Goal: Task Accomplishment & Management: Complete application form

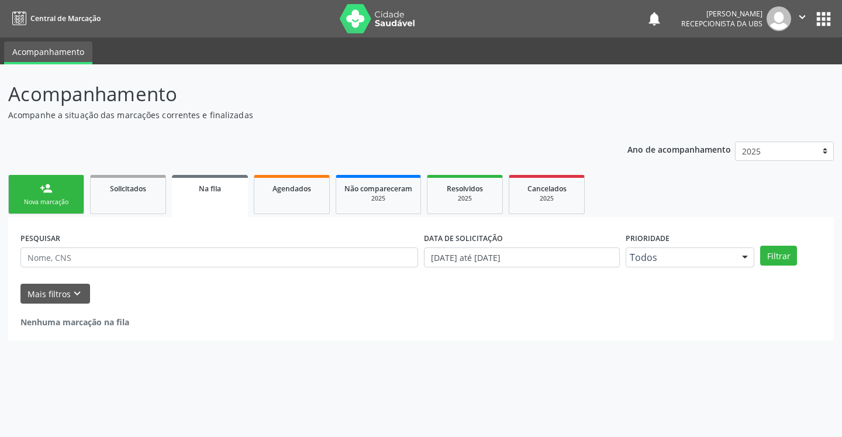
click at [39, 199] on div "Nova marcação" at bounding box center [46, 202] width 58 height 9
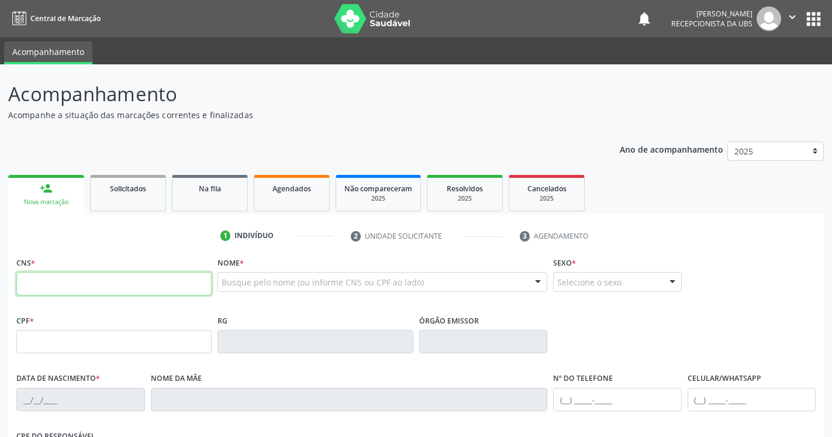
click at [103, 278] on input "text" at bounding box center [113, 283] width 195 height 23
type input "706 5083 5436 7796"
type input "084.480.414-29"
type input "[DATE]"
type input "[DEMOGRAPHIC_DATA][PERSON_NAME]"
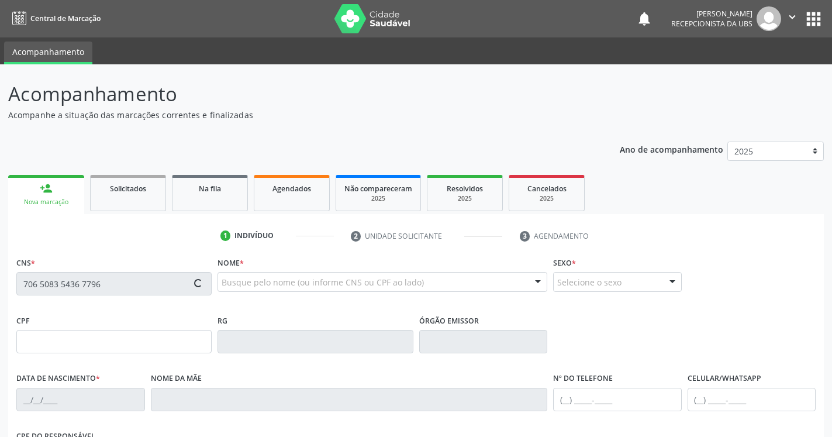
type input "[PHONE_NUMBER]"
type input "849"
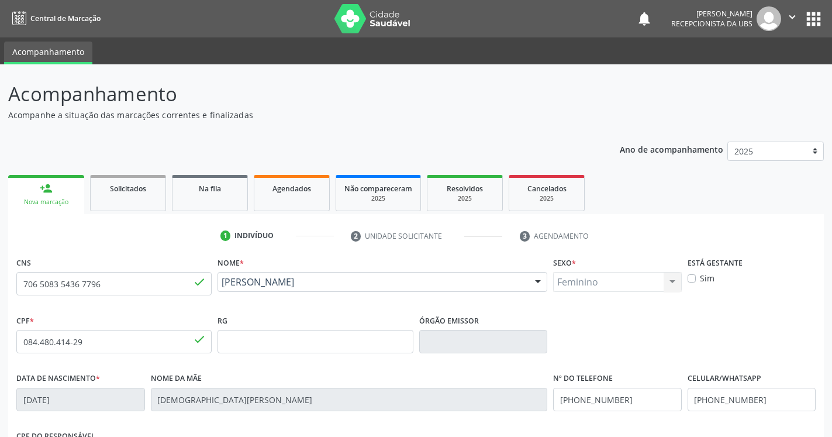
click at [122, 0] on html "Central de Marcação notifications [PERSON_NAME] Recepcionista da UBS  Configur…" at bounding box center [416, 218] width 832 height 437
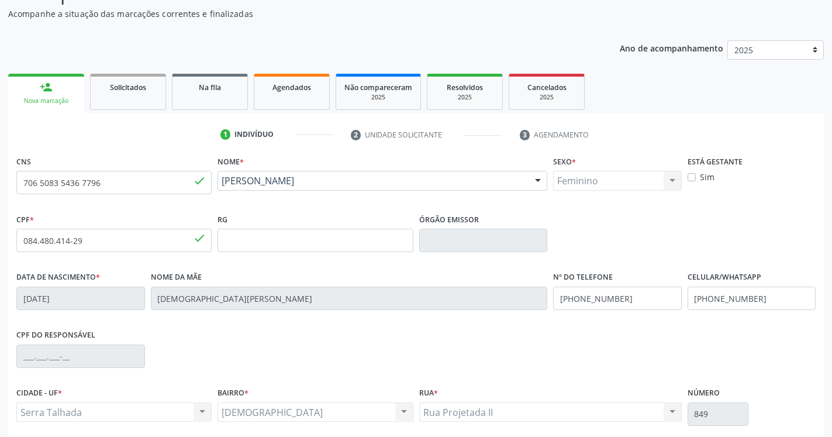
scroll to position [197, 0]
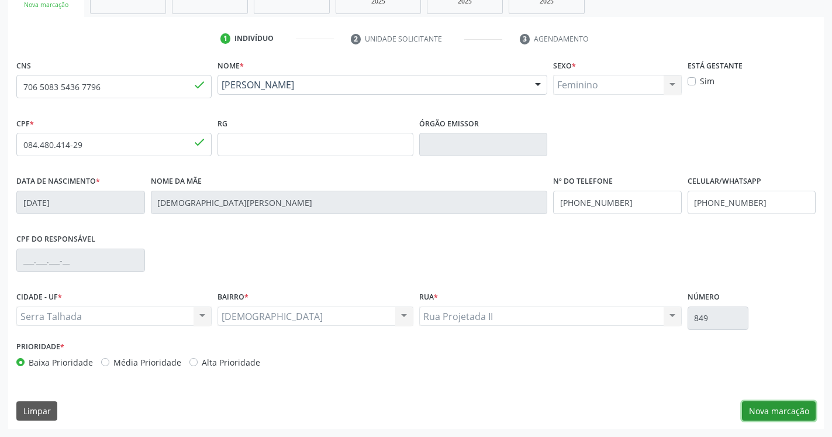
click at [761, 410] on button "Nova marcação" at bounding box center [779, 411] width 74 height 20
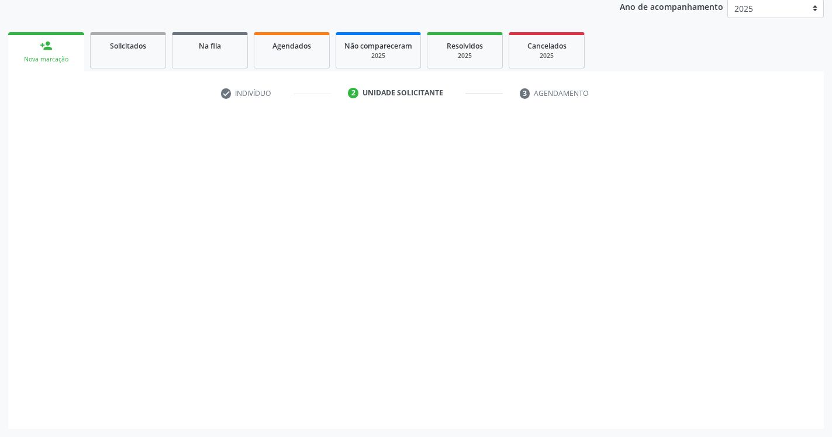
scroll to position [143, 0]
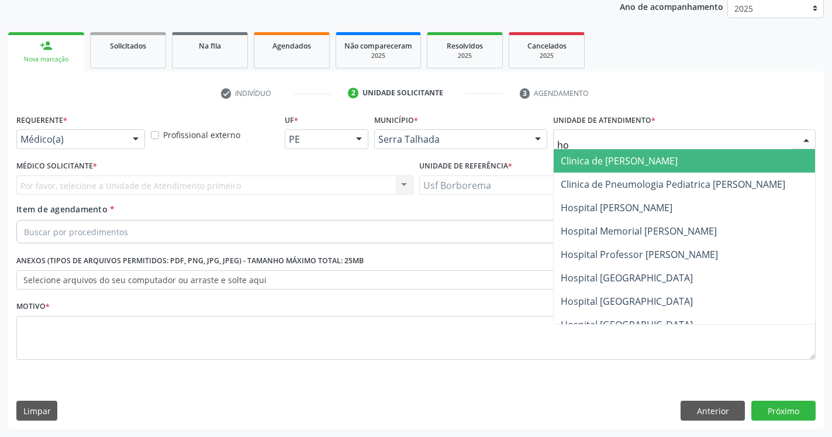
type input "hos"
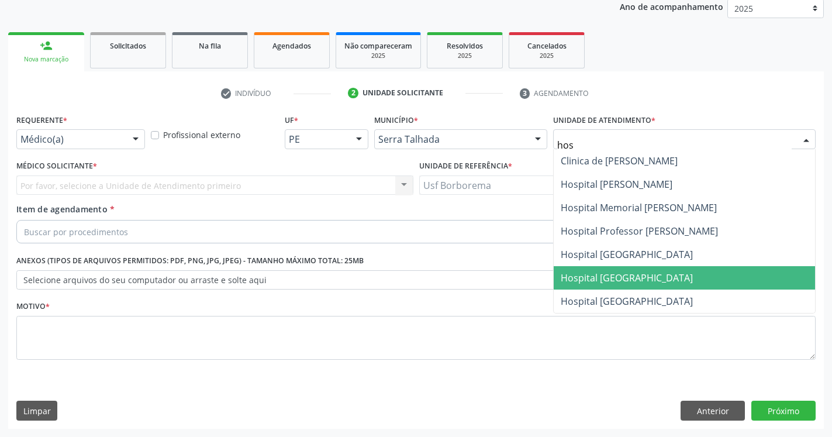
click at [681, 284] on span "Hospital [GEOGRAPHIC_DATA]" at bounding box center [684, 277] width 261 height 23
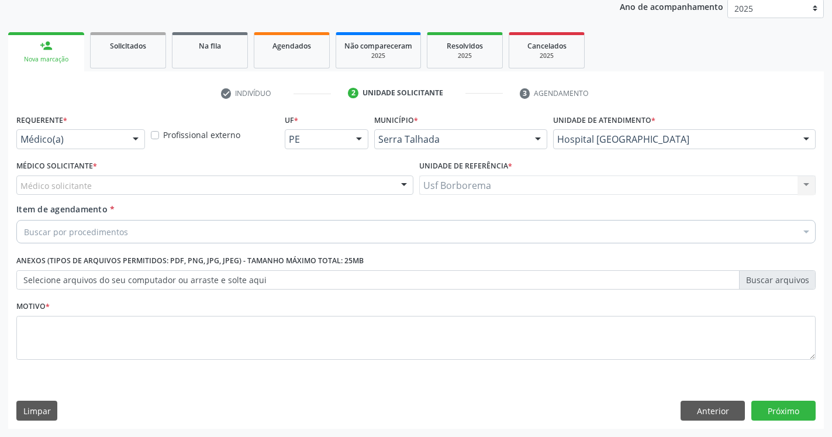
click at [92, 189] on div "Médico solicitante" at bounding box center [214, 185] width 397 height 20
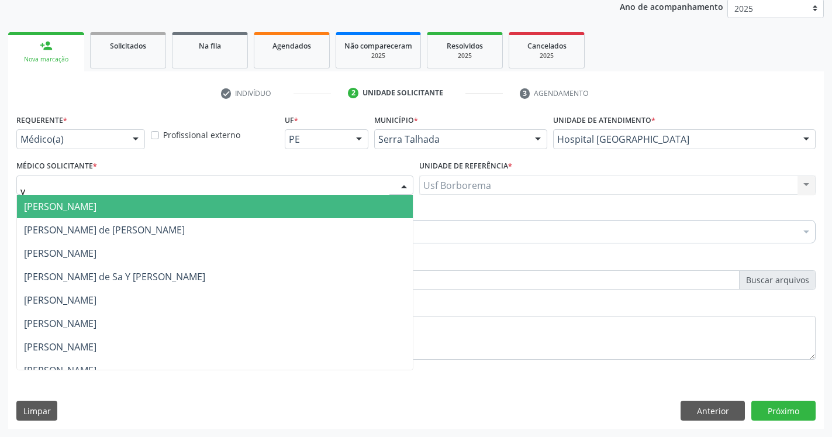
type input "yu"
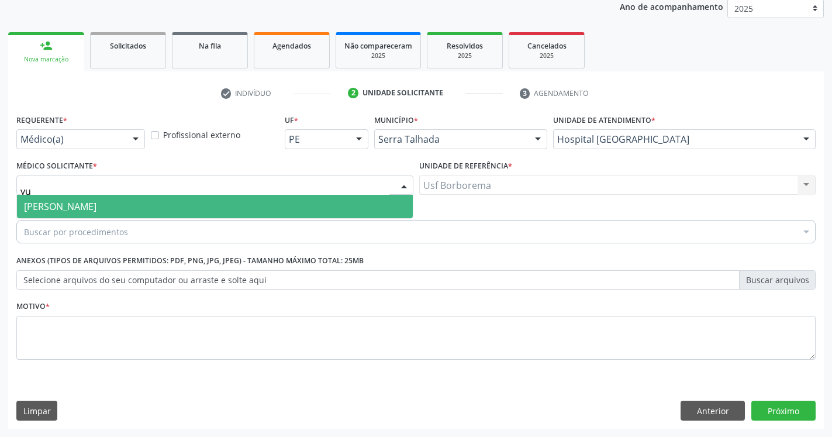
click at [74, 208] on span "[PERSON_NAME]" at bounding box center [60, 206] width 73 height 13
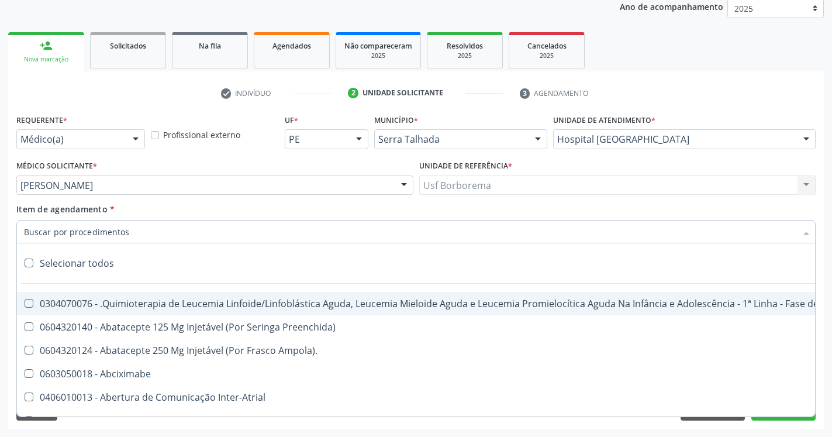
paste input "0205020186"
type input "0205020186"
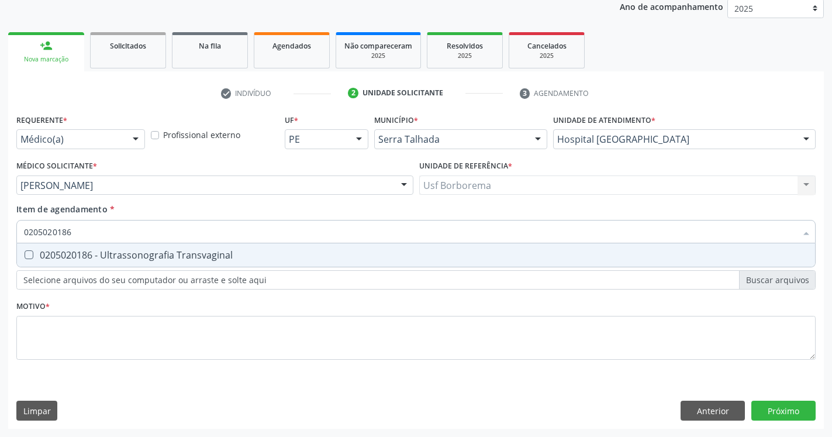
click at [29, 255] on Transvaginal at bounding box center [29, 254] width 9 height 9
click at [25, 255] on Transvaginal "checkbox" at bounding box center [21, 255] width 8 height 8
checkbox Transvaginal "true"
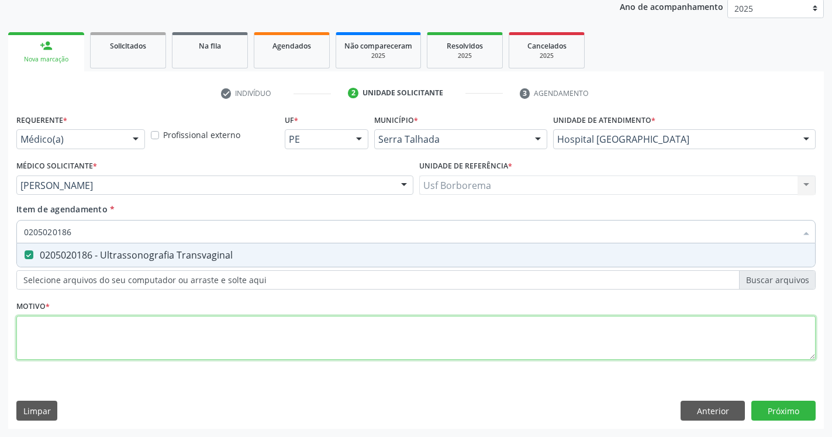
click at [62, 324] on textarea at bounding box center [416, 338] width 800 height 44
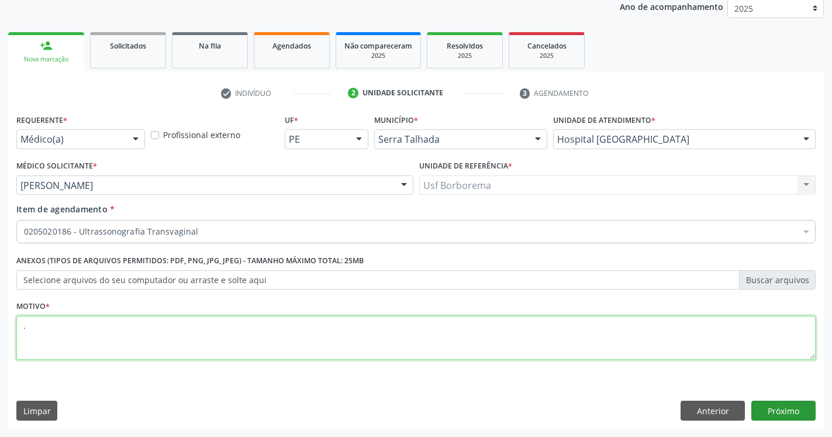
type textarea "."
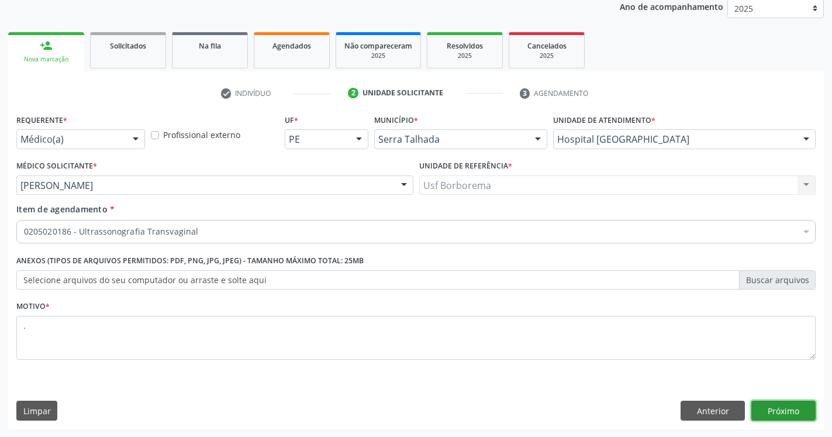
click at [775, 407] on button "Próximo" at bounding box center [784, 411] width 64 height 20
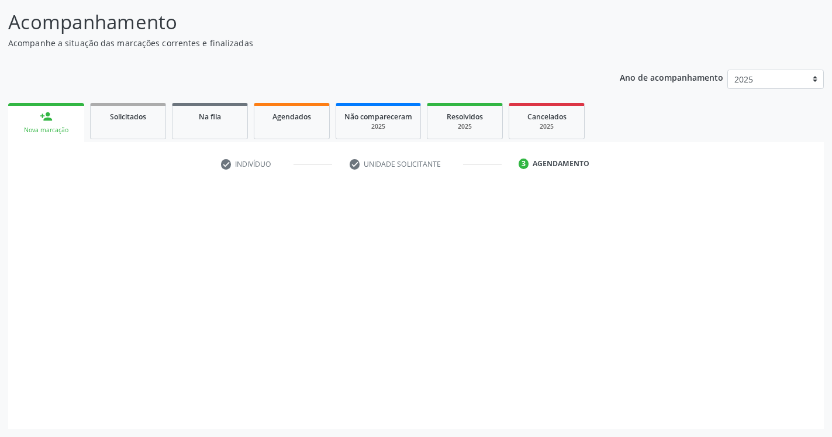
scroll to position [72, 0]
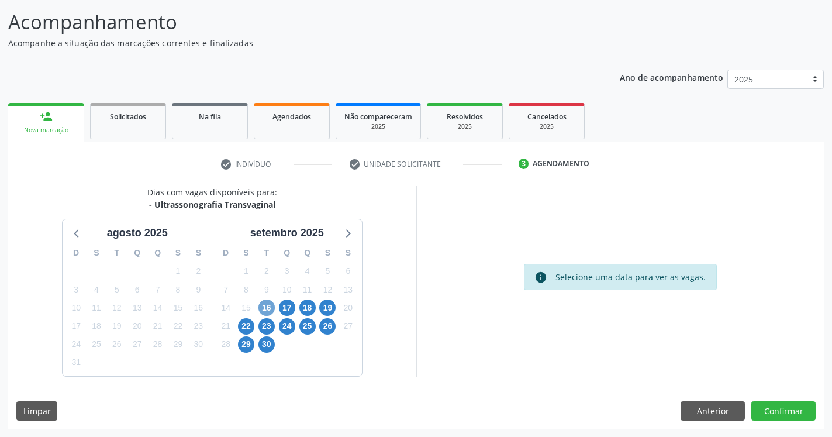
click at [273, 308] on span "16" at bounding box center [267, 307] width 16 height 16
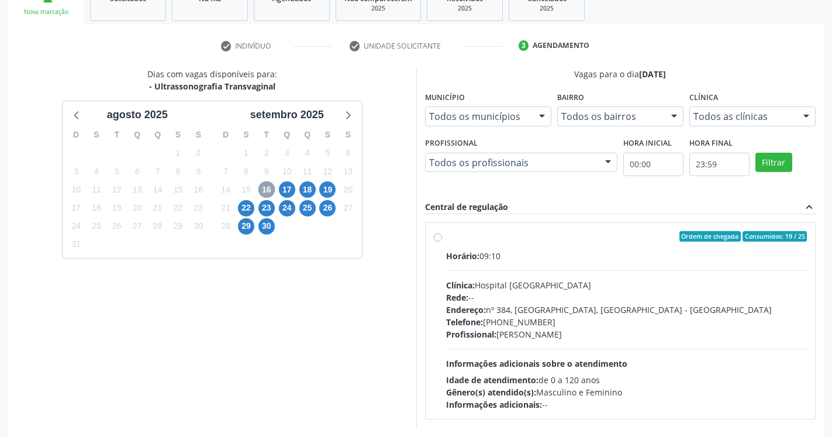
scroll to position [191, 0]
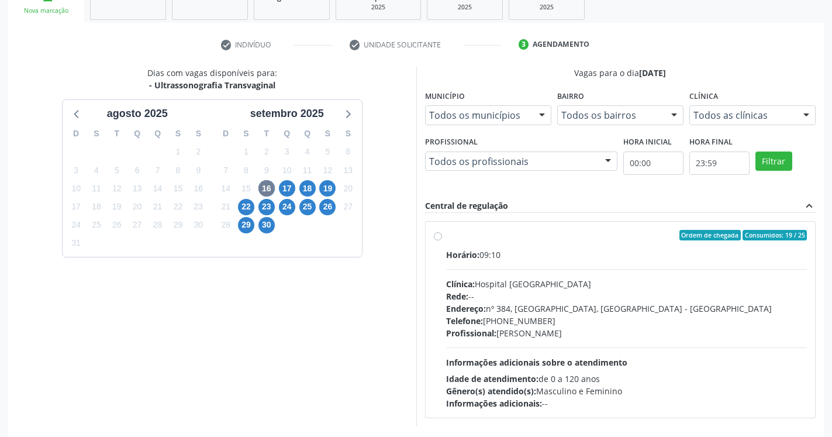
click at [446, 235] on label "Ordem de chegada Consumidos: 19 / 25 Horário: 09:10 Clínica: Hospital [GEOGRAPH…" at bounding box center [627, 320] width 362 height 180
click at [438, 235] on input "Ordem de chegada Consumidos: 19 / 25 Horário: 09:10 Clínica: Hospital [GEOGRAPH…" at bounding box center [438, 235] width 8 height 11
radio input "true"
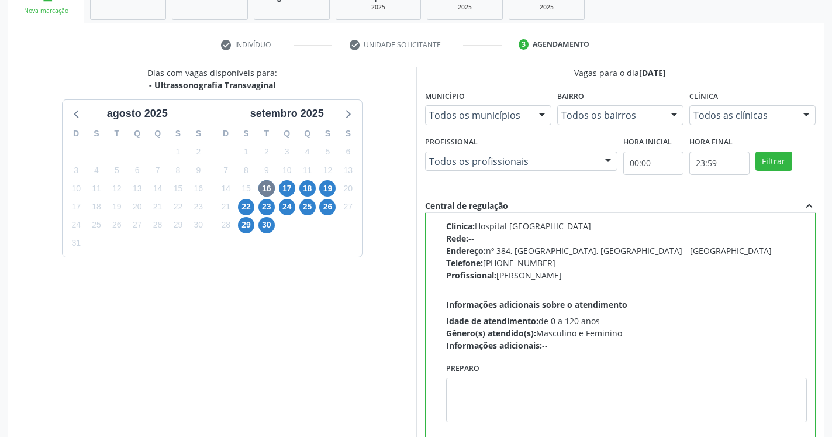
scroll to position [262, 0]
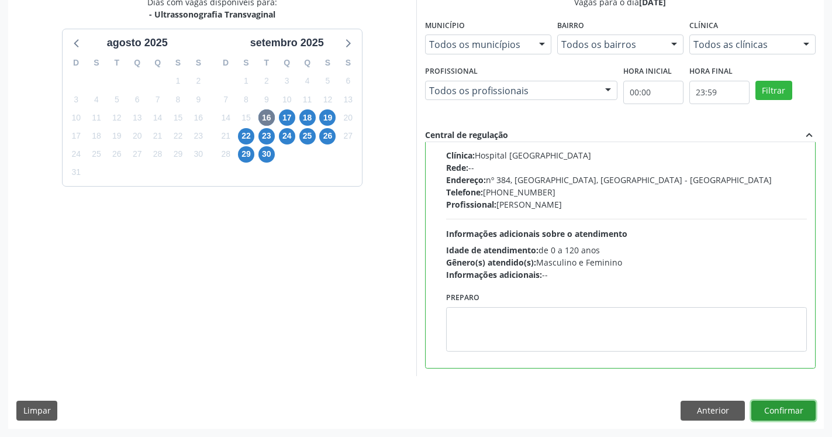
click at [789, 407] on button "Confirmar" at bounding box center [784, 411] width 64 height 20
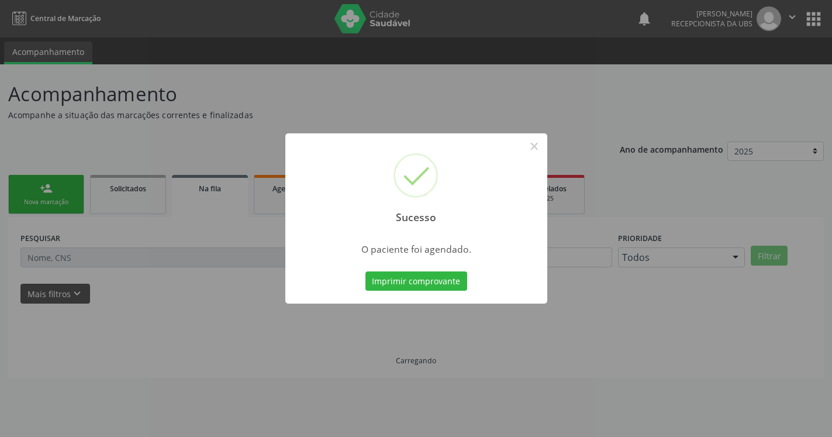
scroll to position [0, 0]
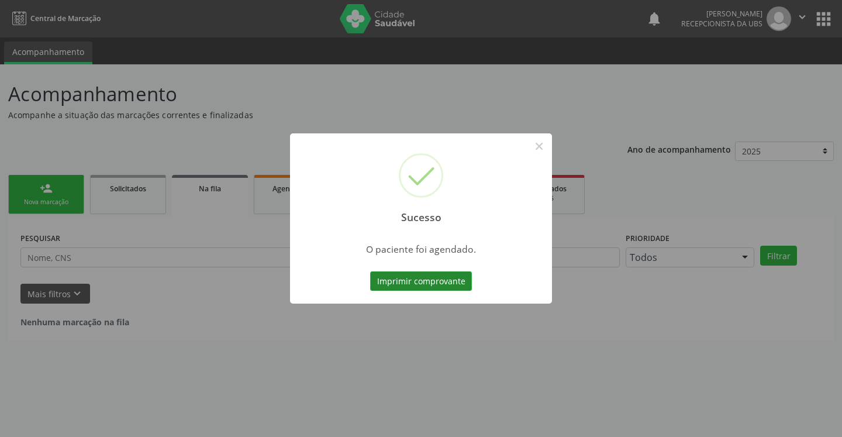
click at [428, 284] on button "Imprimir comprovante" at bounding box center [421, 281] width 102 height 20
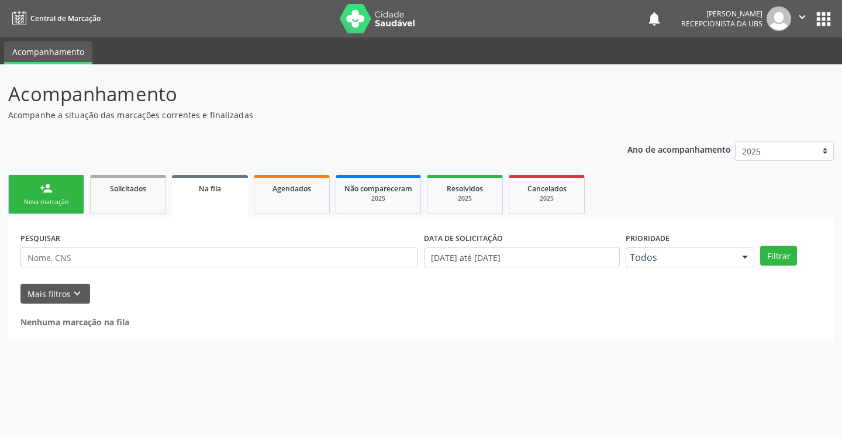
click at [35, 198] on div "Nova marcação" at bounding box center [46, 202] width 58 height 9
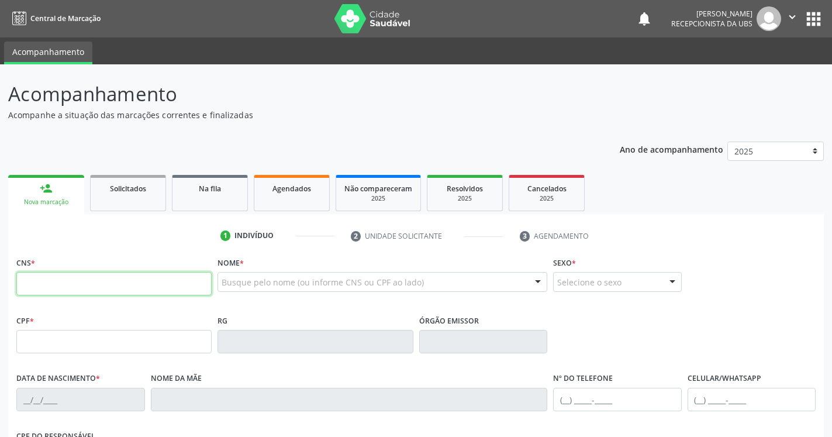
click at [70, 287] on input "text" at bounding box center [113, 283] width 195 height 23
type input "898 0037 0745 1277"
type input "136.250.244-89"
type input "0[DATE]"
type input "[PERSON_NAME]"
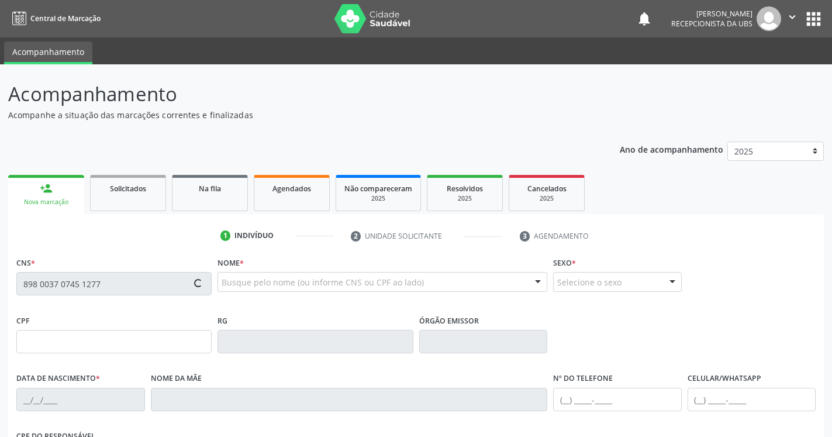
type input "[PHONE_NUMBER]"
type input "849"
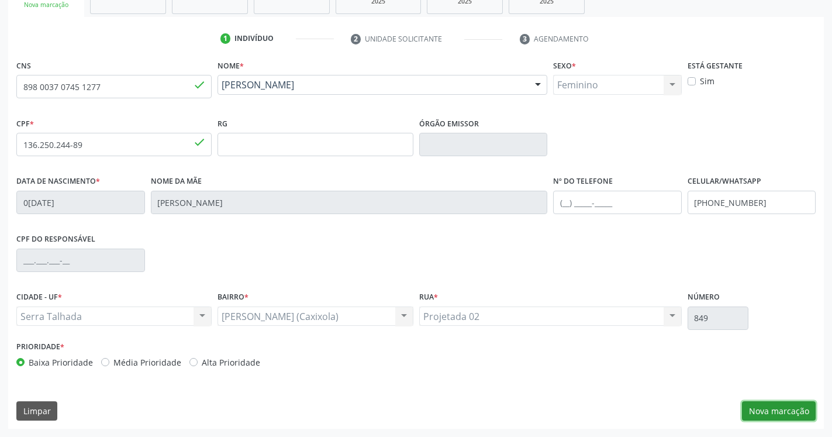
click at [766, 414] on button "Nova marcação" at bounding box center [779, 411] width 74 height 20
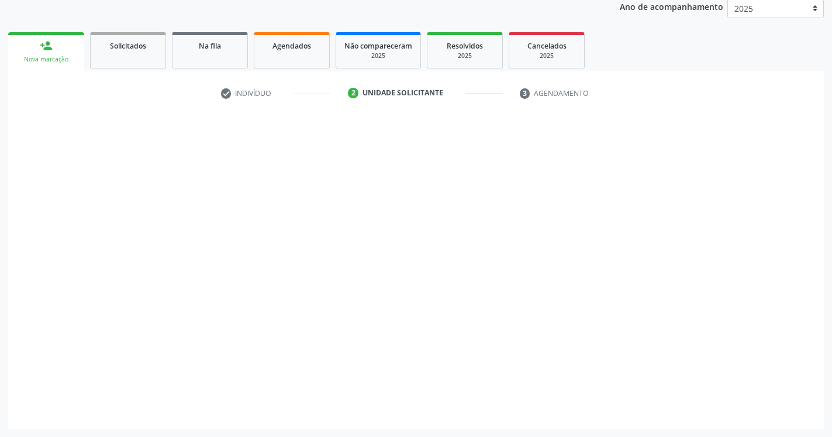
scroll to position [143, 0]
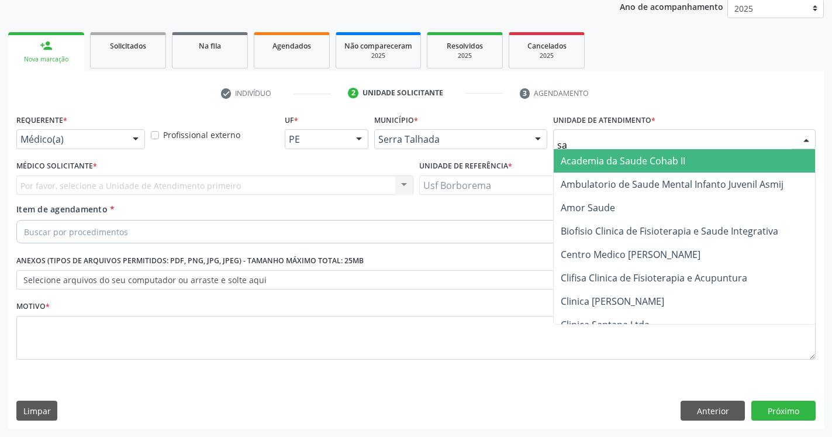
type input "sao"
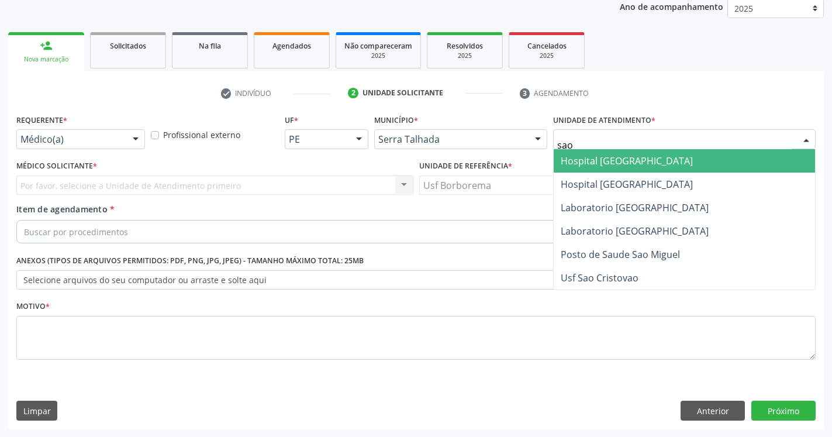
click at [631, 160] on span "Hospital [GEOGRAPHIC_DATA]" at bounding box center [627, 160] width 132 height 13
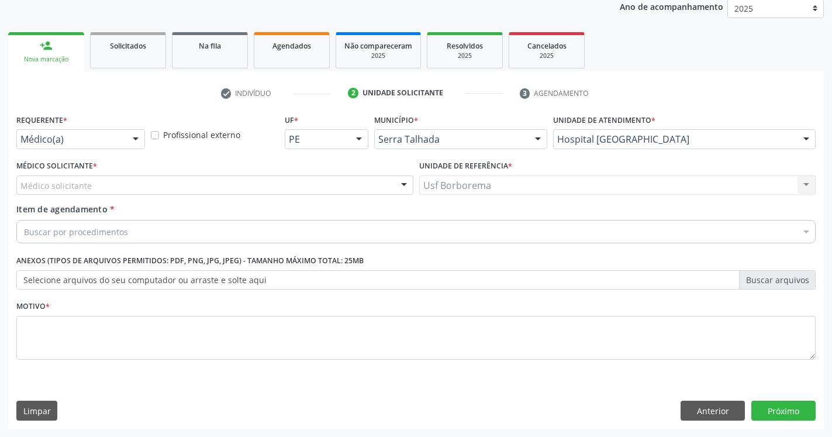
click at [157, 182] on div "Médico solicitante" at bounding box center [214, 185] width 397 height 20
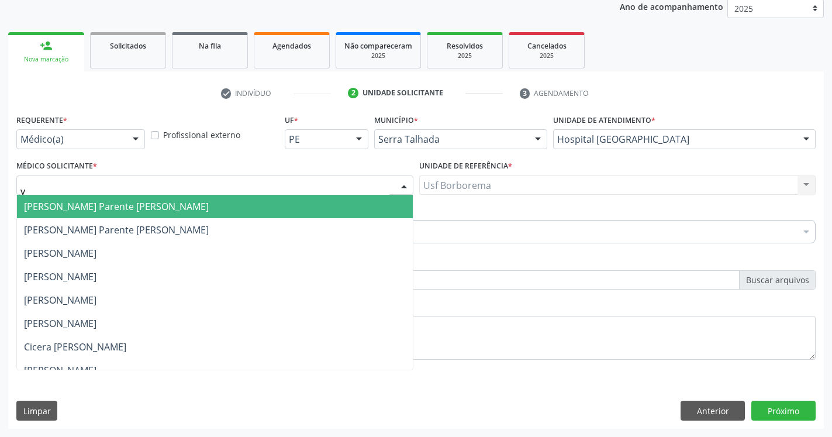
type input "yu"
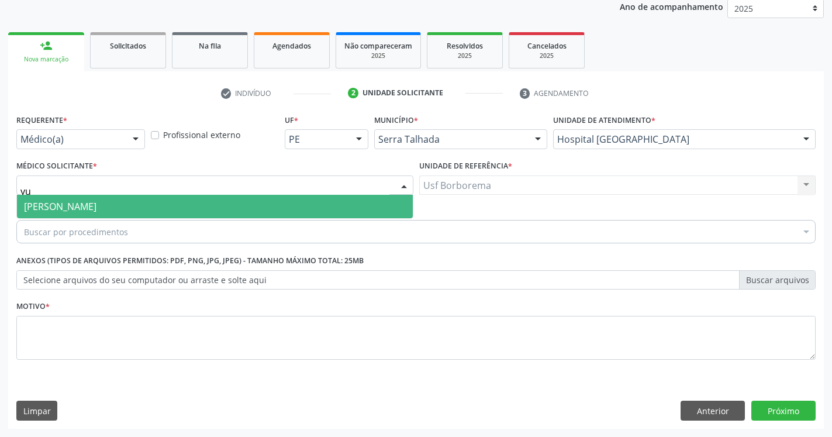
click at [97, 205] on span "[PERSON_NAME]" at bounding box center [60, 206] width 73 height 13
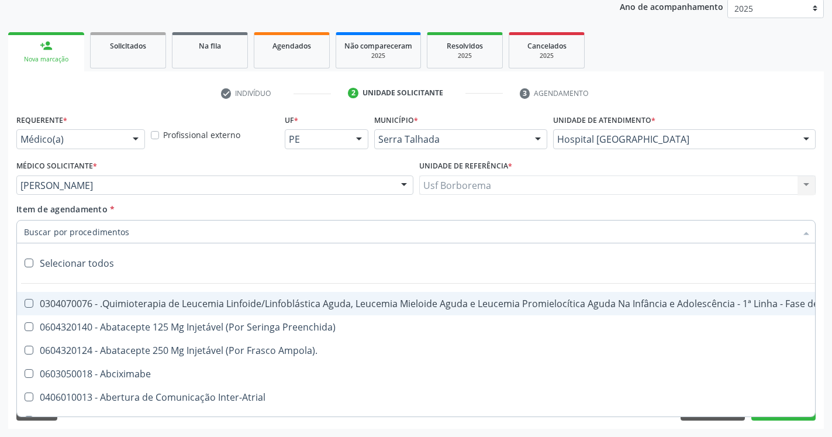
paste input "0205020186"
type input "0205020186"
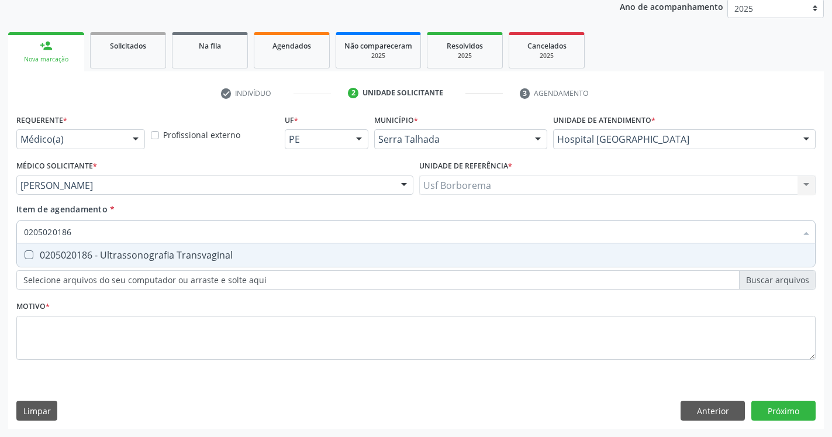
click at [25, 258] on div at bounding box center [21, 254] width 9 height 9
checkbox Transvaginal "true"
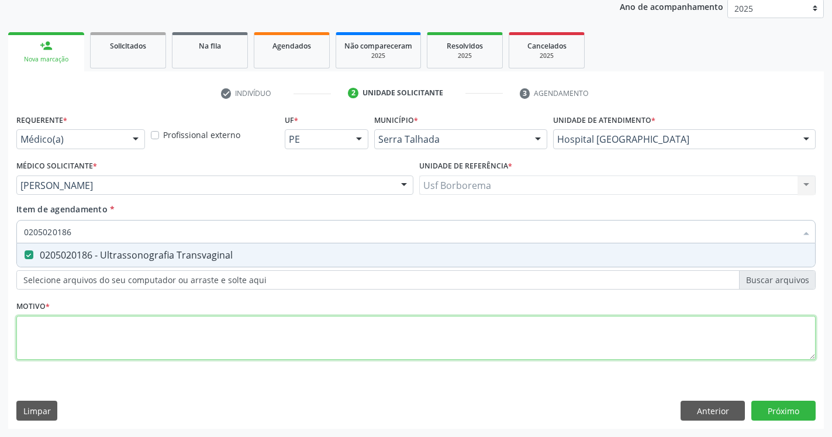
click at [40, 326] on textarea at bounding box center [416, 338] width 800 height 44
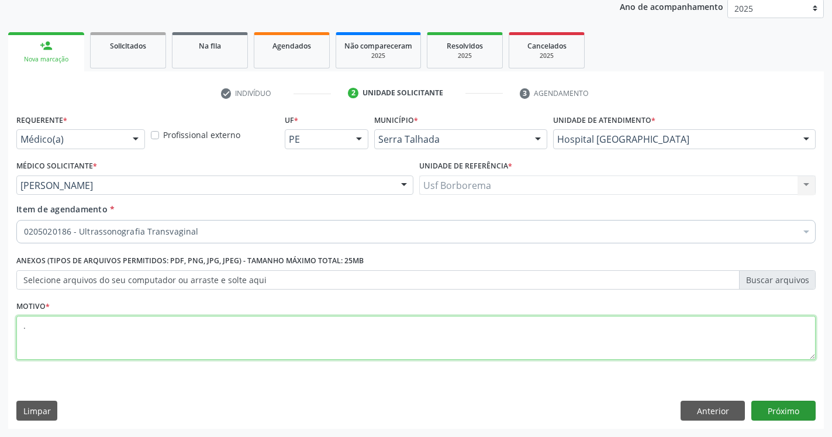
type textarea "."
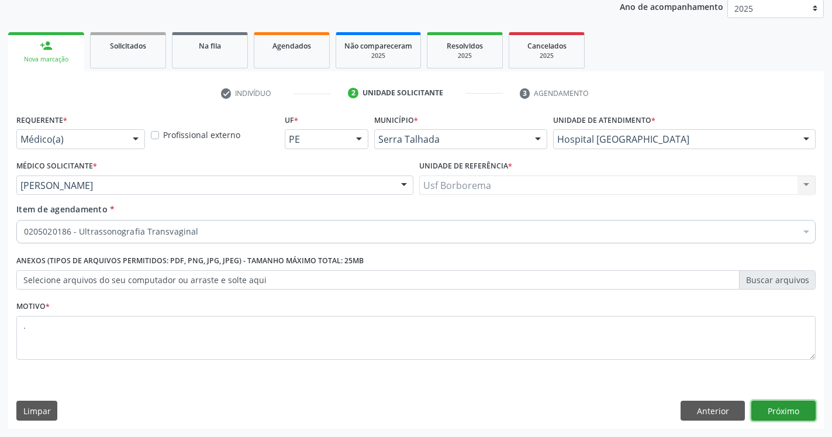
click at [774, 413] on button "Próximo" at bounding box center [784, 411] width 64 height 20
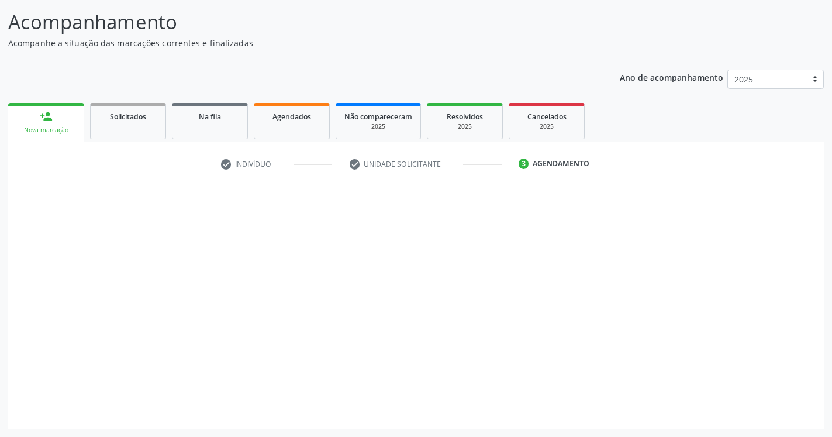
scroll to position [72, 0]
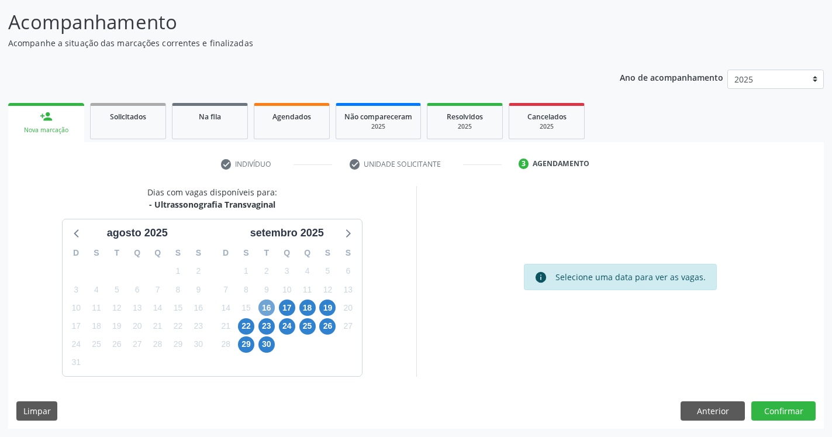
click at [264, 309] on span "16" at bounding box center [267, 307] width 16 height 16
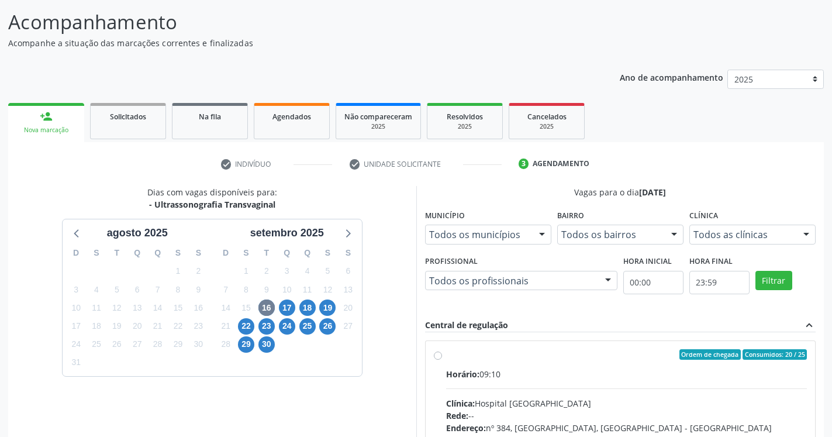
click at [446, 355] on label "Ordem de chegada Consumidos: 20 / 25 Horário: 09:10 Clínica: Hospital [GEOGRAPH…" at bounding box center [627, 439] width 362 height 180
click at [439, 355] on input "Ordem de chegada Consumidos: 20 / 25 Horário: 09:10 Clínica: Hospital [GEOGRAPH…" at bounding box center [438, 354] width 8 height 11
radio input "true"
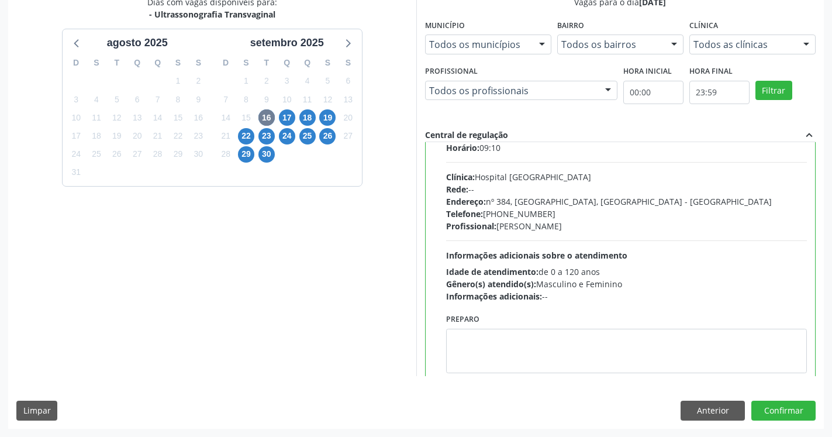
scroll to position [58, 0]
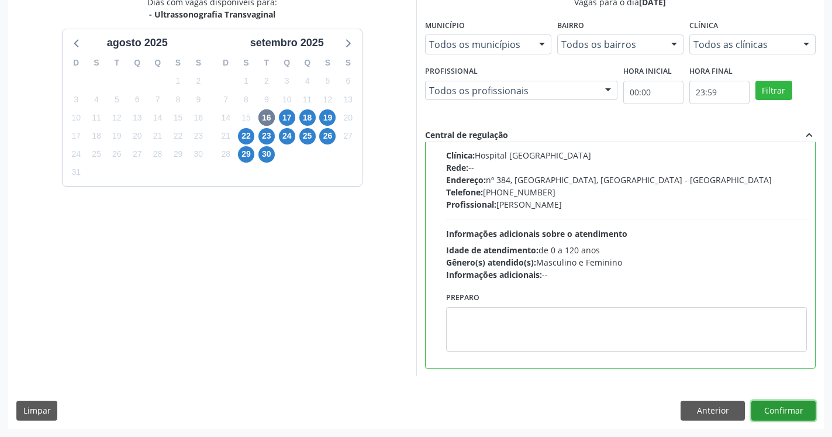
click at [782, 408] on button "Confirmar" at bounding box center [784, 411] width 64 height 20
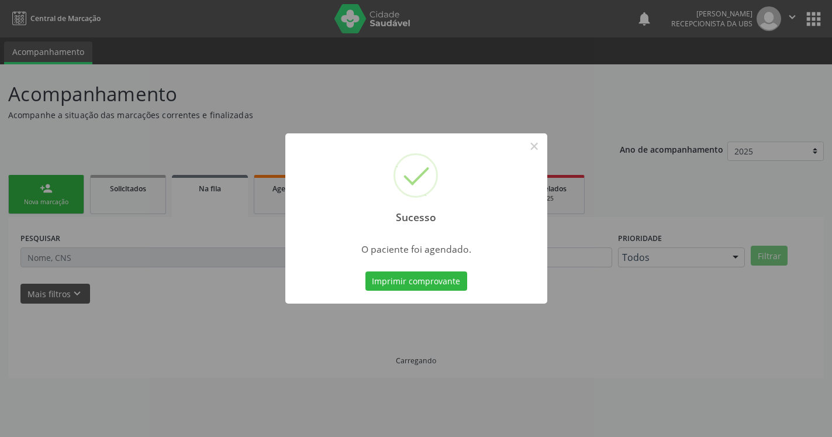
scroll to position [0, 0]
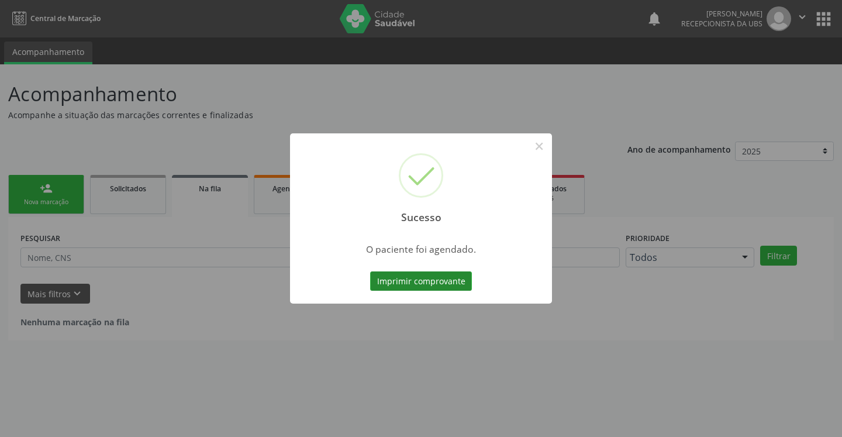
click at [425, 278] on button "Imprimir comprovante" at bounding box center [421, 281] width 102 height 20
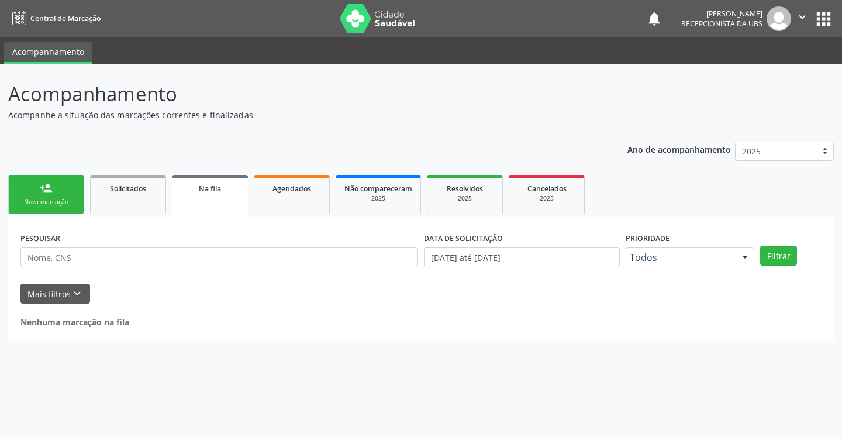
click at [61, 191] on link "person_add Nova marcação" at bounding box center [46, 194] width 76 height 39
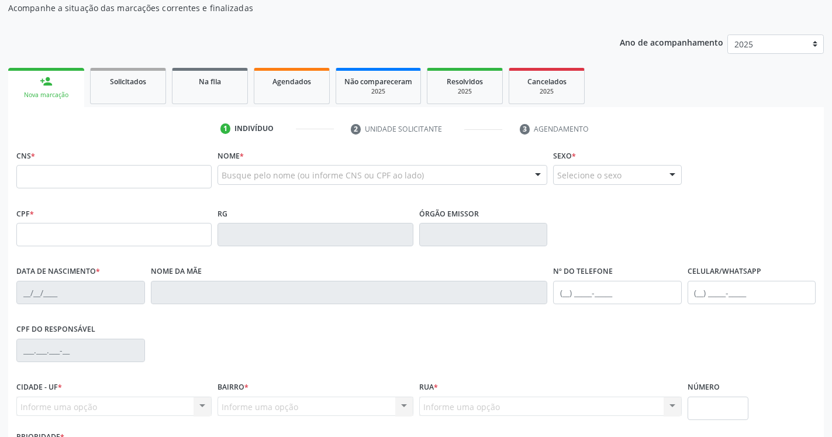
scroll to position [119, 0]
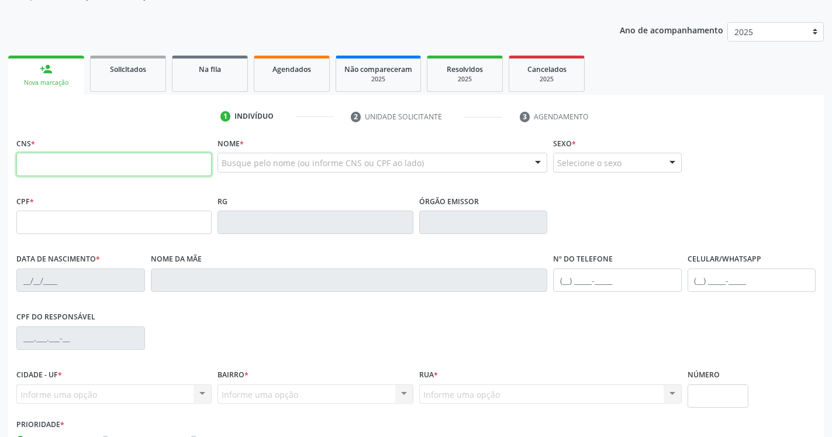
click at [70, 162] on input "text" at bounding box center [113, 164] width 195 height 23
type input "704 0023 8429 6563"
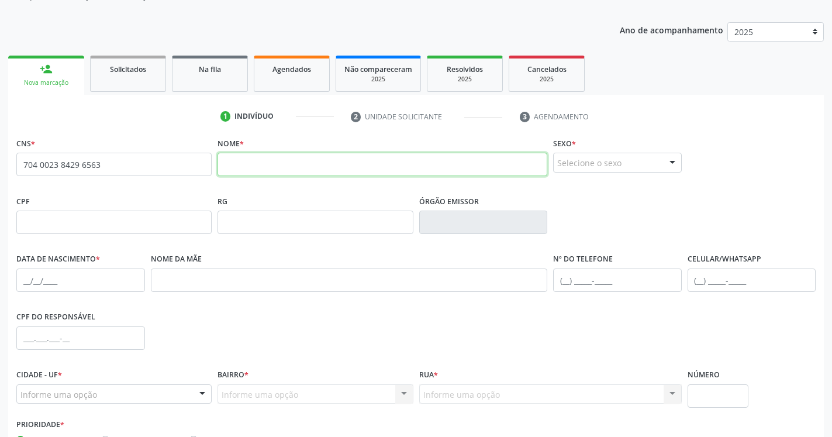
click at [339, 166] on input "text" at bounding box center [383, 164] width 330 height 23
type input "[PERSON_NAME] das [PERSON_NAME]"
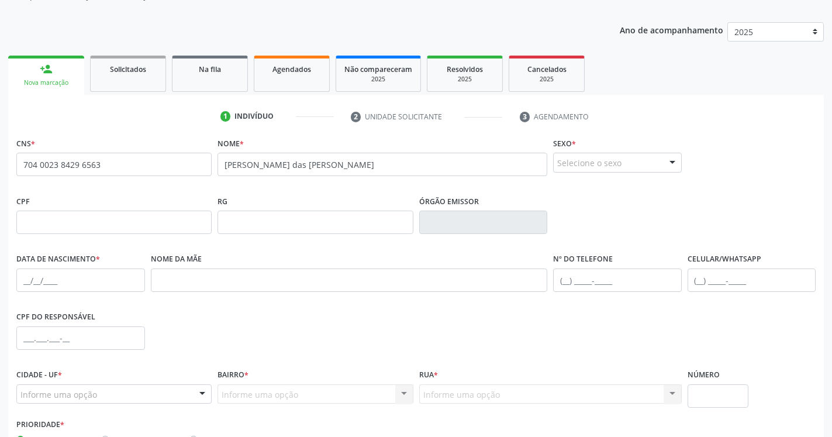
click at [656, 162] on div "Selecione o sexo" at bounding box center [617, 163] width 129 height 20
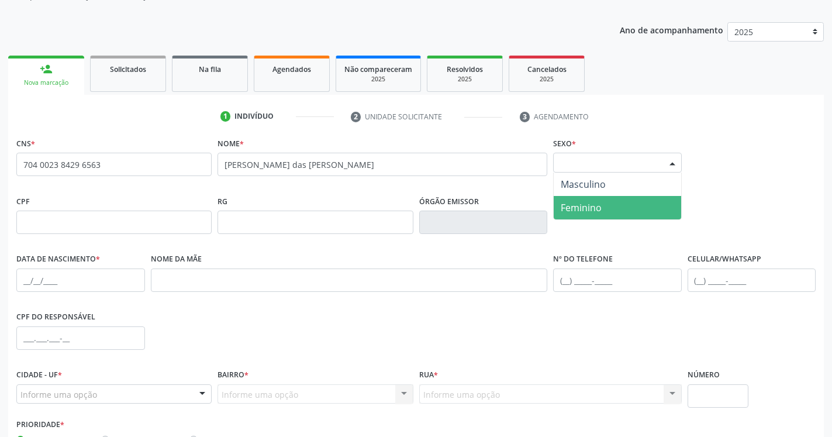
click at [610, 208] on span "Feminino" at bounding box center [618, 207] width 128 height 23
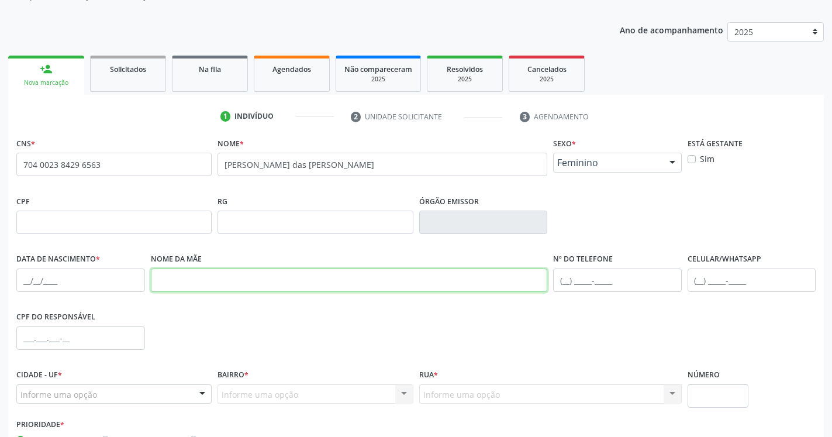
click at [211, 284] on input "text" at bounding box center [349, 279] width 397 height 23
type input "15207009460"
drag, startPoint x: 240, startPoint y: 285, endPoint x: 153, endPoint y: 288, distance: 87.2
click at [153, 288] on input "15207009460" at bounding box center [349, 279] width 397 height 23
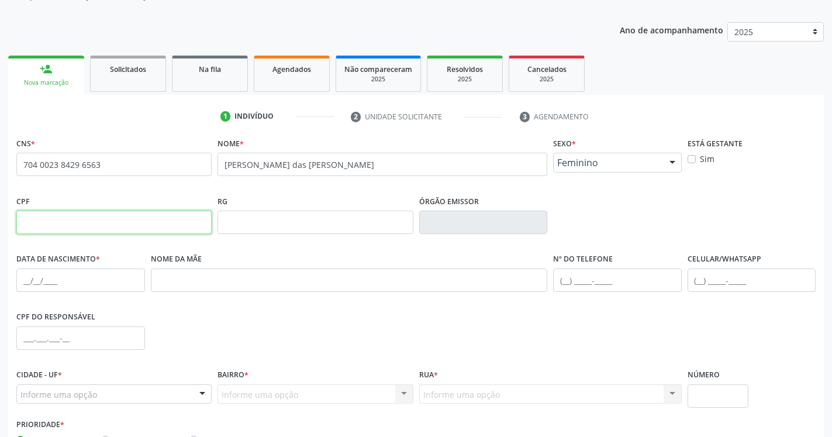
click at [65, 221] on input "text" at bounding box center [113, 222] width 195 height 23
type input "152.070.094-60"
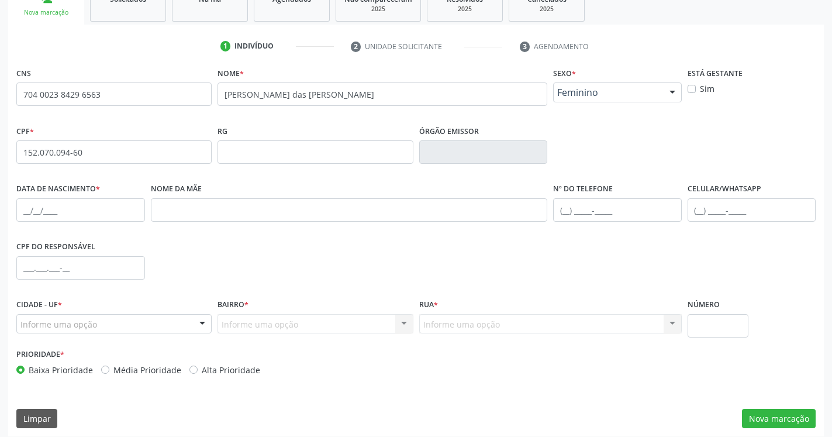
scroll to position [197, 0]
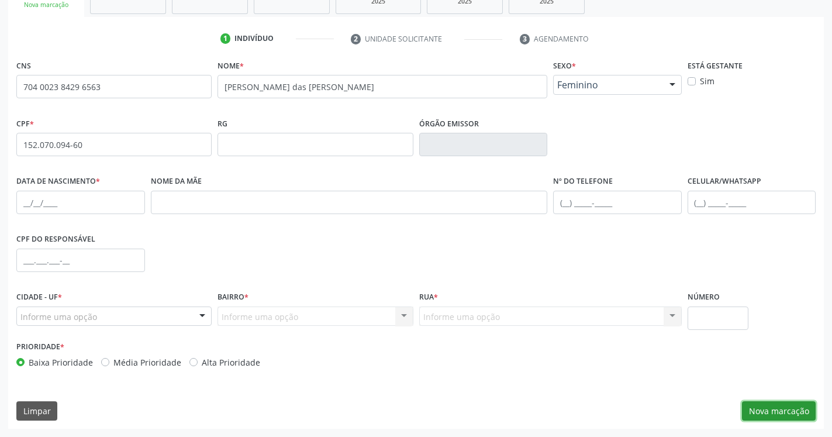
click at [793, 409] on button "Nova marcação" at bounding box center [779, 411] width 74 height 20
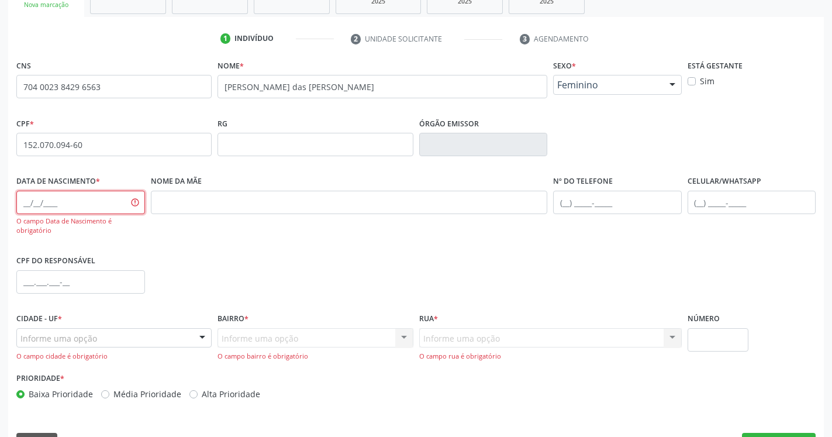
click at [30, 201] on input "text" at bounding box center [80, 202] width 129 height 23
type input "[DATE]"
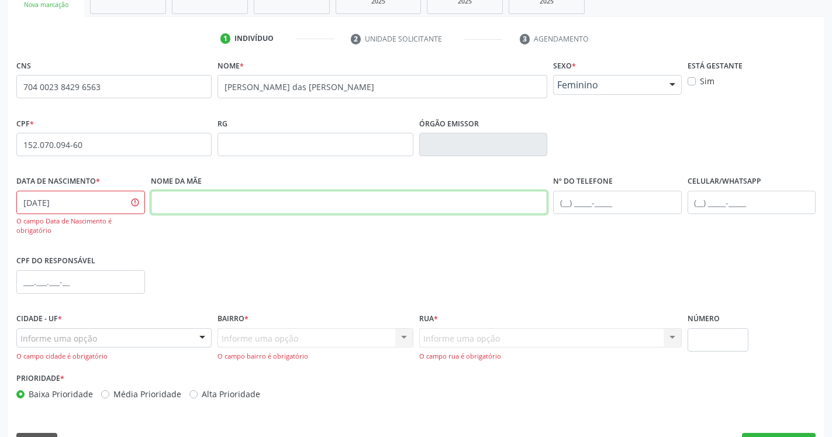
click at [215, 204] on input "text" at bounding box center [349, 202] width 397 height 23
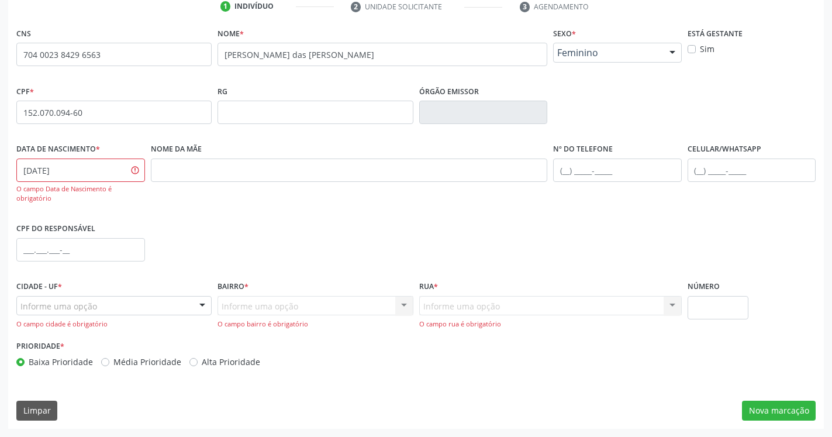
click at [173, 308] on div "Informe uma opção" at bounding box center [113, 306] width 195 height 20
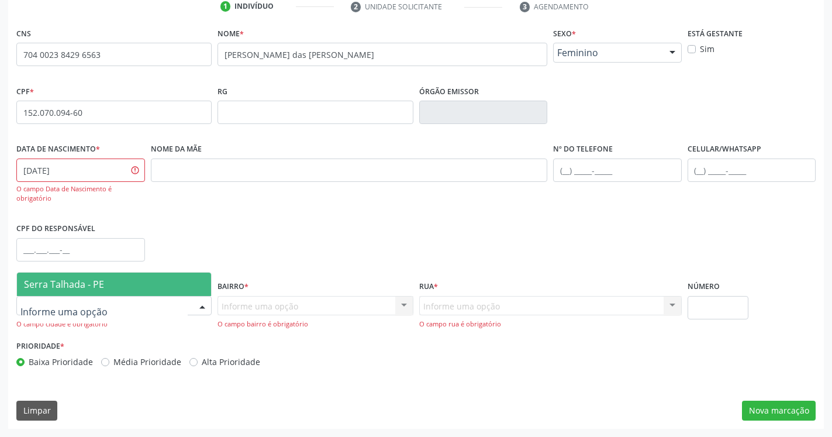
click at [178, 288] on span "Serra Talhada - PE" at bounding box center [114, 284] width 194 height 23
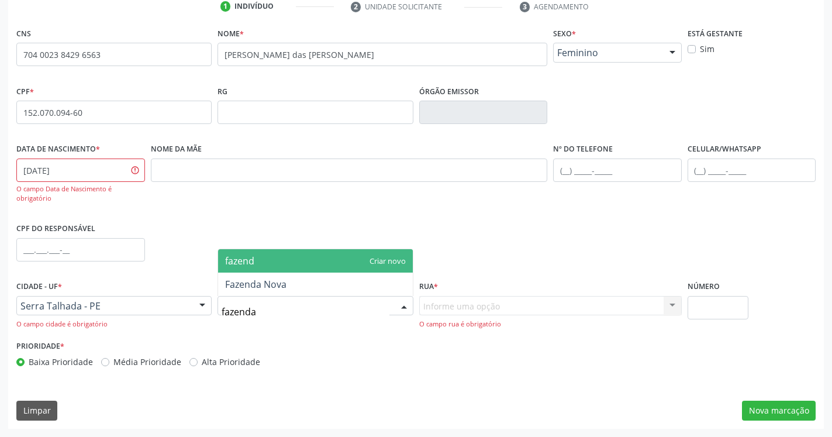
type input "fazenda"
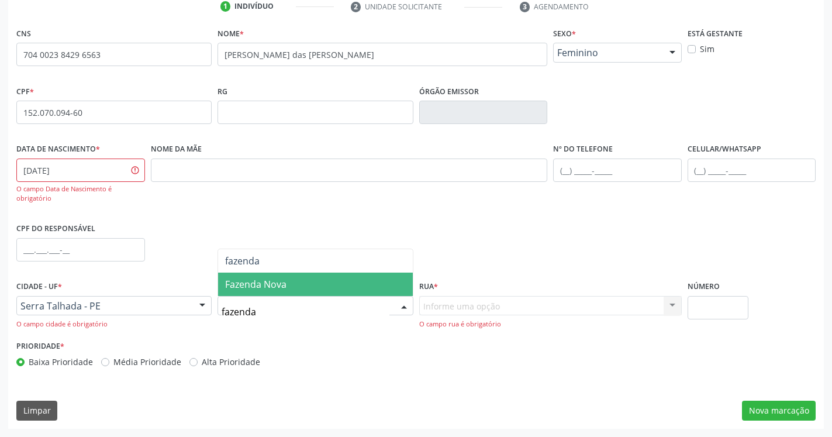
click at [321, 280] on span "Fazenda Nova" at bounding box center [315, 284] width 194 height 23
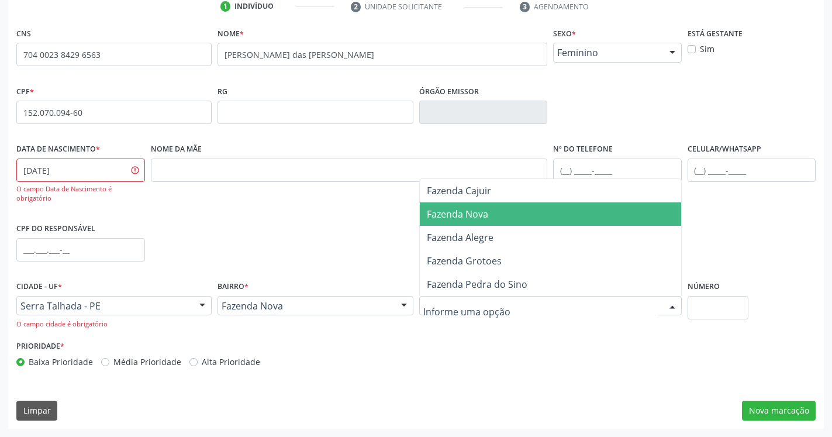
click at [496, 213] on span "Fazenda Nova" at bounding box center [550, 213] width 261 height 23
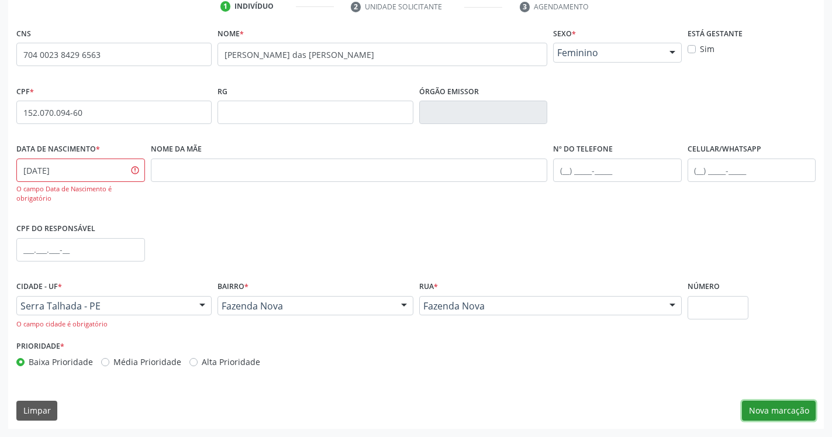
click at [786, 416] on button "Nova marcação" at bounding box center [779, 411] width 74 height 20
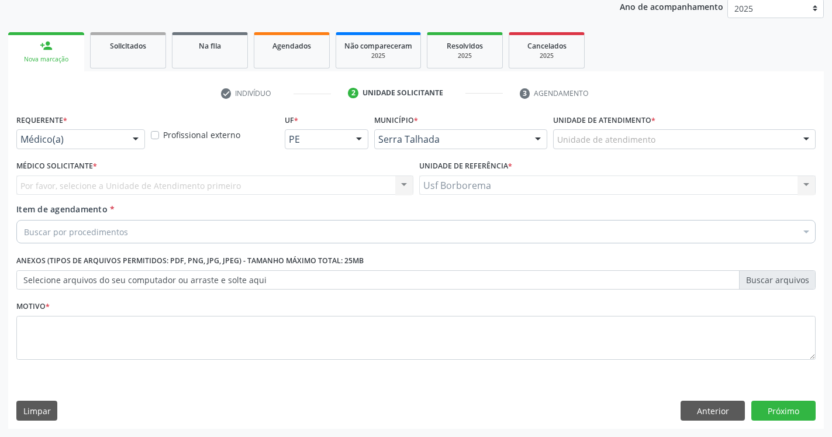
scroll to position [143, 0]
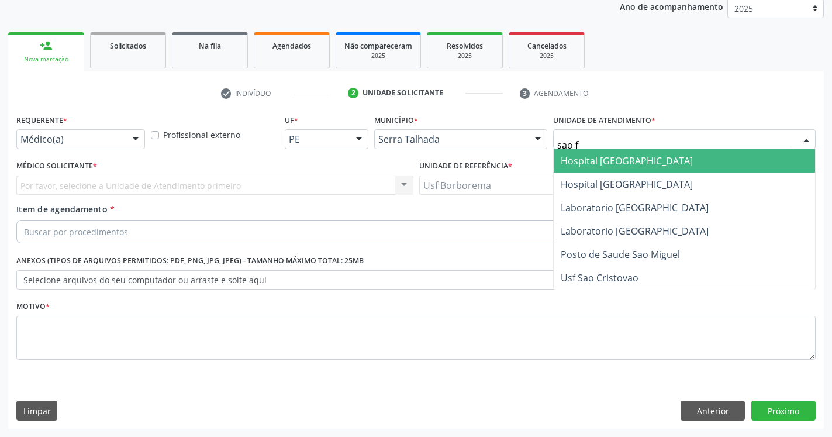
type input "sao fr"
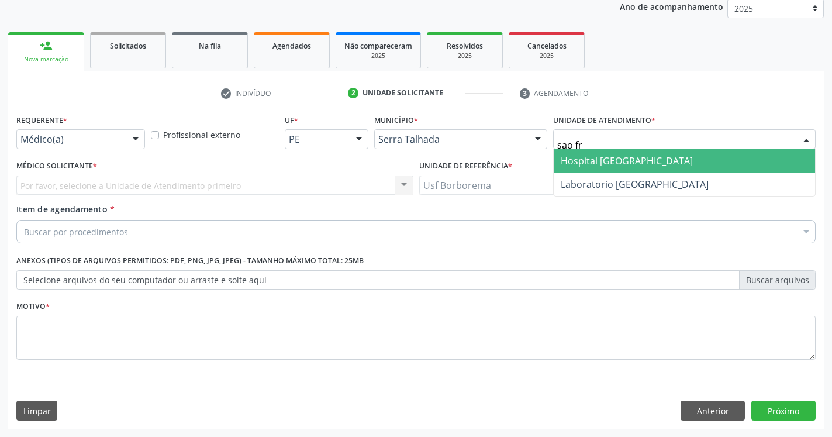
click at [681, 170] on span "Hospital [GEOGRAPHIC_DATA]" at bounding box center [684, 160] width 261 height 23
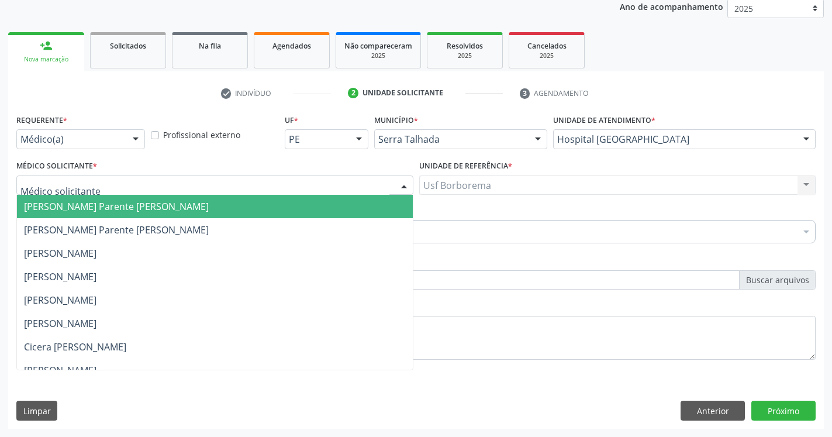
click at [121, 184] on div at bounding box center [214, 185] width 397 height 20
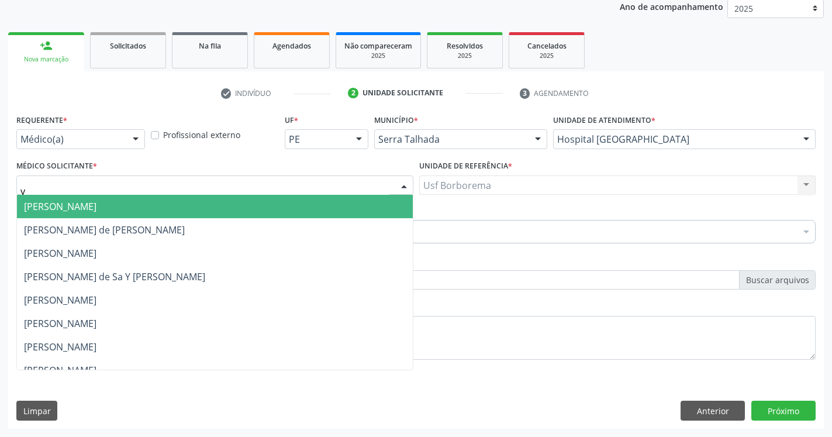
type input "yu"
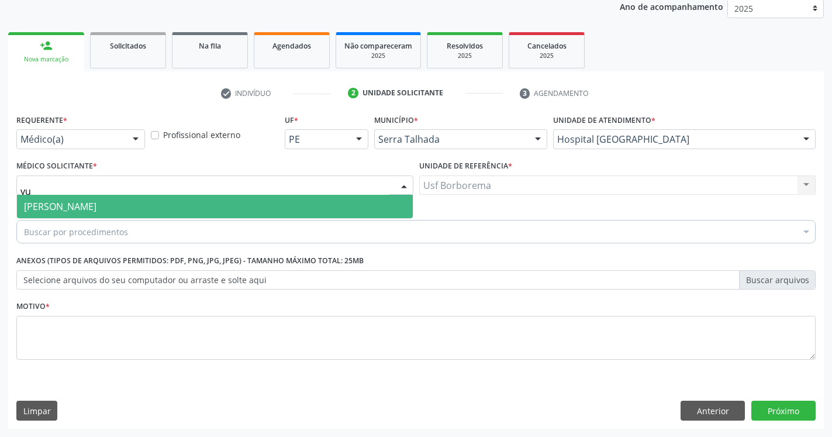
click at [87, 200] on span "[PERSON_NAME]" at bounding box center [215, 206] width 396 height 23
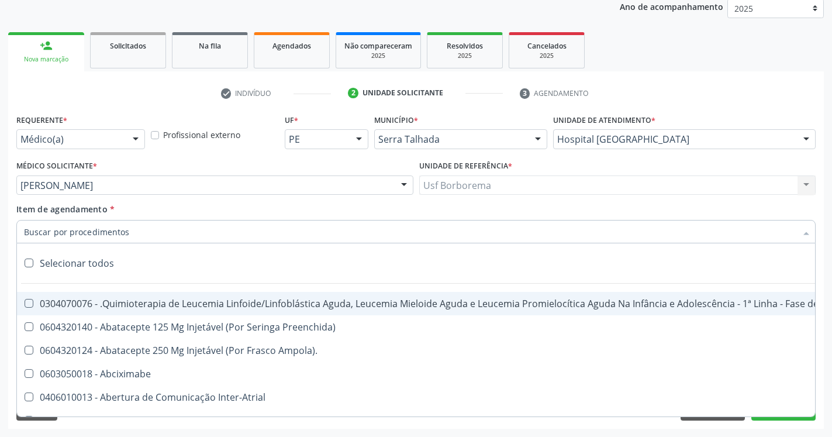
paste input "0205020186"
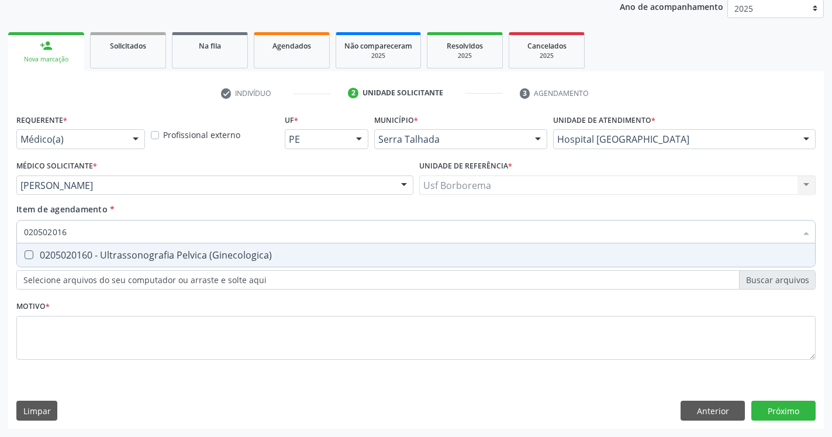
type input "0205020160"
click at [26, 259] on div "0205020160 - Ultrassonografia Pelvica (Ginecologica)" at bounding box center [416, 254] width 784 height 9
checkbox \(Ginecologica\) "true"
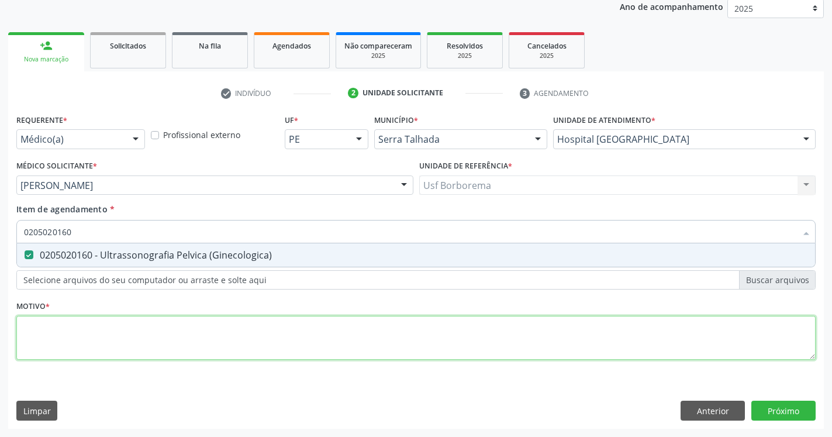
click at [62, 336] on textarea at bounding box center [416, 338] width 800 height 44
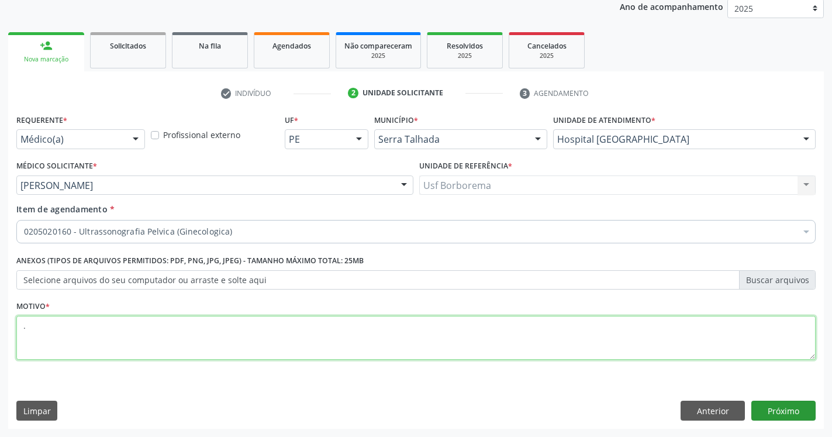
type textarea "."
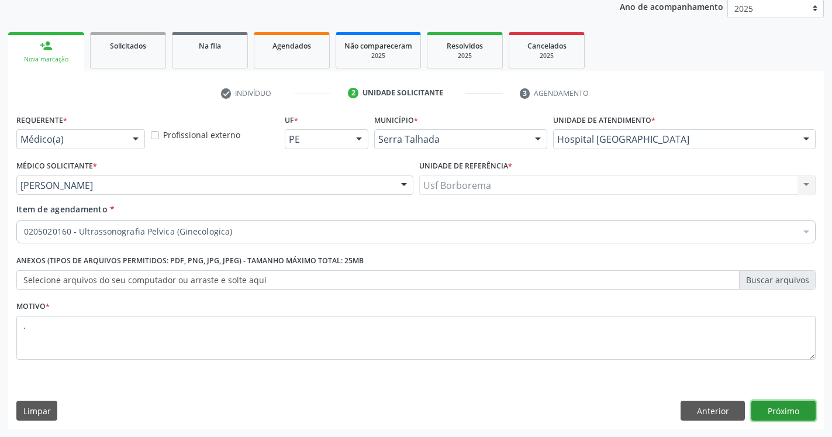
click at [782, 412] on button "Próximo" at bounding box center [784, 411] width 64 height 20
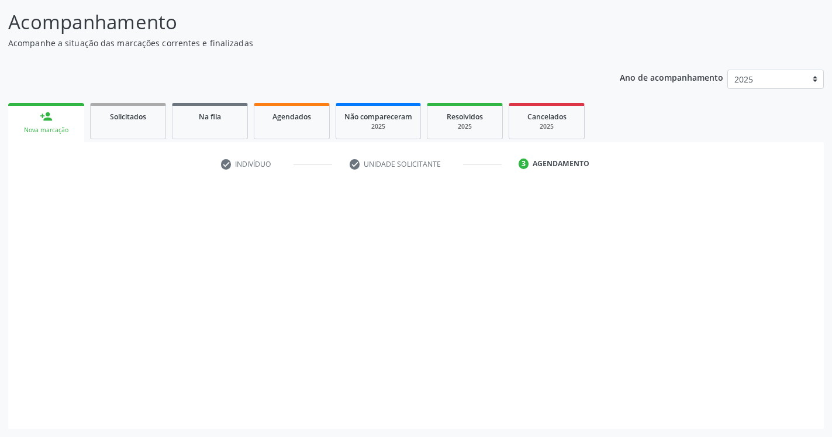
scroll to position [72, 0]
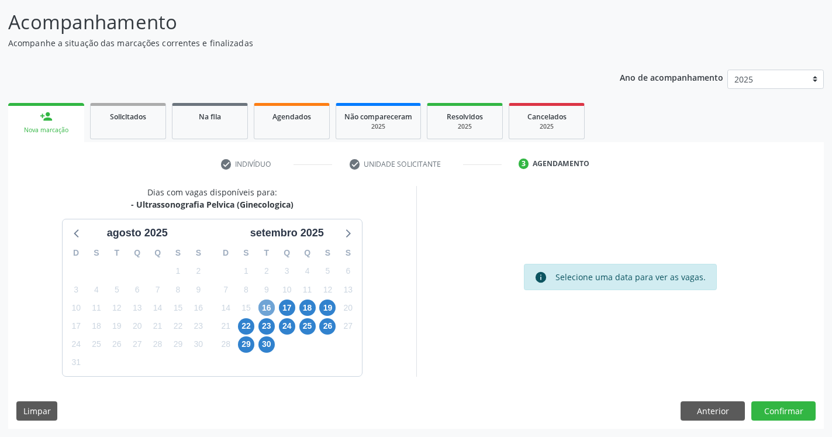
click at [269, 309] on span "16" at bounding box center [267, 307] width 16 height 16
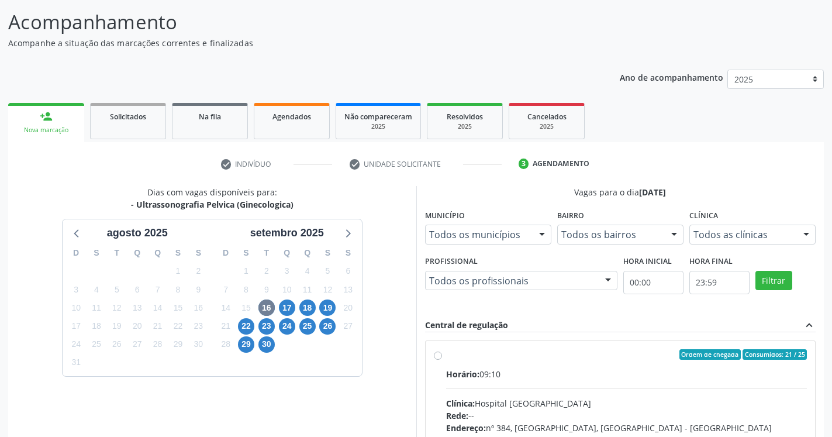
click at [446, 357] on label "Ordem de chegada Consumidos: 21 / 25 Horário: 09:10 Clínica: Hospital [GEOGRAPH…" at bounding box center [627, 439] width 362 height 180
click at [434, 357] on input "Ordem de chegada Consumidos: 21 / 25 Horário: 09:10 Clínica: Hospital [GEOGRAPH…" at bounding box center [438, 354] width 8 height 11
radio input "true"
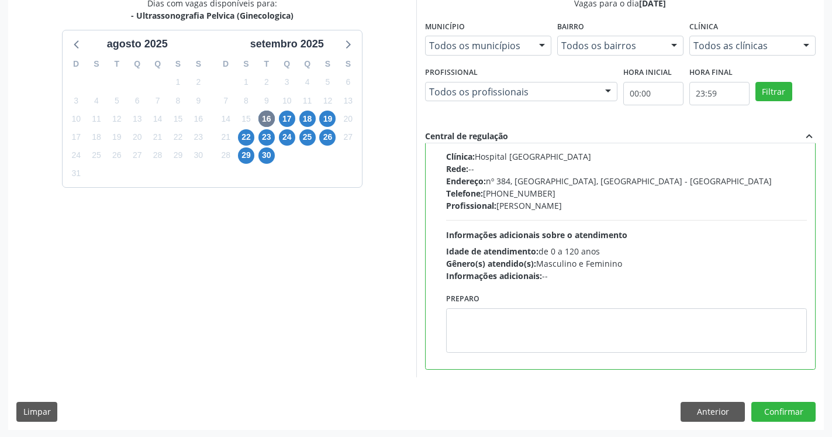
scroll to position [262, 0]
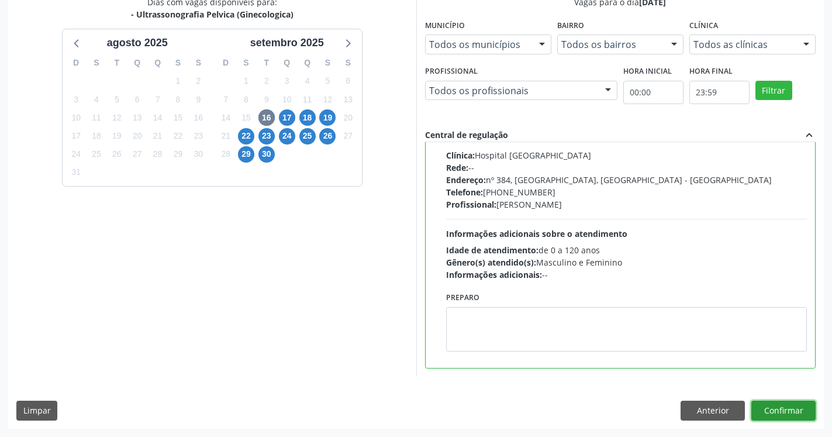
click at [795, 408] on button "Confirmar" at bounding box center [784, 411] width 64 height 20
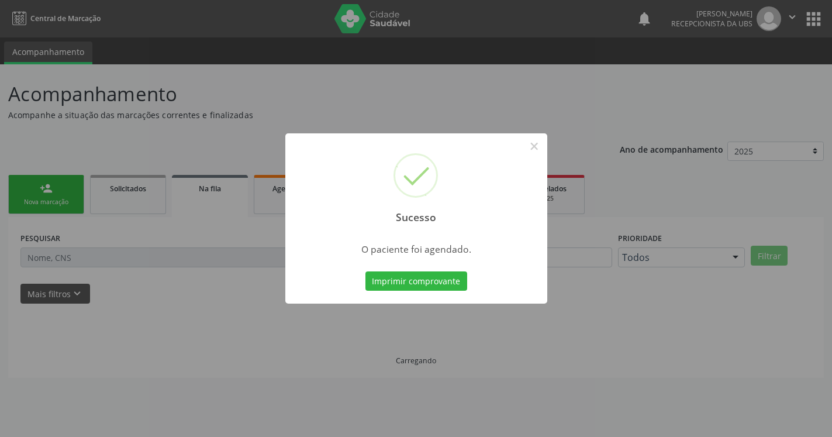
scroll to position [0, 0]
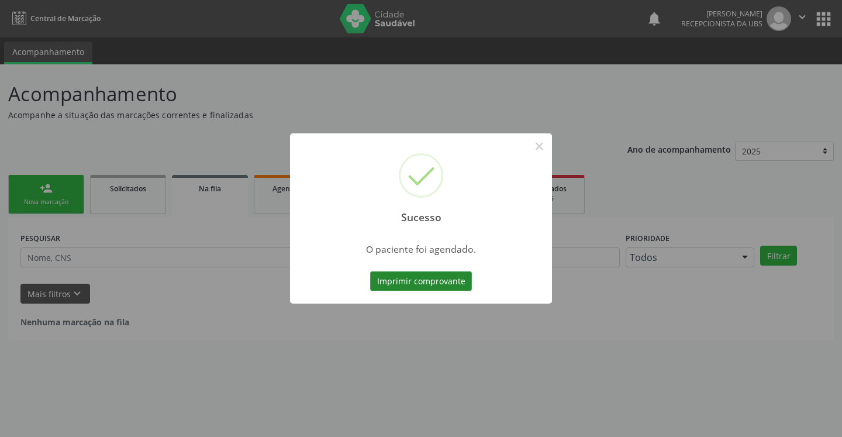
click at [411, 278] on button "Imprimir comprovante" at bounding box center [421, 281] width 102 height 20
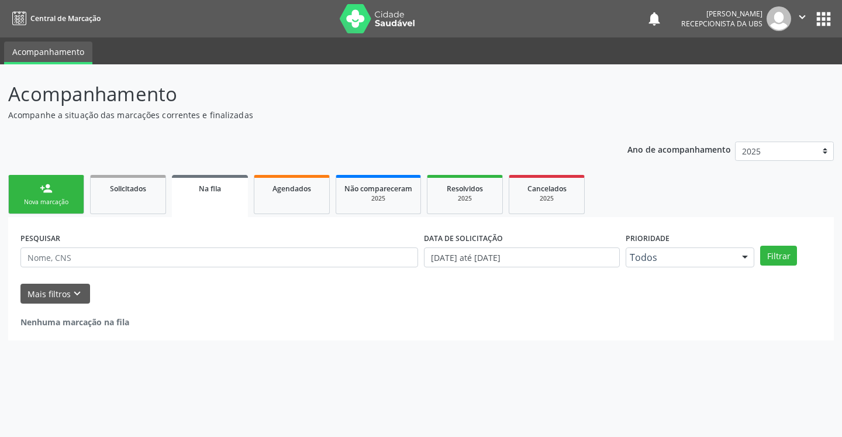
click at [50, 195] on div "person_add" at bounding box center [46, 188] width 13 height 13
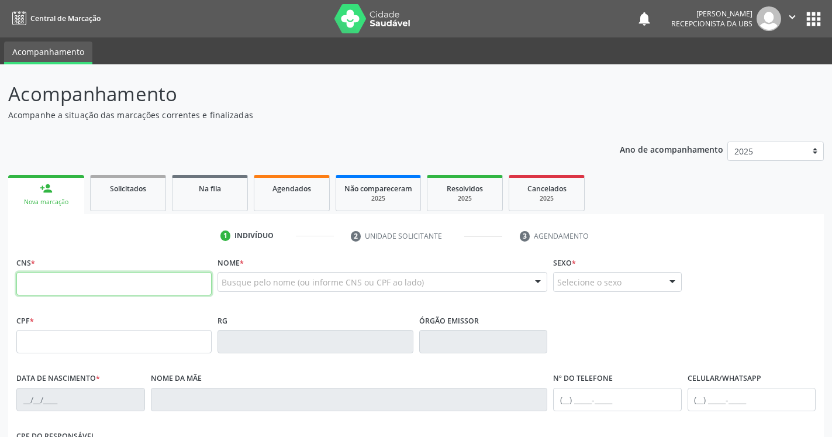
click at [106, 290] on input "text" at bounding box center [113, 283] width 195 height 23
type input "898 0058 6760 8303"
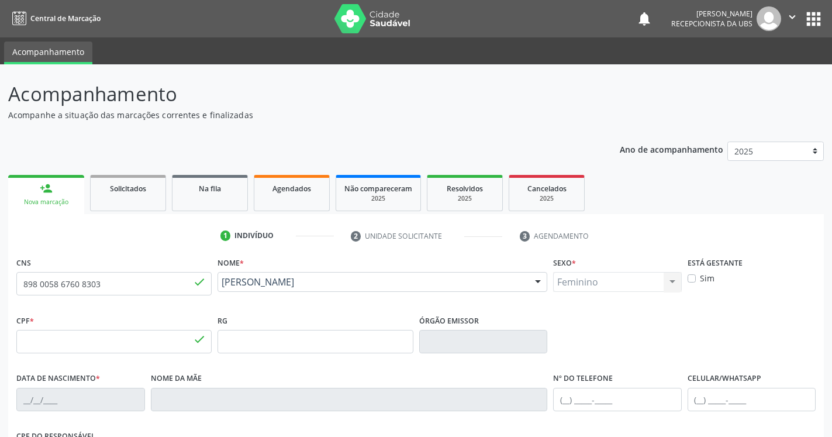
type input "157.658.934-06"
type input "[DATE]"
type input "[PERSON_NAME]"
type input "[PHONE_NUMBER]"
type input "916"
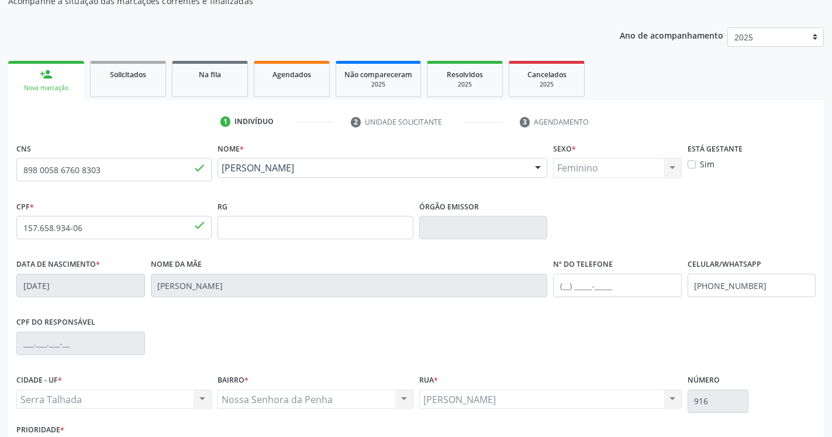
scroll to position [197, 0]
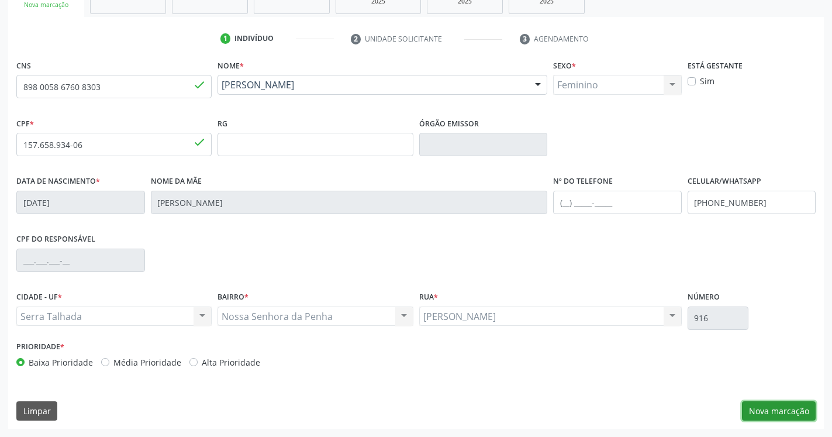
click at [784, 407] on button "Nova marcação" at bounding box center [779, 411] width 74 height 20
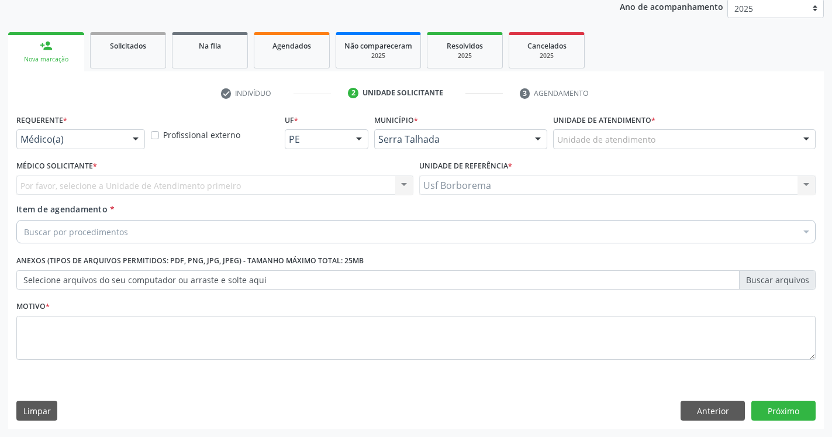
scroll to position [143, 0]
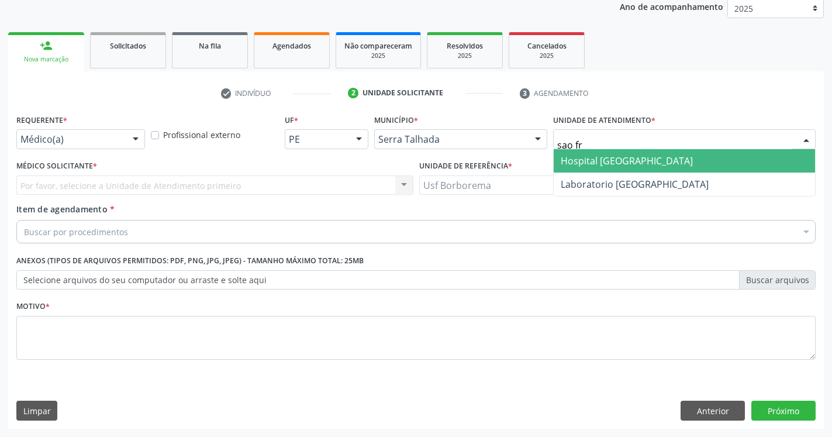
type input "sao fra"
click at [622, 158] on span "Hospital [GEOGRAPHIC_DATA]" at bounding box center [627, 160] width 132 height 13
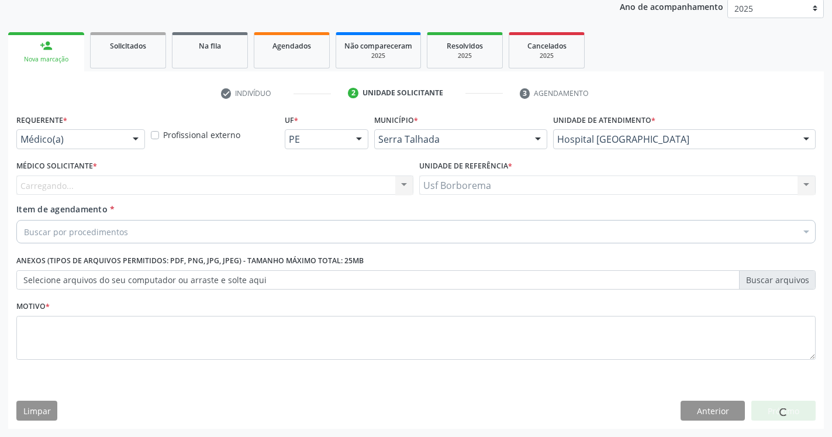
click at [327, 180] on div "Carregando... Nenhum resultado encontrado para: " " Não há nenhuma opção para s…" at bounding box center [214, 185] width 397 height 20
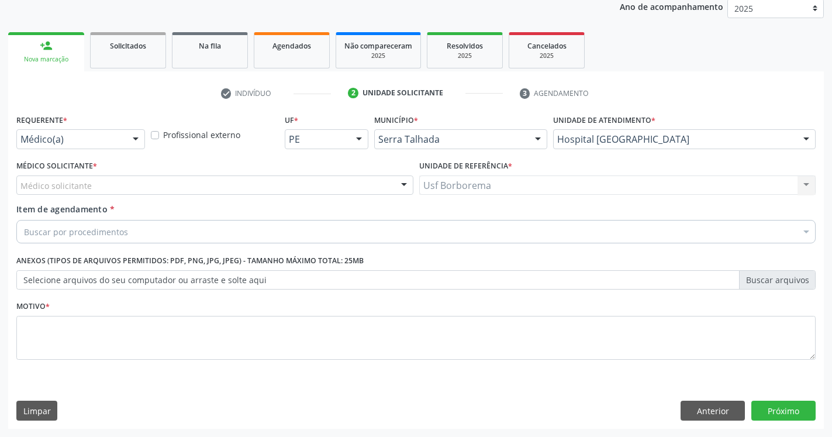
click at [226, 188] on div "Médico solicitante" at bounding box center [214, 185] width 397 height 20
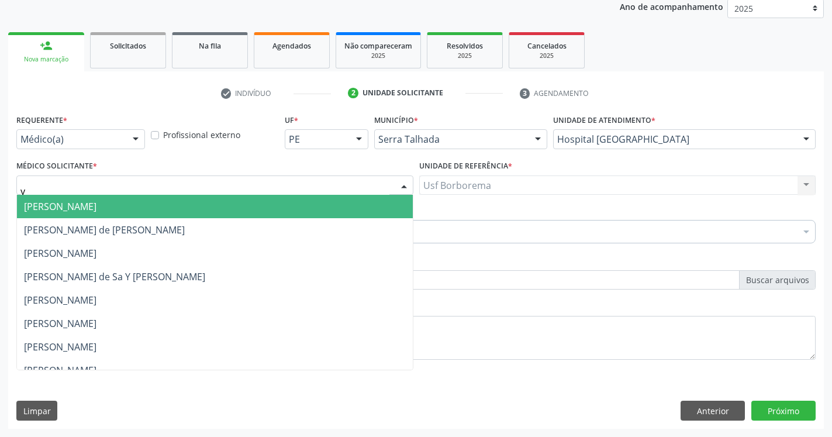
type input "yu"
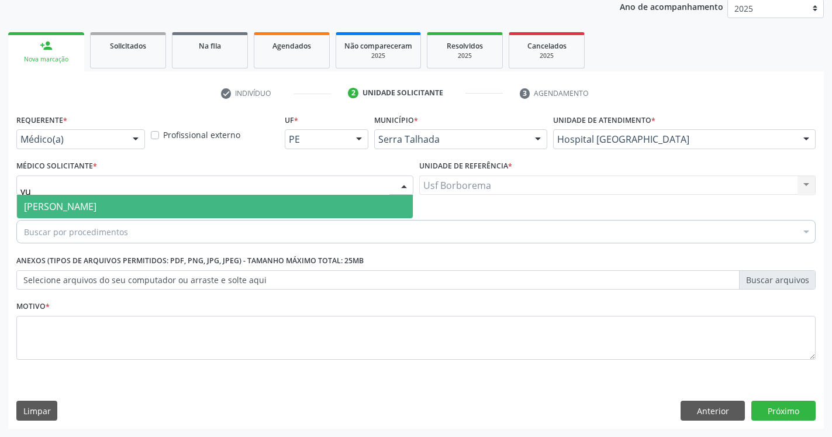
click at [153, 212] on span "[PERSON_NAME]" at bounding box center [215, 206] width 396 height 23
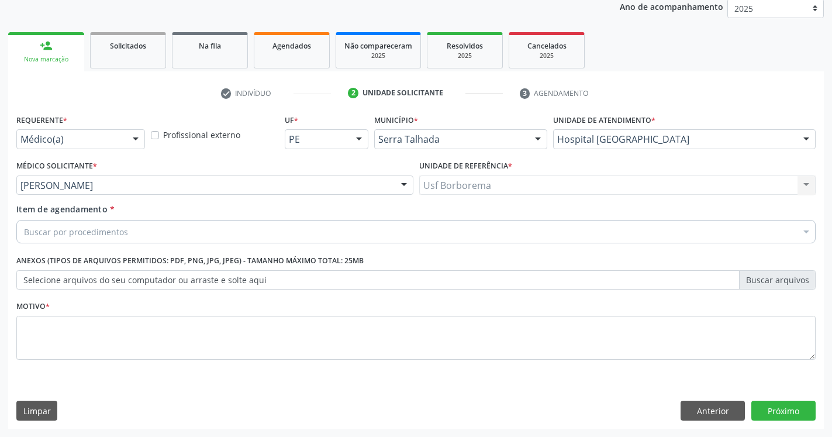
click at [151, 234] on div "Buscar por procedimentos" at bounding box center [416, 231] width 800 height 23
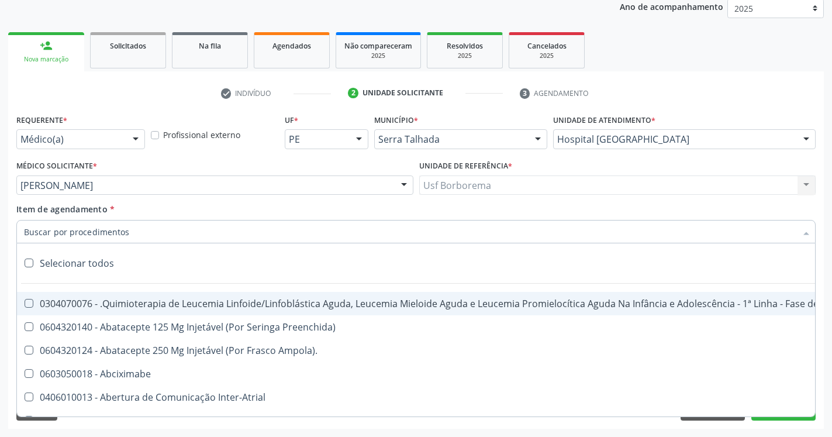
paste input "0205020186"
type input "0205020186"
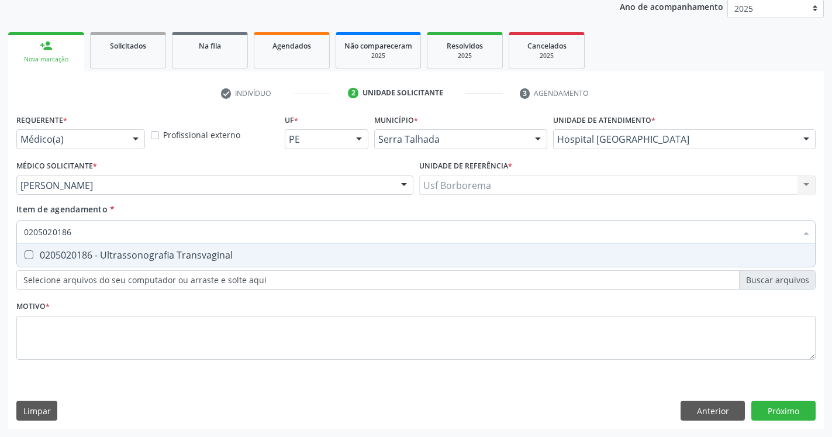
click at [27, 252] on Transvaginal at bounding box center [29, 254] width 9 height 9
click at [25, 252] on Transvaginal "checkbox" at bounding box center [21, 255] width 8 height 8
checkbox Transvaginal "true"
click at [56, 309] on div "Requerente * Médico(a) Médico(a) Enfermeiro(a) Paciente Nenhum resultado encont…" at bounding box center [416, 243] width 800 height 265
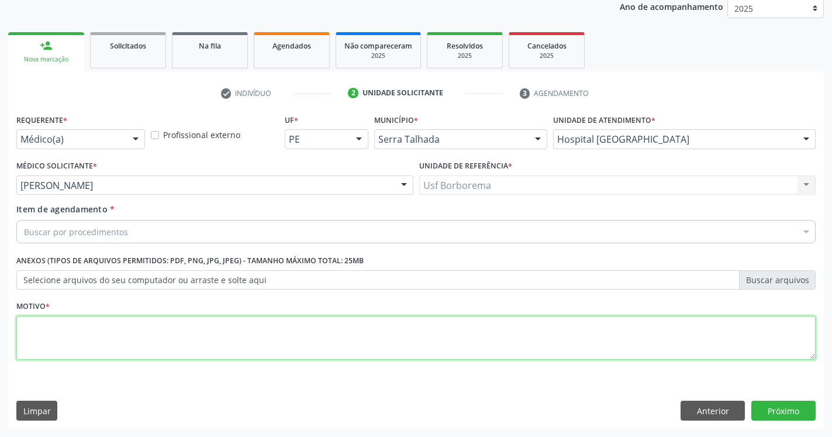
click at [63, 333] on textarea at bounding box center [416, 338] width 800 height 44
type textarea "."
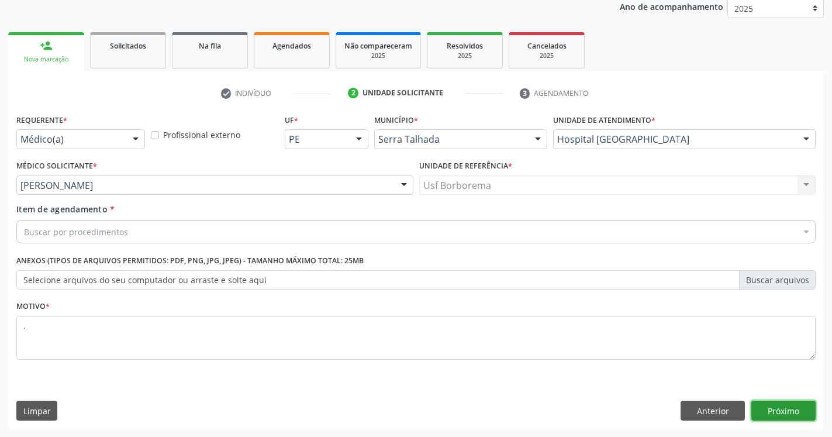
click at [789, 410] on button "Próximo" at bounding box center [784, 411] width 64 height 20
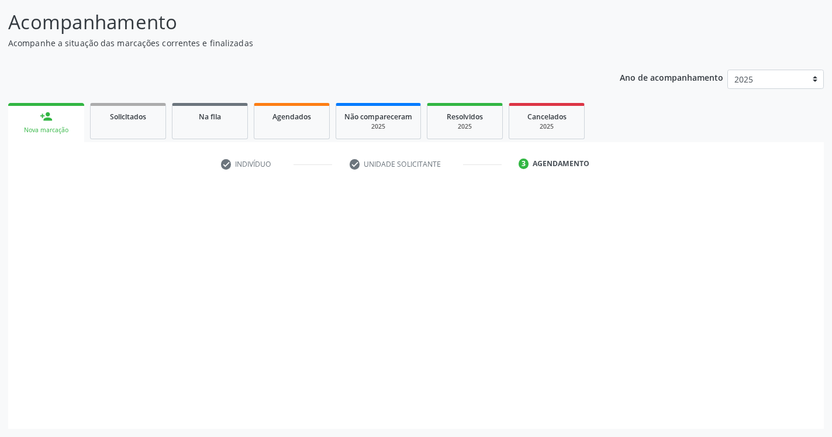
scroll to position [72, 0]
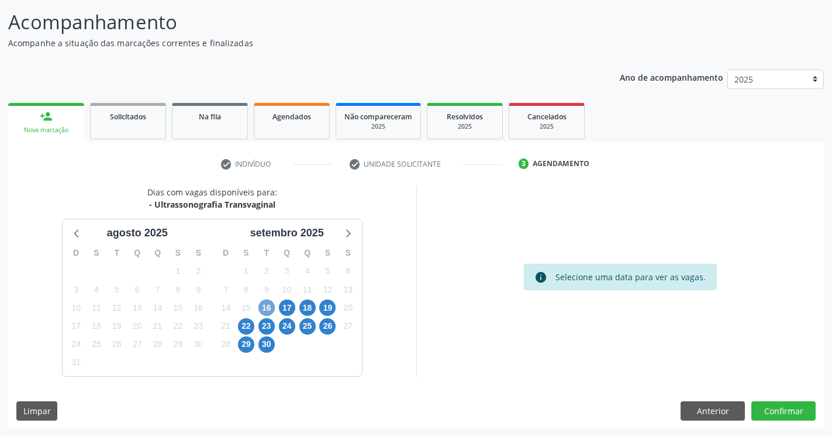
click at [265, 307] on span "16" at bounding box center [267, 307] width 16 height 16
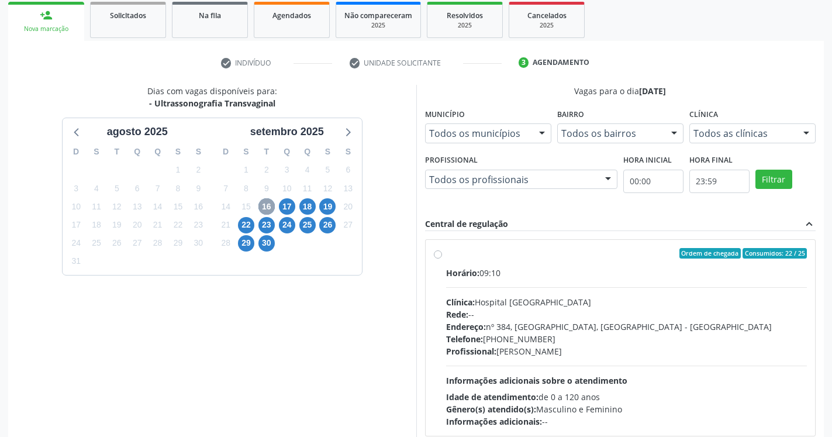
scroll to position [191, 0]
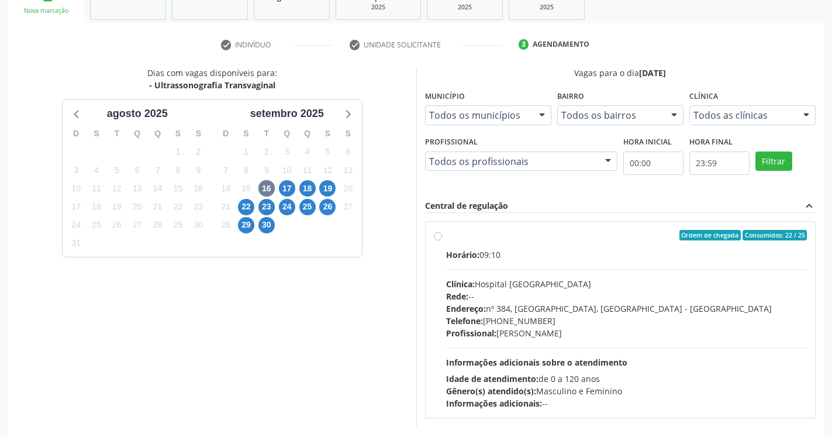
click at [446, 237] on label "Ordem de chegada Consumidos: 22 / 25 Horário: 09:10 Clínica: Hospital [GEOGRAPH…" at bounding box center [627, 320] width 362 height 180
click at [442, 237] on input "Ordem de chegada Consumidos: 22 / 25 Horário: 09:10 Clínica: Hospital [GEOGRAPH…" at bounding box center [438, 235] width 8 height 11
radio input "true"
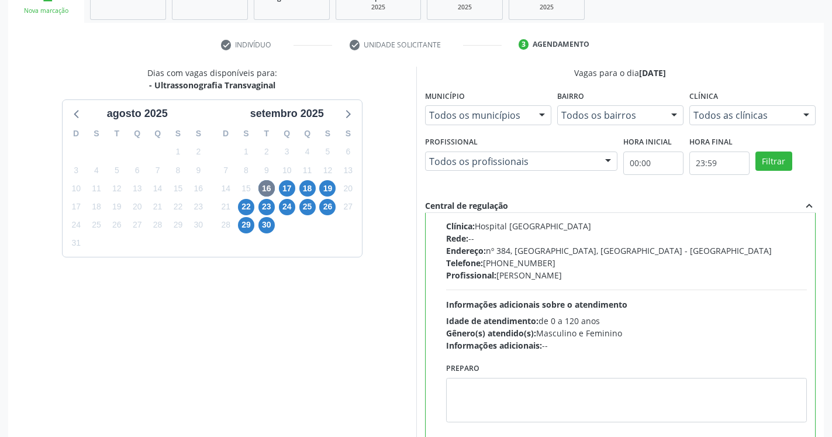
scroll to position [262, 0]
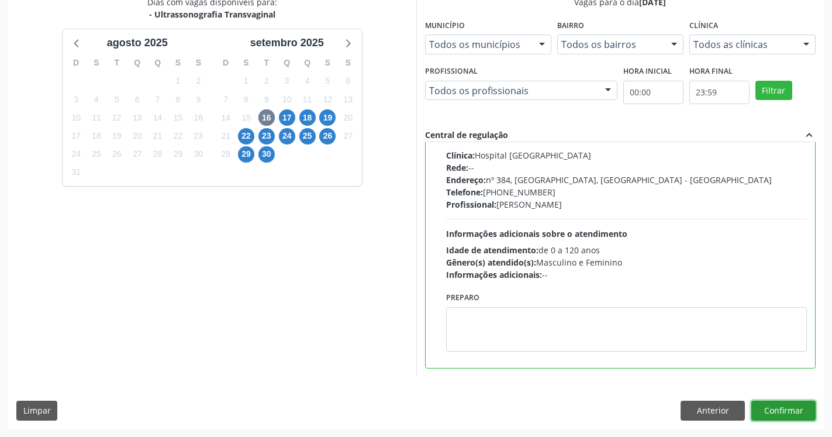
click at [773, 411] on button "Confirmar" at bounding box center [784, 411] width 64 height 20
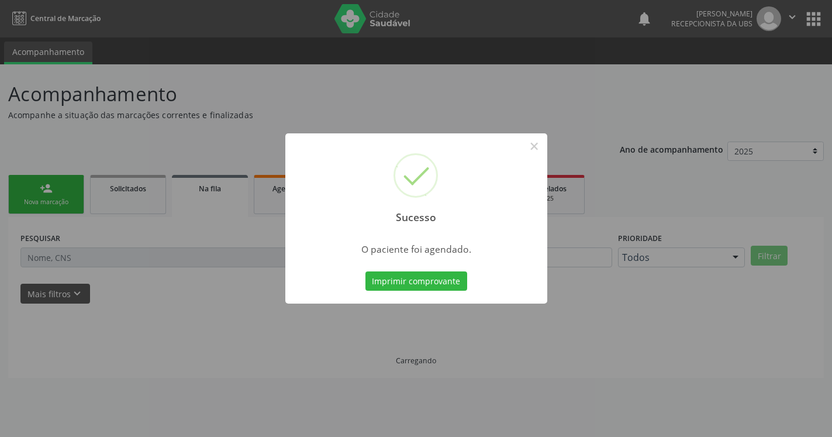
scroll to position [0, 0]
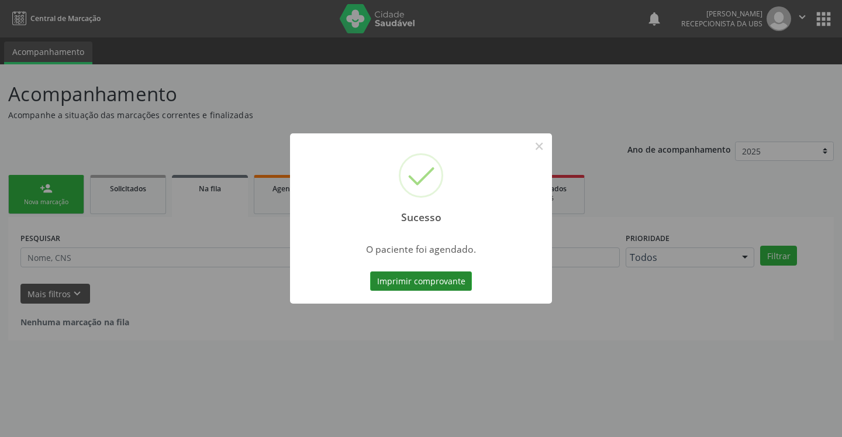
click at [441, 285] on button "Imprimir comprovante" at bounding box center [421, 281] width 102 height 20
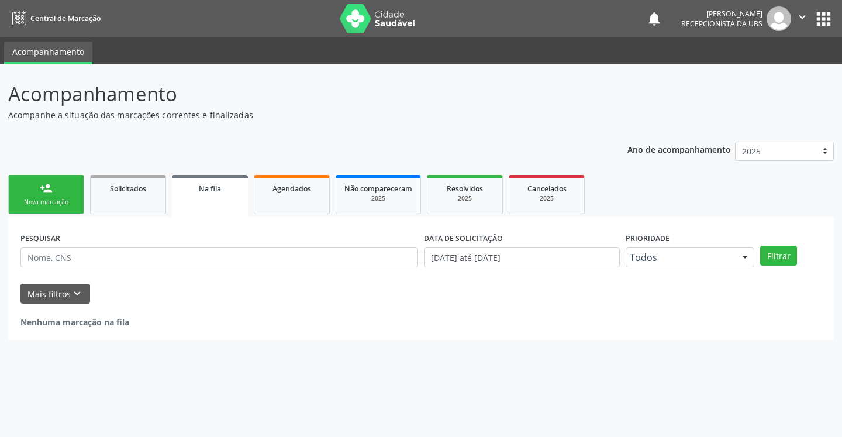
click at [47, 195] on div "person_add" at bounding box center [46, 188] width 13 height 13
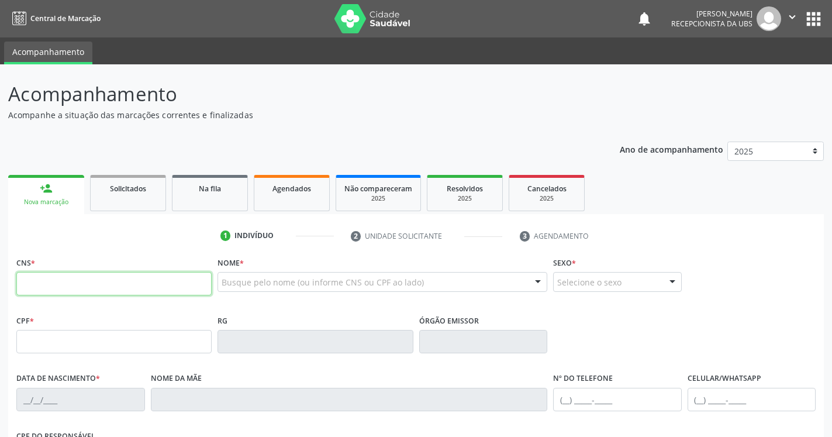
click at [68, 285] on input "text" at bounding box center [113, 283] width 195 height 23
type input "898 0037 1582 9178"
type input "111.774.404-31"
type input "[DATE]"
type input "[PERSON_NAME]"
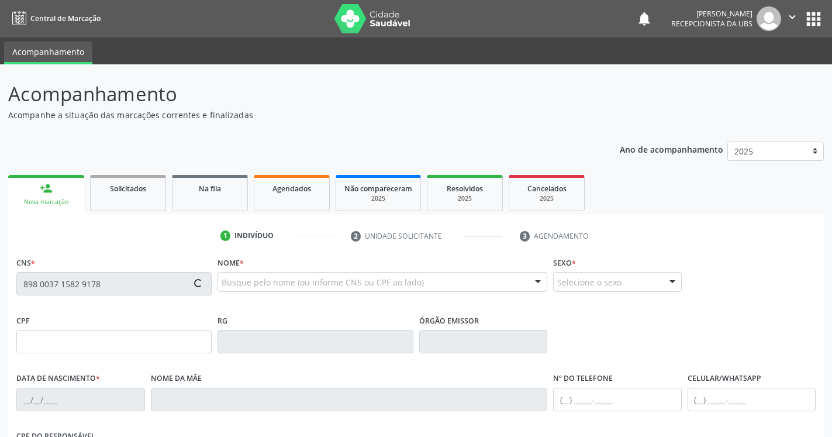
type input "[PHONE_NUMBER]"
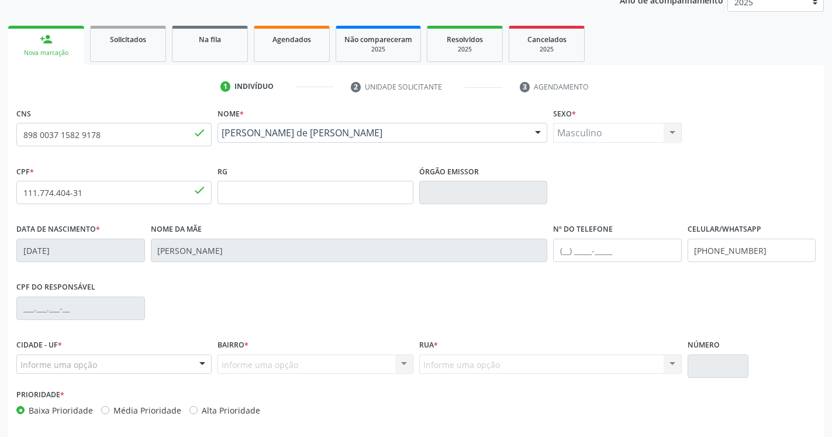
scroll to position [197, 0]
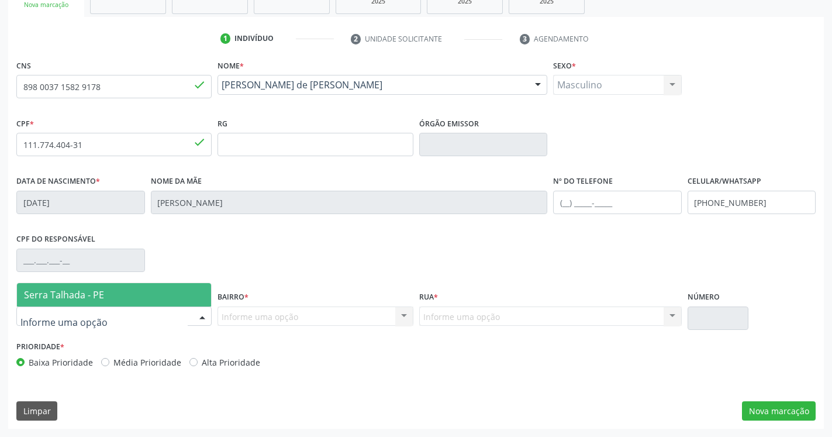
click at [97, 293] on span "Serra Talhada - PE" at bounding box center [64, 294] width 80 height 13
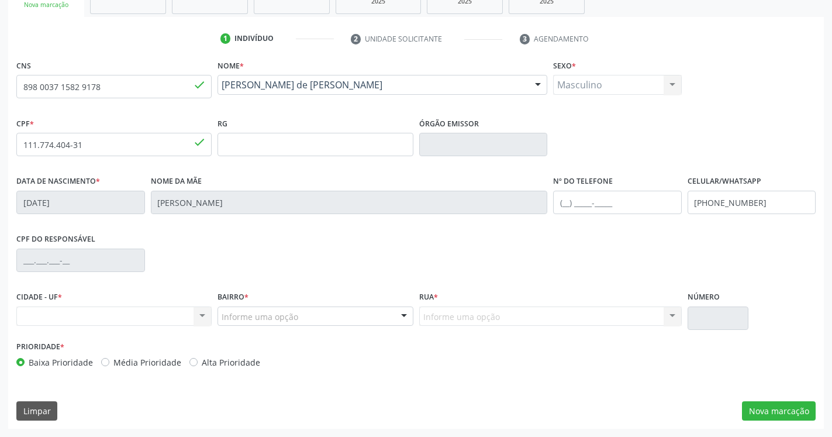
click at [174, 314] on div "Nenhum resultado encontrado para: " " Não há nenhuma opção para ser exibida." at bounding box center [113, 317] width 195 height 20
click at [98, 323] on div "Nenhum resultado encontrado para: " " Não há nenhuma opção para ser exibida." at bounding box center [113, 317] width 195 height 20
click at [288, 325] on div "Informe uma opção" at bounding box center [315, 317] width 195 height 20
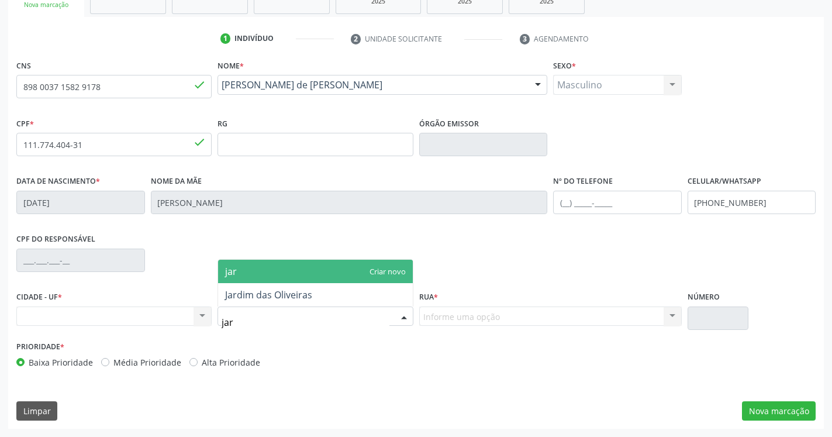
type input "jard"
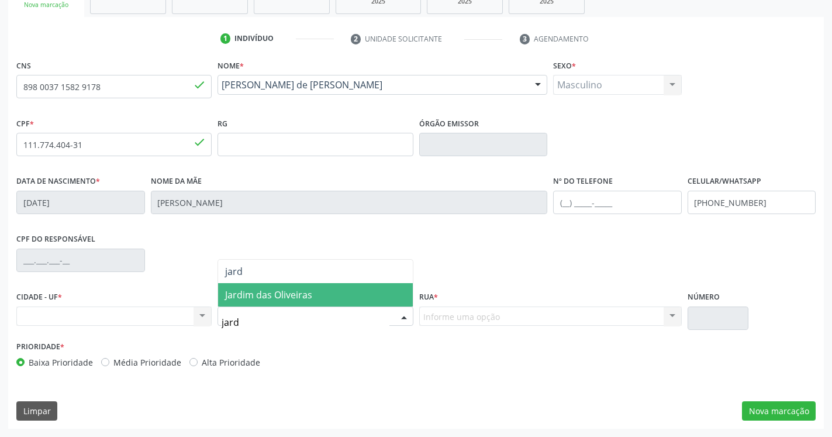
click at [311, 298] on span "Jardim das Oliveiras" at bounding box center [268, 294] width 87 height 13
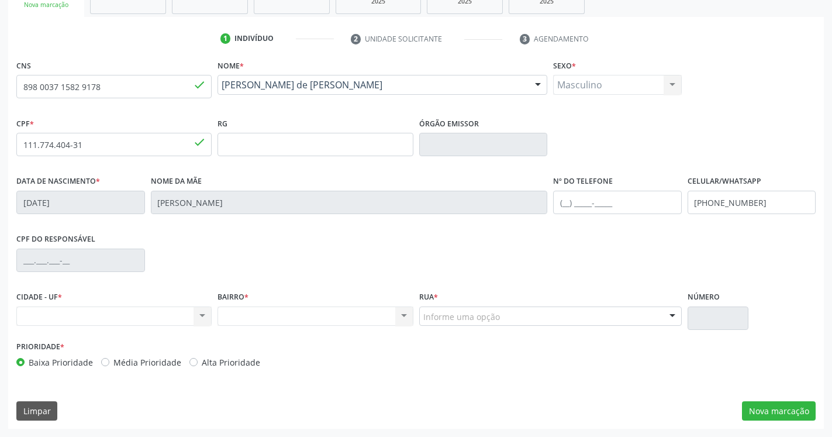
click at [597, 312] on div "Informe uma opção" at bounding box center [550, 317] width 263 height 20
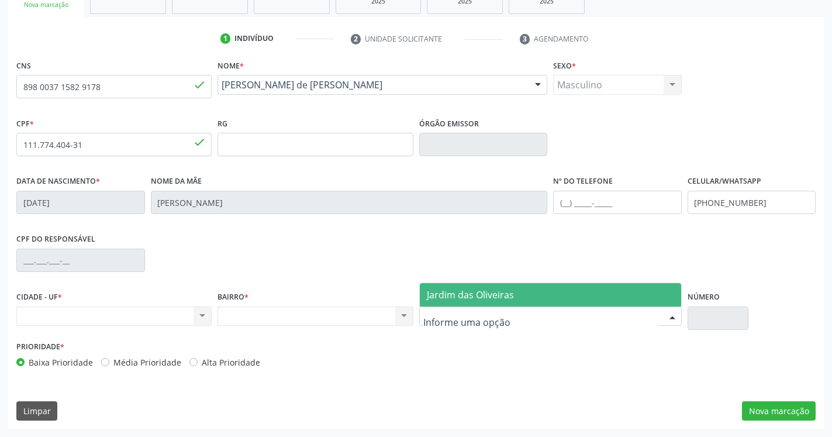
click at [518, 301] on span "Jardim das Oliveiras" at bounding box center [550, 294] width 261 height 23
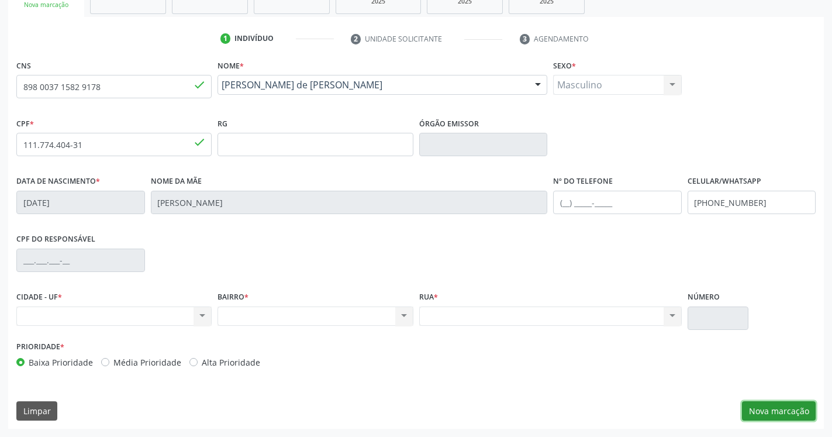
click at [763, 408] on button "Nova marcação" at bounding box center [779, 411] width 74 height 20
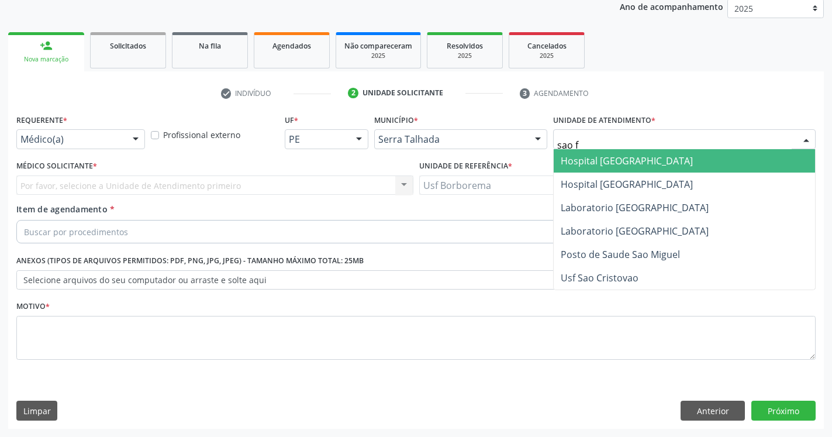
type input "sao fr"
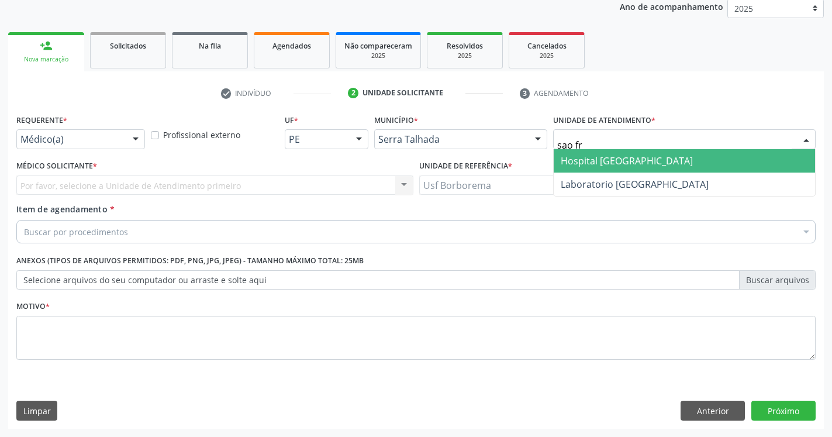
click at [651, 156] on span "Hospital [GEOGRAPHIC_DATA]" at bounding box center [627, 160] width 132 height 13
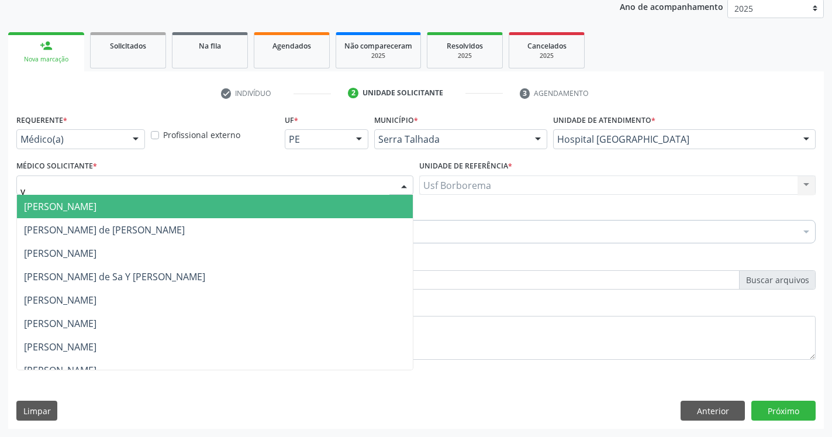
type input "yu"
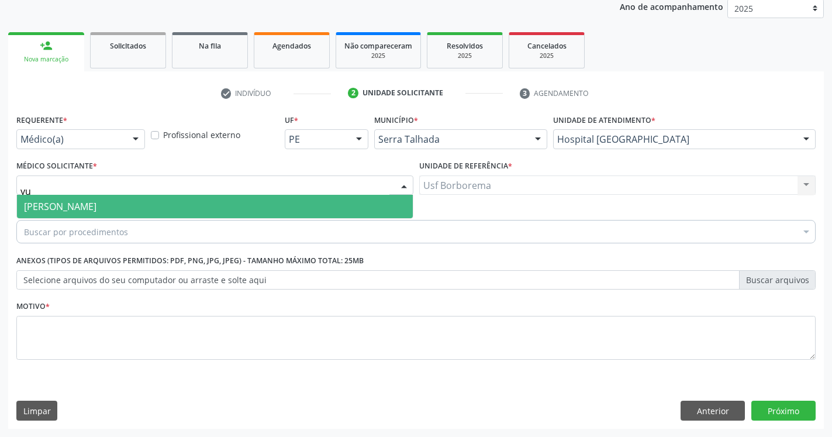
click at [51, 206] on span "[PERSON_NAME]" at bounding box center [60, 206] width 73 height 13
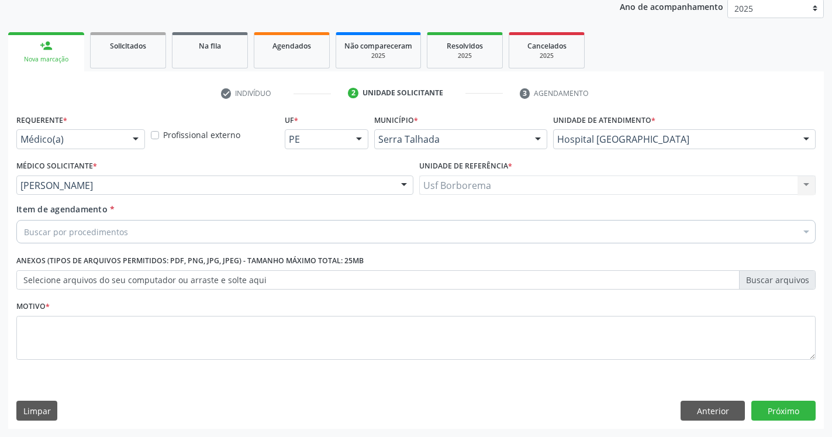
click at [84, 225] on div "Buscar por procedimentos" at bounding box center [416, 231] width 800 height 23
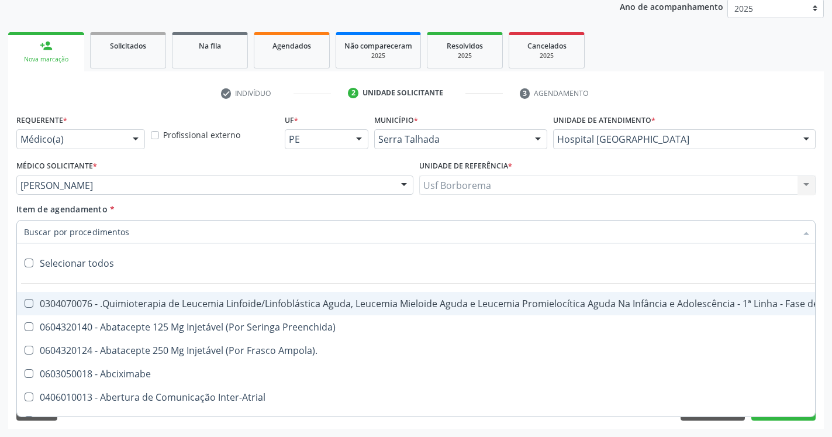
paste input "0205020186"
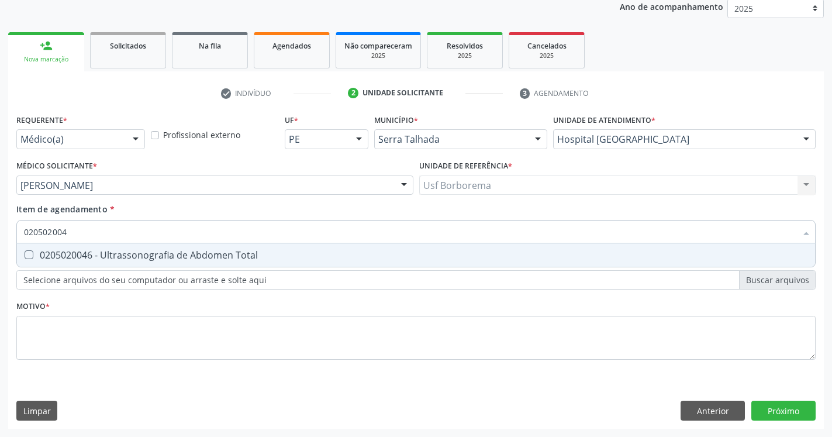
type input "0205020046"
click at [25, 259] on div at bounding box center [21, 254] width 9 height 9
checkbox Total "true"
type input "02050200"
checkbox Total "false"
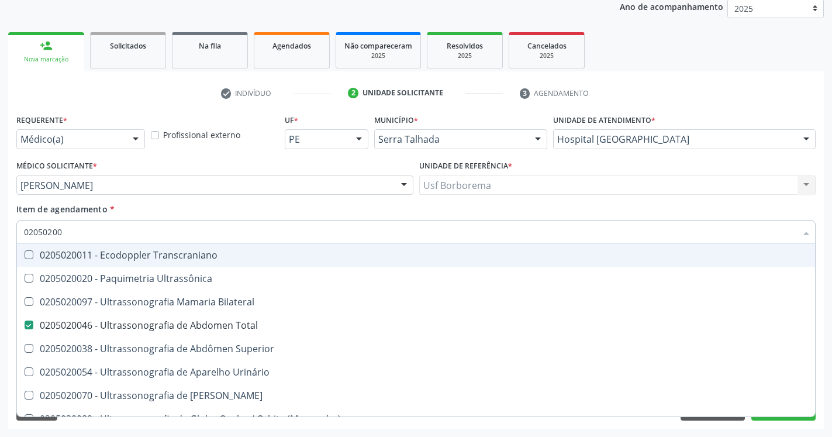
type input "0205020"
checkbox Total "false"
checkbox Cervical "true"
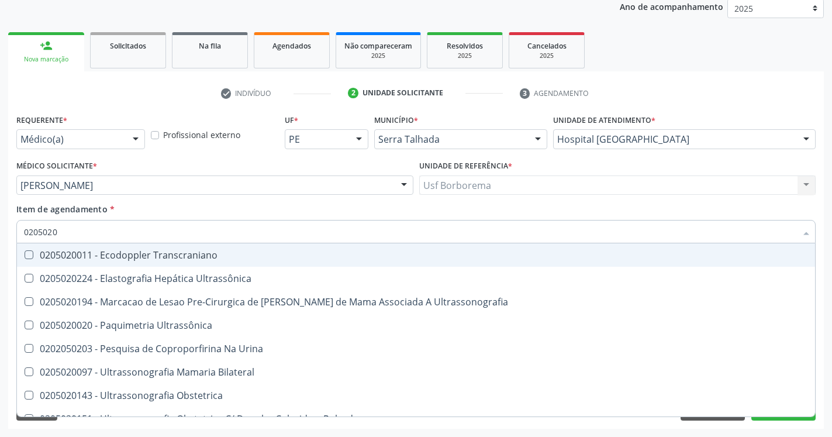
type input "02050200"
checkbox Ultrassônica "true"
checkbox Total "false"
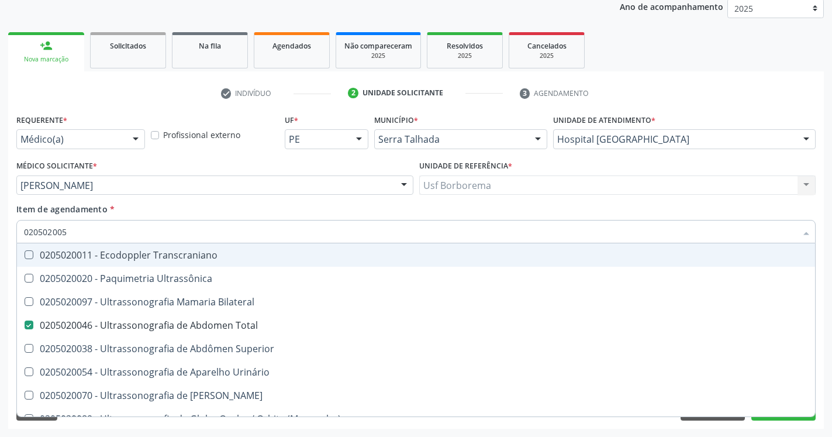
type input "0205020054"
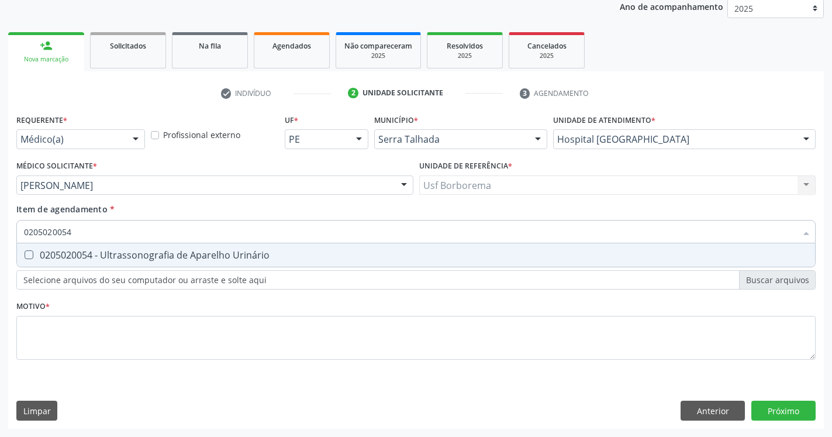
click at [28, 254] on Urinário at bounding box center [29, 254] width 9 height 9
click at [25, 254] on Urinário "checkbox" at bounding box center [21, 255] width 8 height 8
checkbox Urinário "true"
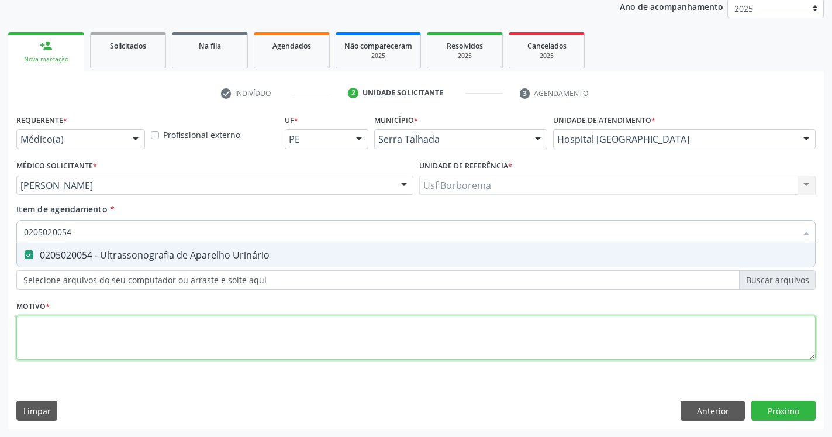
click at [50, 332] on textarea at bounding box center [416, 338] width 800 height 44
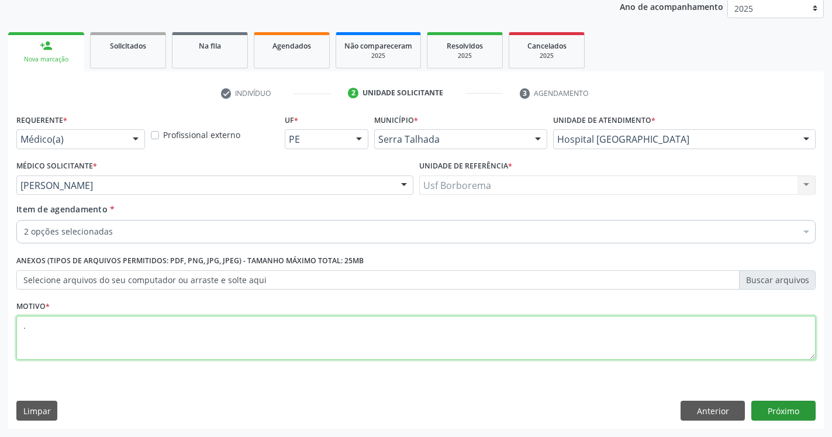
type textarea "."
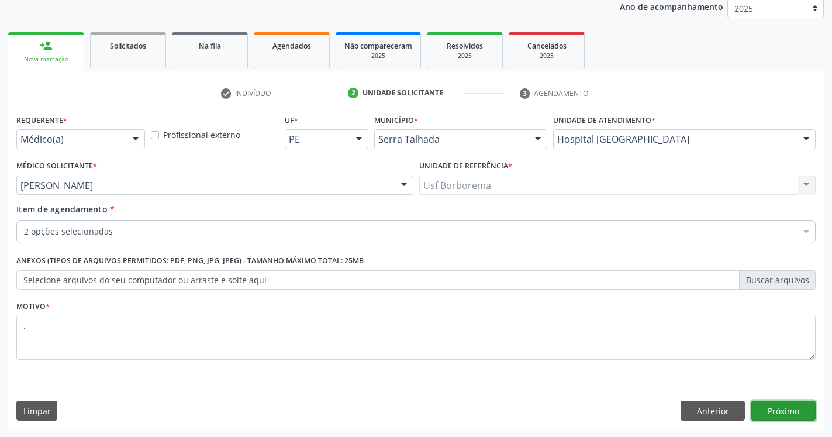
click at [797, 415] on button "Próximo" at bounding box center [784, 411] width 64 height 20
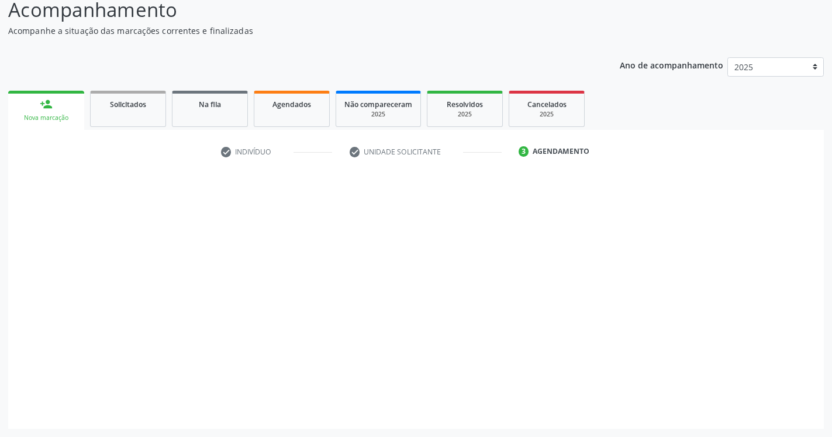
scroll to position [84, 0]
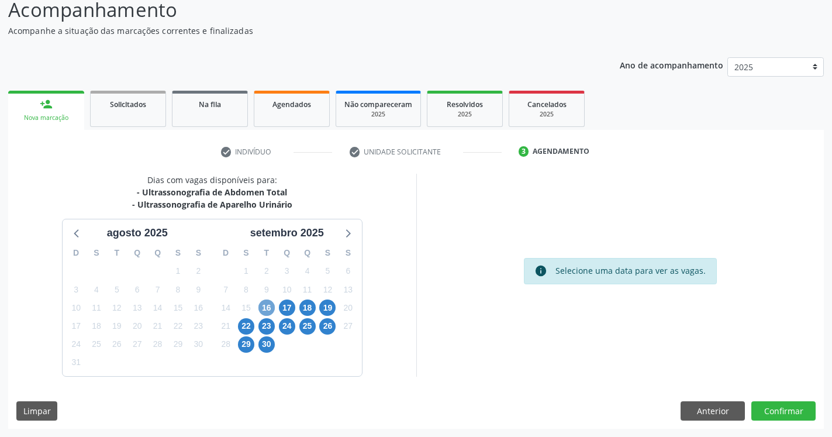
click at [264, 308] on span "16" at bounding box center [267, 307] width 16 height 16
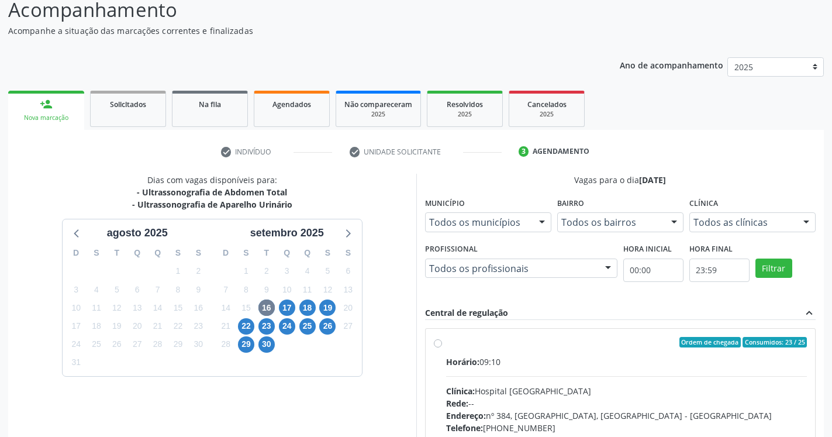
click at [446, 344] on label "Ordem de chegada Consumidos: 23 / 25 Horário: 09:10 Clínica: Hospital [GEOGRAPH…" at bounding box center [627, 427] width 362 height 180
click at [438, 344] on input "Ordem de chegada Consumidos: 23 / 25 Horário: 09:10 Clínica: Hospital [GEOGRAPH…" at bounding box center [438, 342] width 8 height 11
radio input "true"
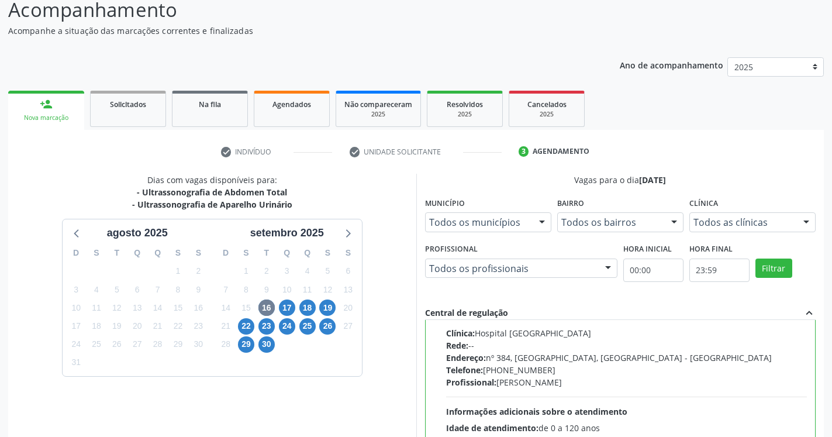
scroll to position [262, 0]
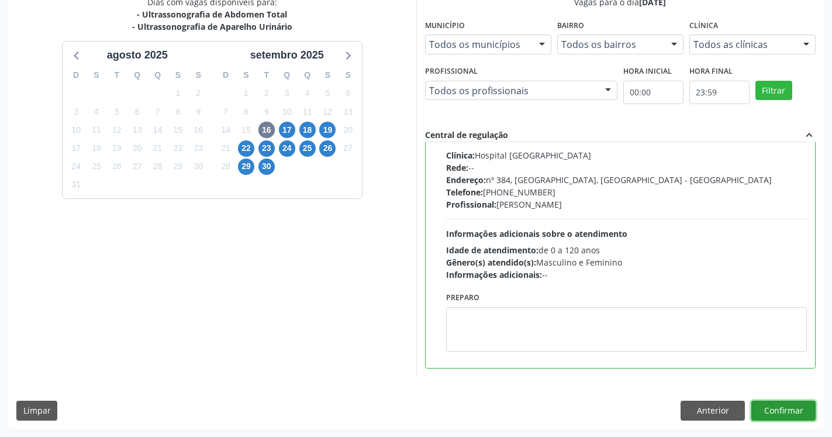
click at [774, 410] on button "Confirmar" at bounding box center [784, 411] width 64 height 20
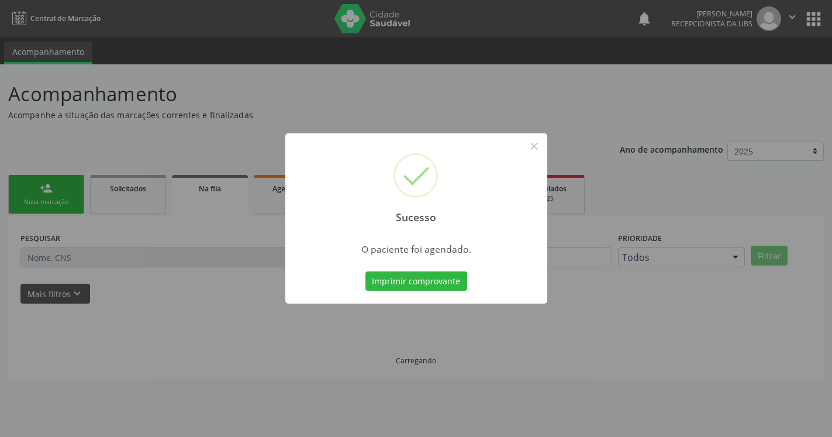
scroll to position [0, 0]
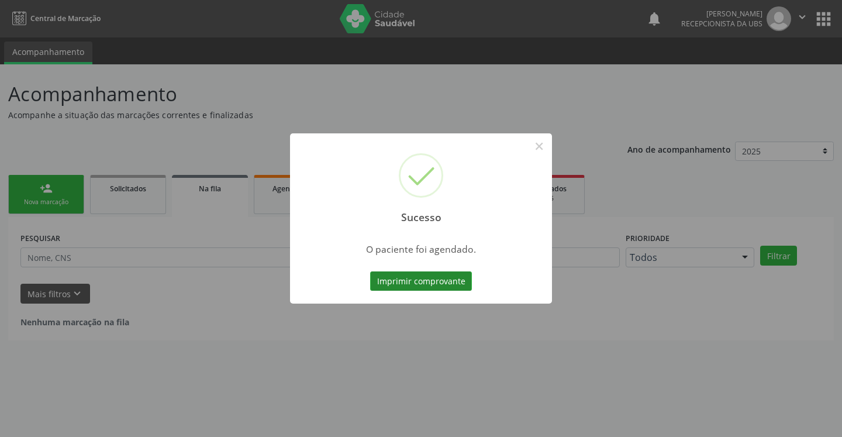
click at [403, 281] on button "Imprimir comprovante" at bounding box center [421, 281] width 102 height 20
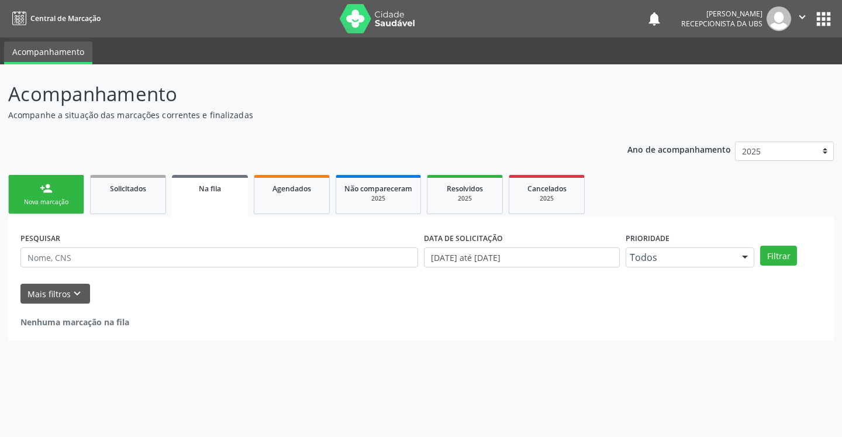
click at [43, 205] on div "Nova marcação" at bounding box center [46, 202] width 58 height 9
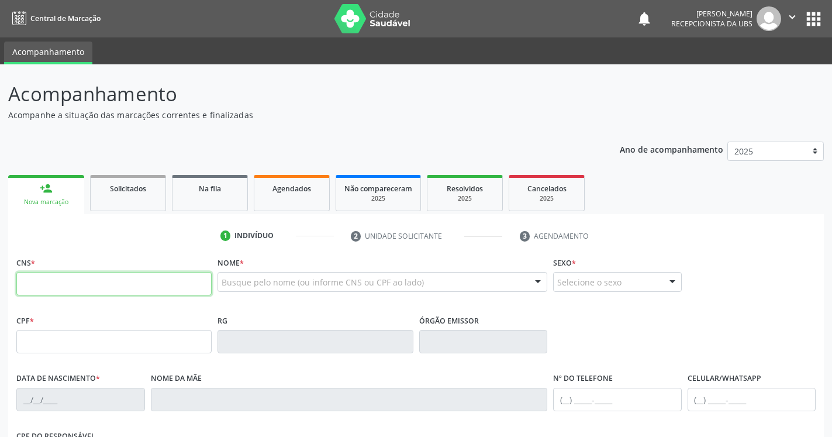
click at [47, 282] on input "text" at bounding box center [113, 283] width 195 height 23
type input "898 0039 1837 3578"
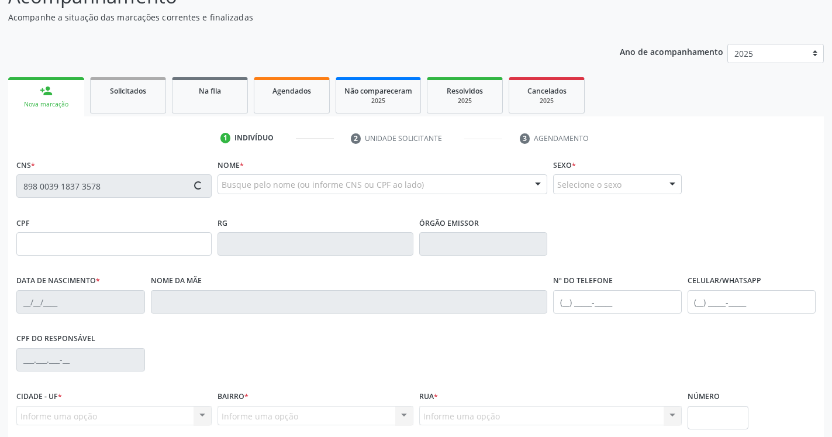
scroll to position [119, 0]
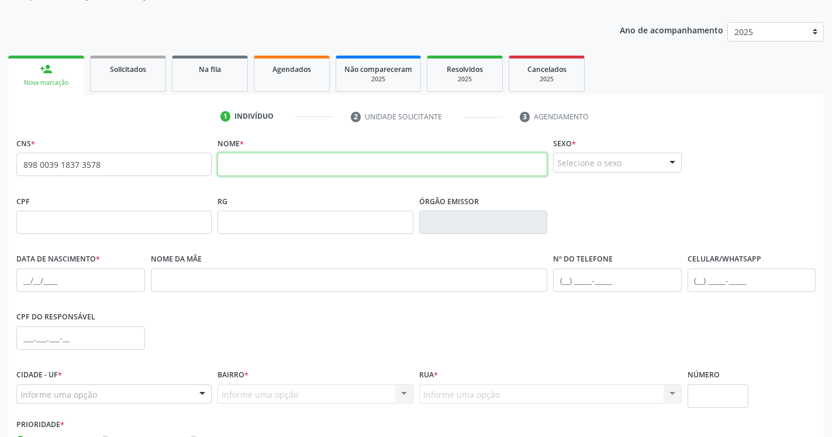
click at [298, 165] on input "text" at bounding box center [383, 164] width 330 height 23
type input "[PERSON_NAME]"
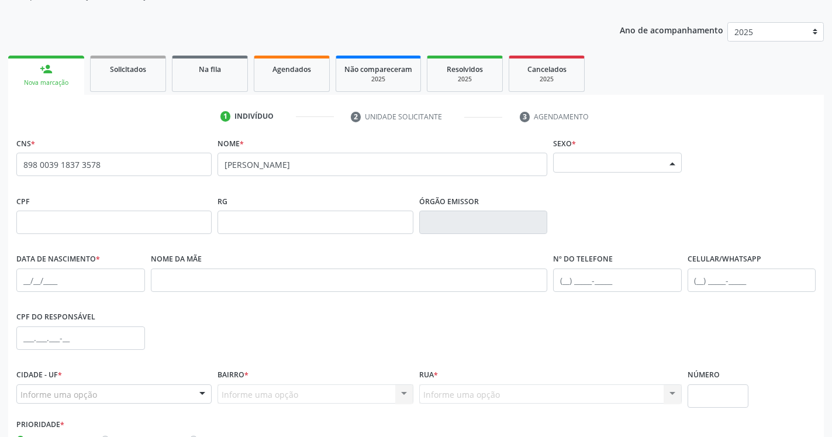
click at [654, 164] on div "Selecione o sexo" at bounding box center [617, 163] width 129 height 20
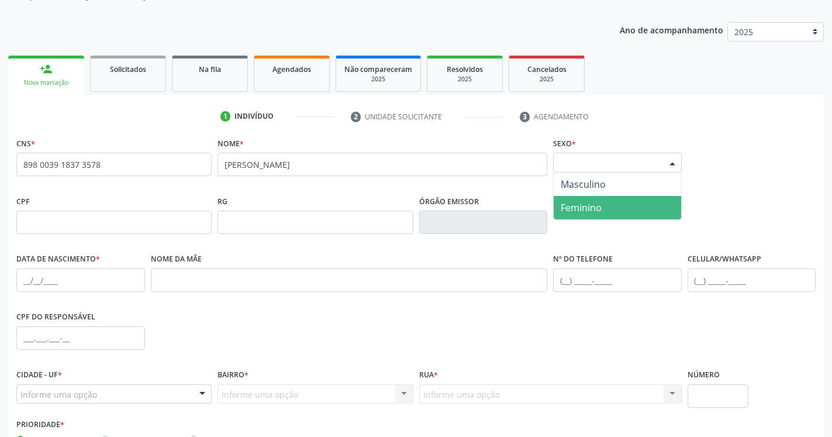
click at [632, 207] on span "Feminino" at bounding box center [618, 207] width 128 height 23
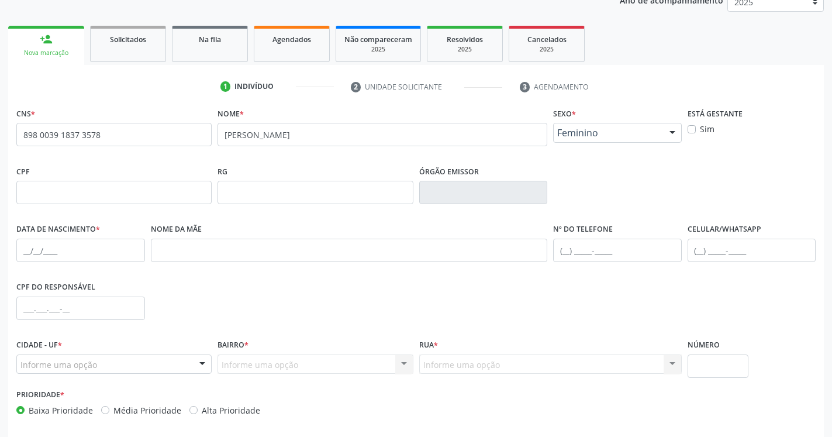
scroll to position [179, 0]
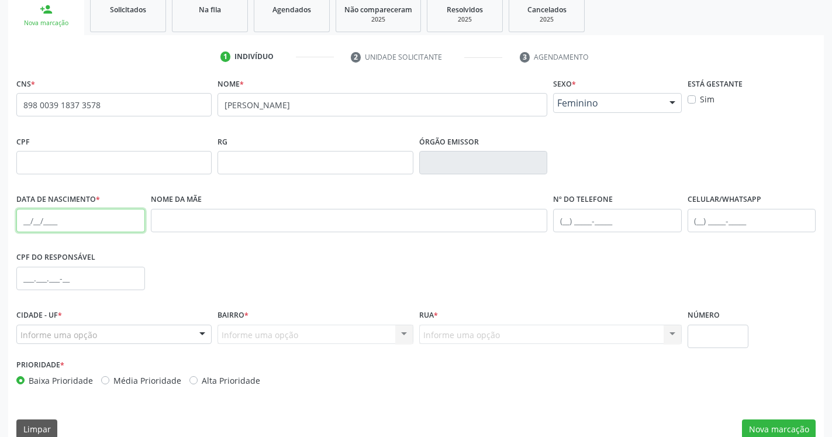
click at [115, 222] on input "text" at bounding box center [80, 220] width 129 height 23
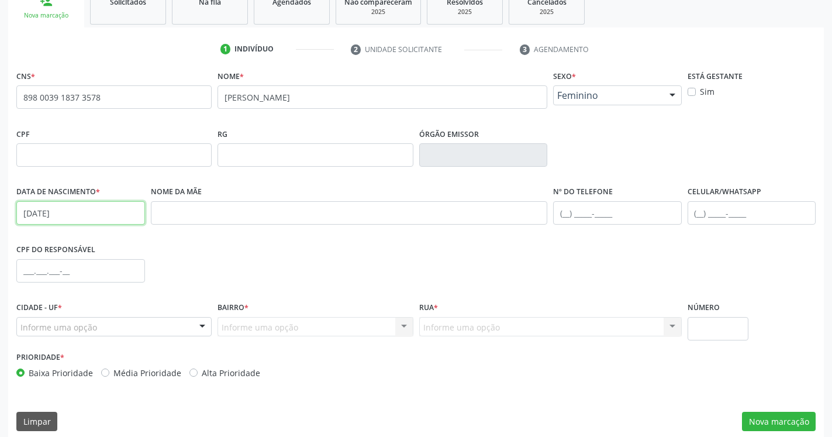
scroll to position [197, 0]
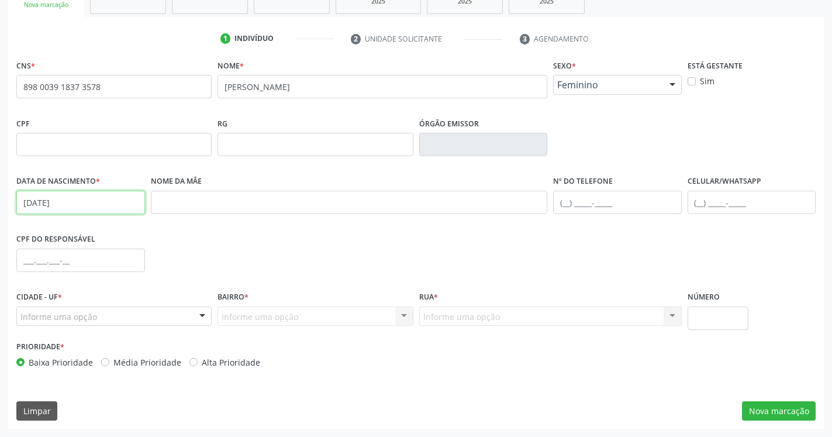
type input "[DATE]"
click at [156, 324] on div "Informe uma opção" at bounding box center [113, 317] width 195 height 20
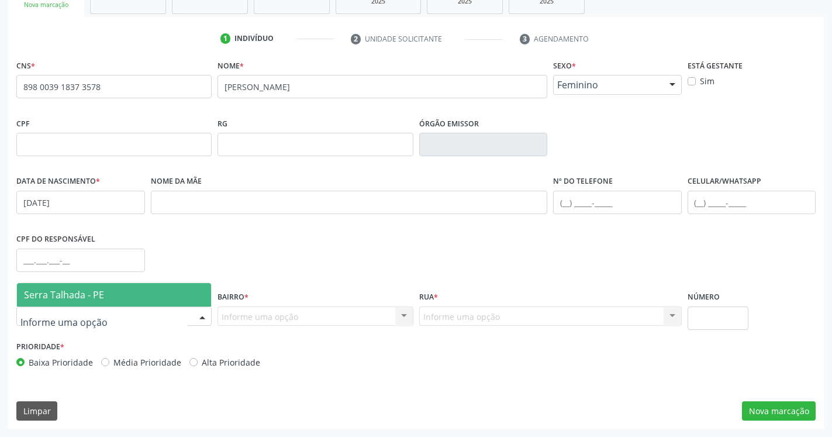
click at [146, 297] on span "Serra Talhada - PE" at bounding box center [114, 294] width 194 height 23
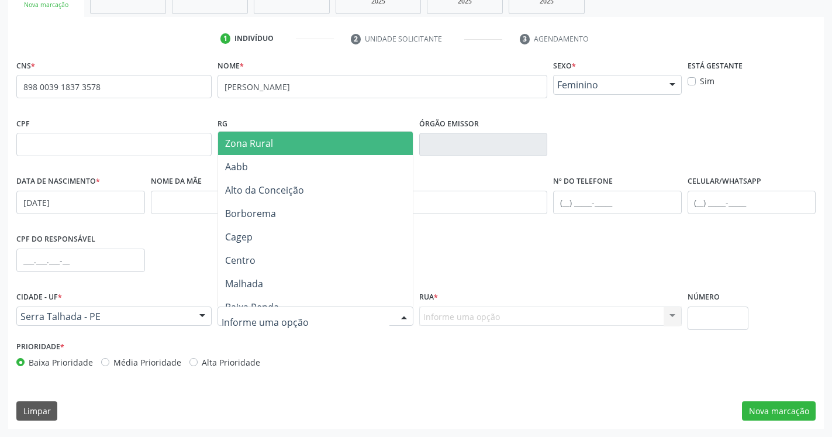
click at [248, 141] on span "Zona Rural" at bounding box center [249, 143] width 48 height 13
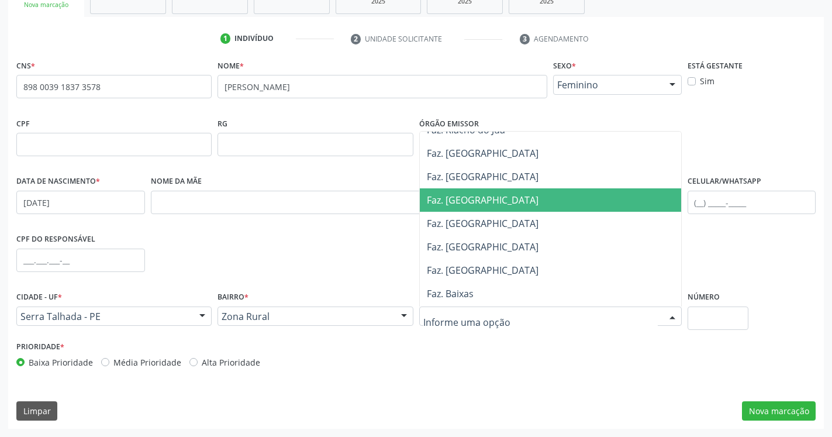
scroll to position [3861, 0]
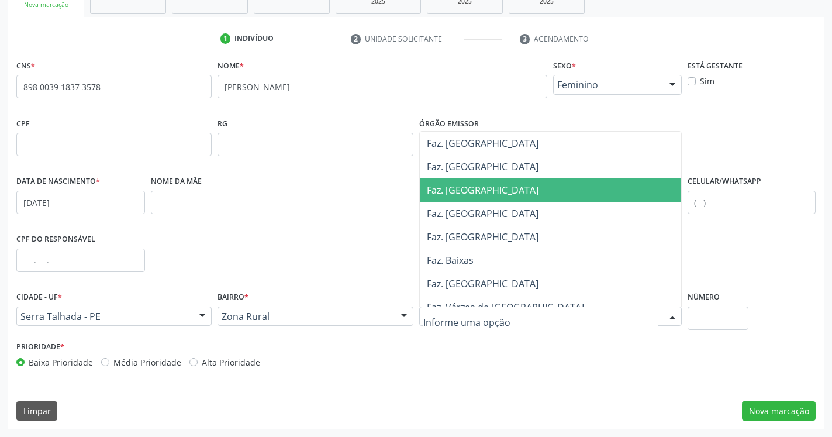
click at [555, 197] on span "Faz. [GEOGRAPHIC_DATA]" at bounding box center [550, 189] width 261 height 23
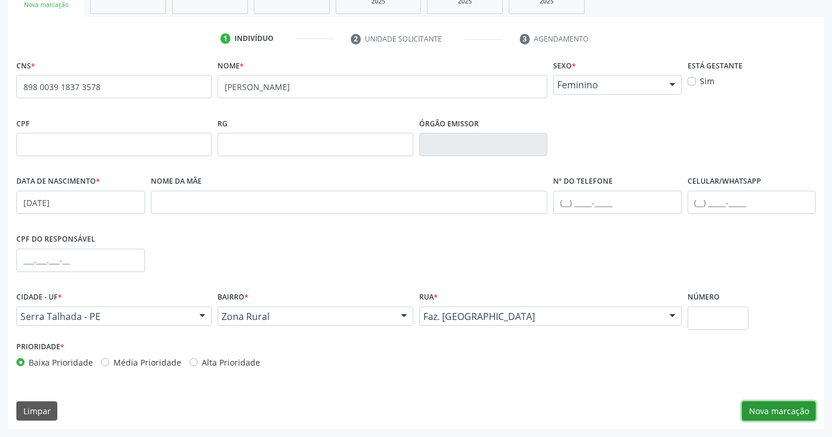
click at [777, 412] on button "Nova marcação" at bounding box center [779, 411] width 74 height 20
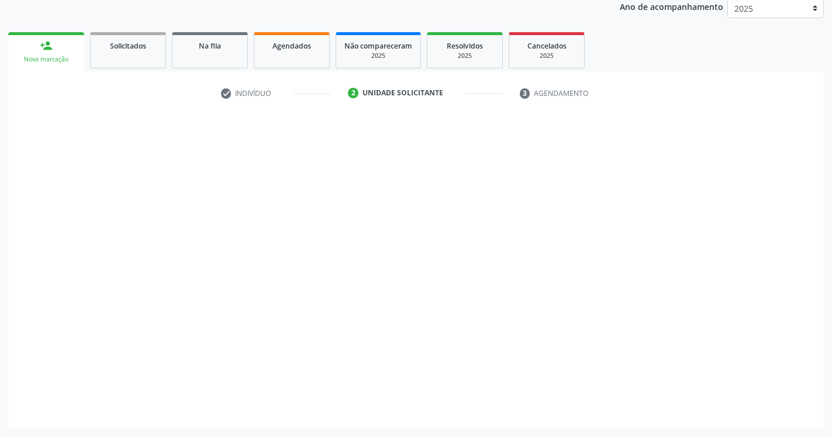
scroll to position [143, 0]
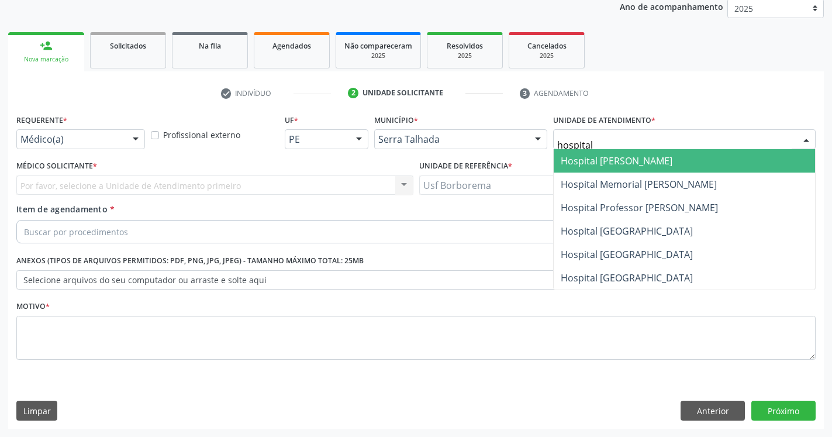
type input "hospital"
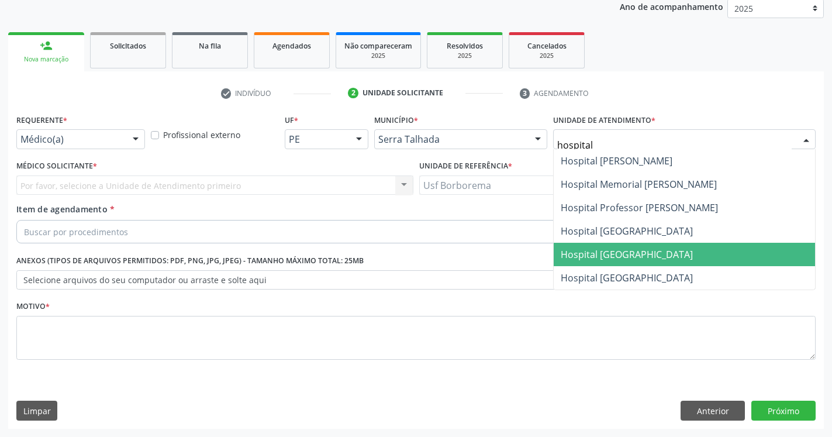
click at [686, 256] on span "Hospital [GEOGRAPHIC_DATA]" at bounding box center [684, 254] width 261 height 23
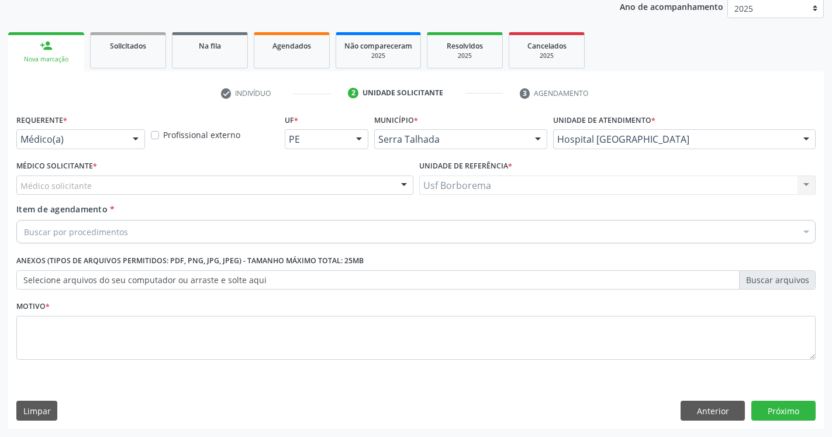
click at [120, 185] on div "Médico solicitante" at bounding box center [214, 185] width 397 height 20
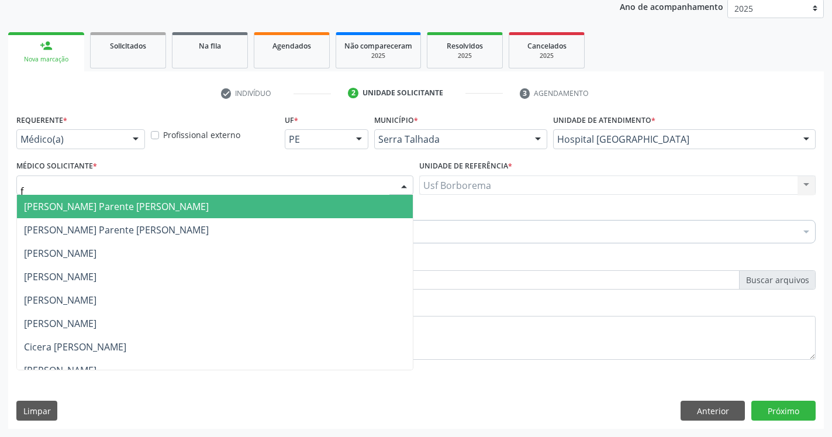
type input "fr"
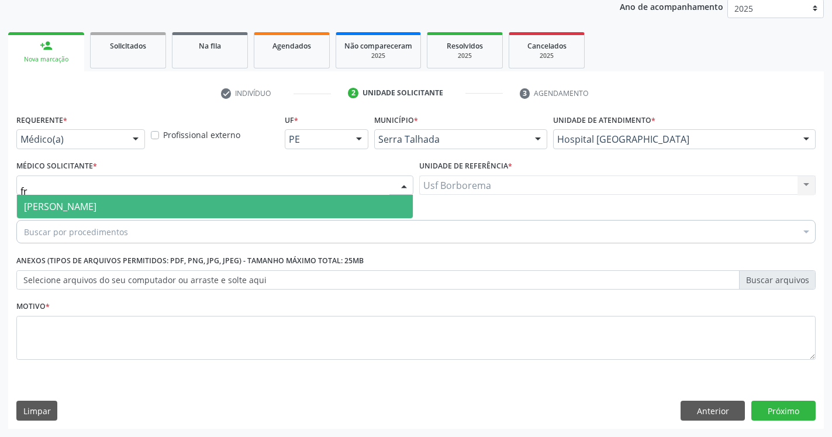
click at [97, 204] on span "[PERSON_NAME]" at bounding box center [60, 206] width 73 height 13
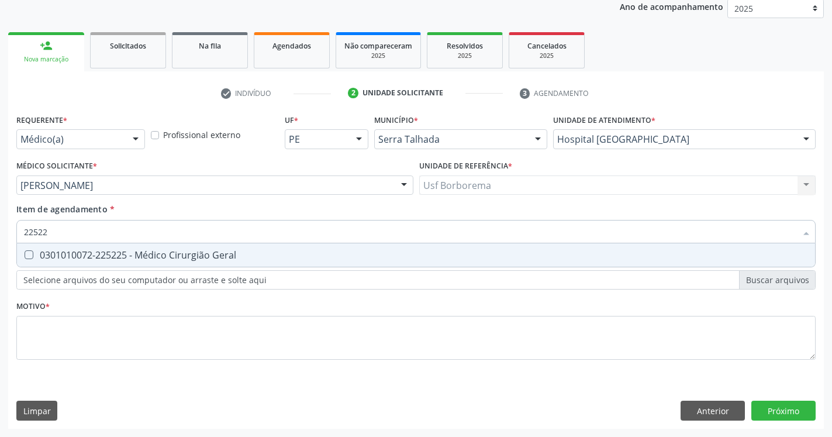
type input "225225"
click at [25, 251] on div at bounding box center [21, 254] width 9 height 9
checkbox Geral "true"
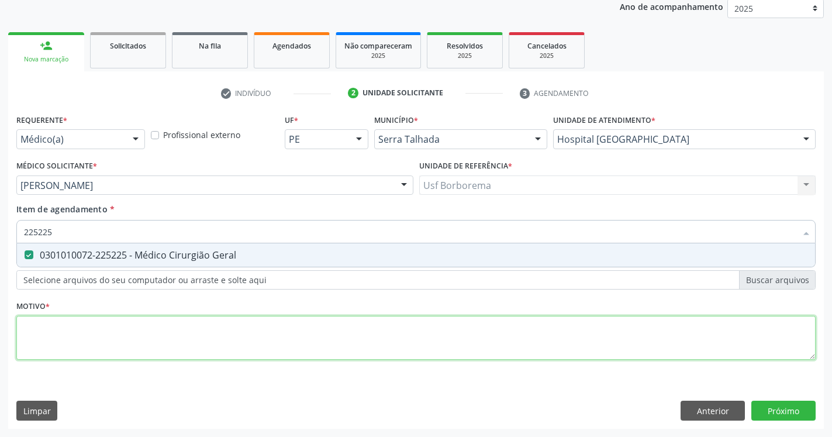
click at [77, 346] on textarea at bounding box center [416, 338] width 800 height 44
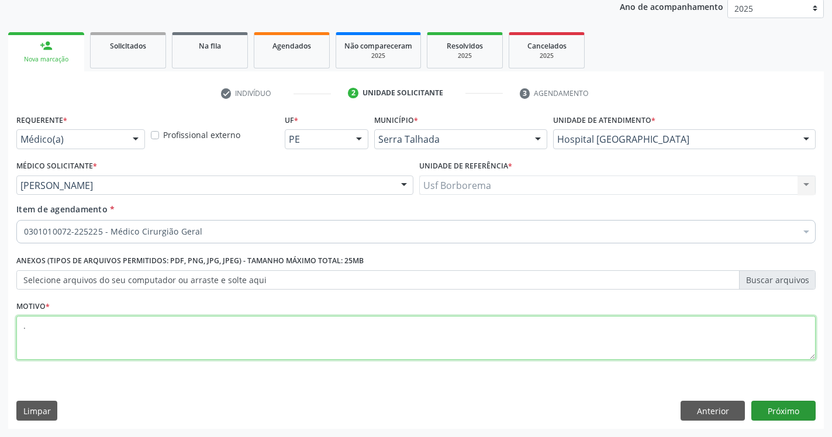
type textarea "."
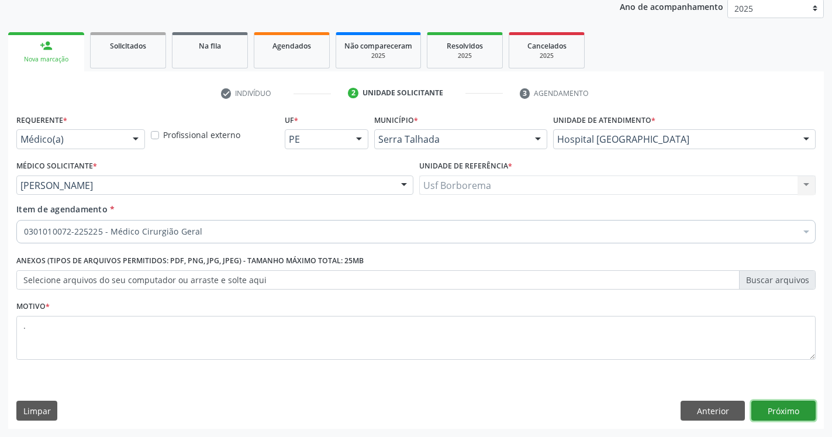
click at [795, 411] on button "Próximo" at bounding box center [784, 411] width 64 height 20
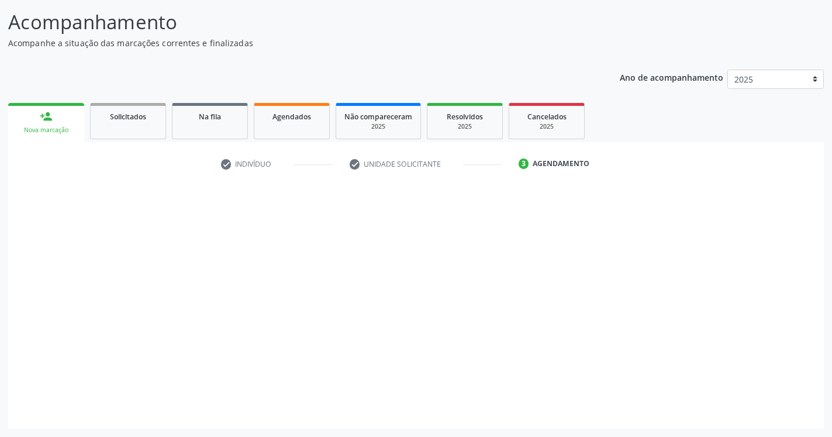
scroll to position [72, 0]
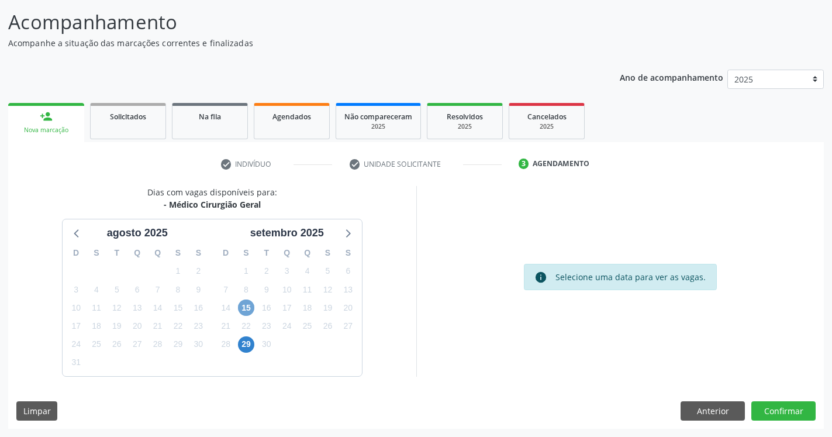
click at [246, 308] on span "15" at bounding box center [246, 307] width 16 height 16
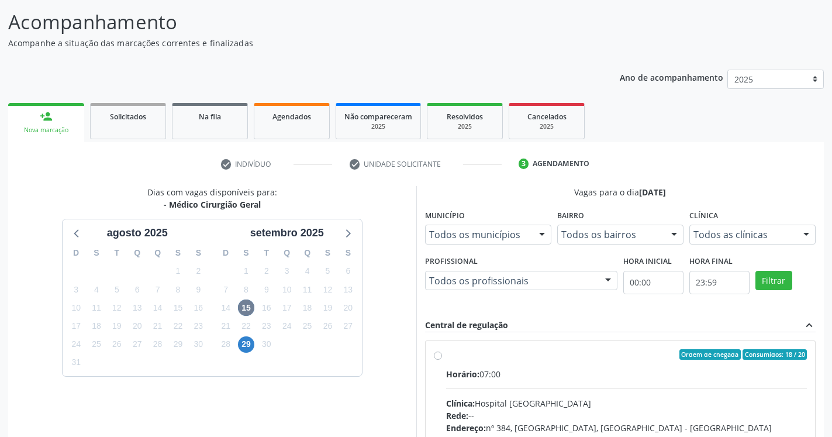
click at [446, 357] on label "Ordem de chegada Consumidos: 18 / 20 Horário: 07:00 Clínica: Hospital [GEOGRAPH…" at bounding box center [627, 439] width 362 height 180
click at [438, 357] on input "Ordem de chegada Consumidos: 18 / 20 Horário: 07:00 Clínica: Hospital [GEOGRAPH…" at bounding box center [438, 354] width 8 height 11
radio input "true"
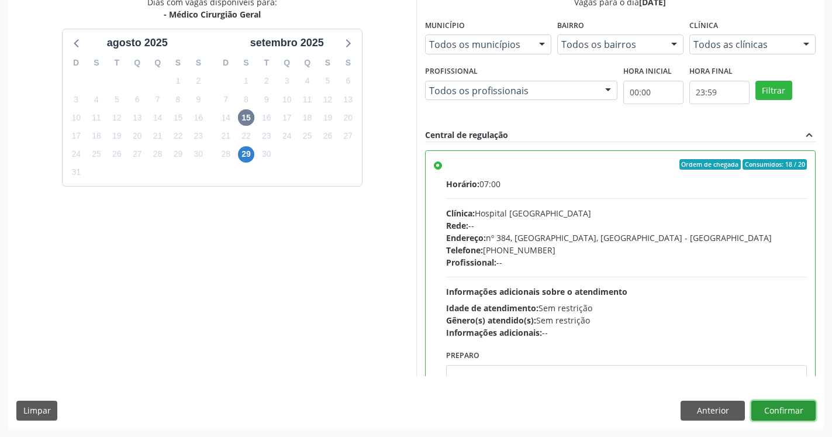
click at [786, 411] on button "Confirmar" at bounding box center [784, 411] width 64 height 20
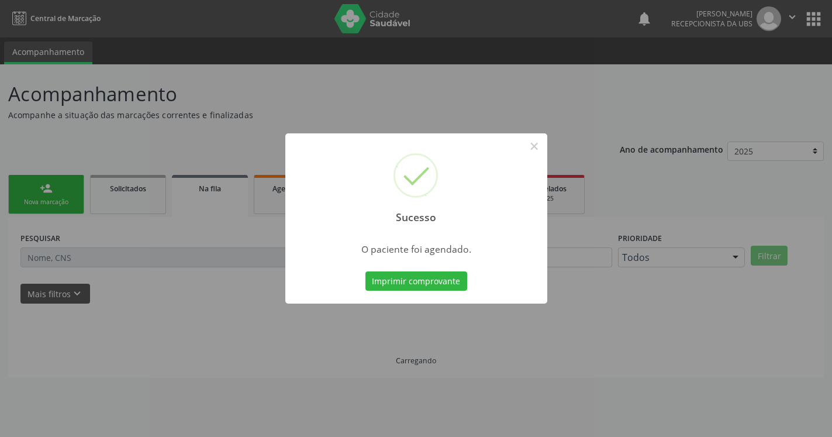
scroll to position [0, 0]
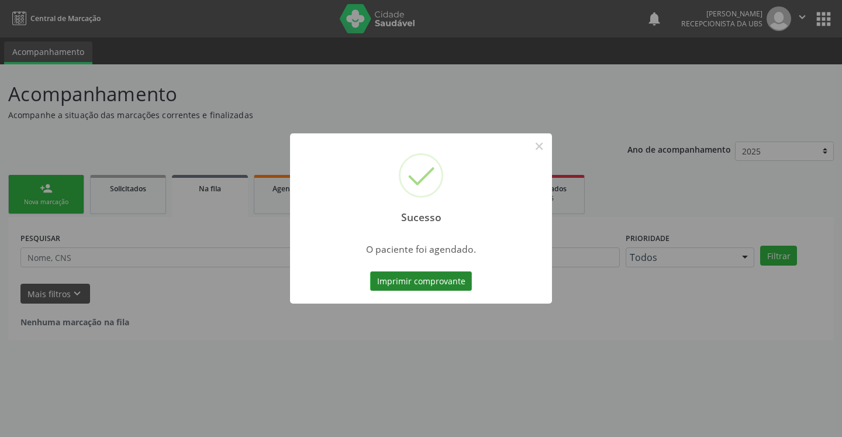
click at [457, 280] on button "Imprimir comprovante" at bounding box center [421, 281] width 102 height 20
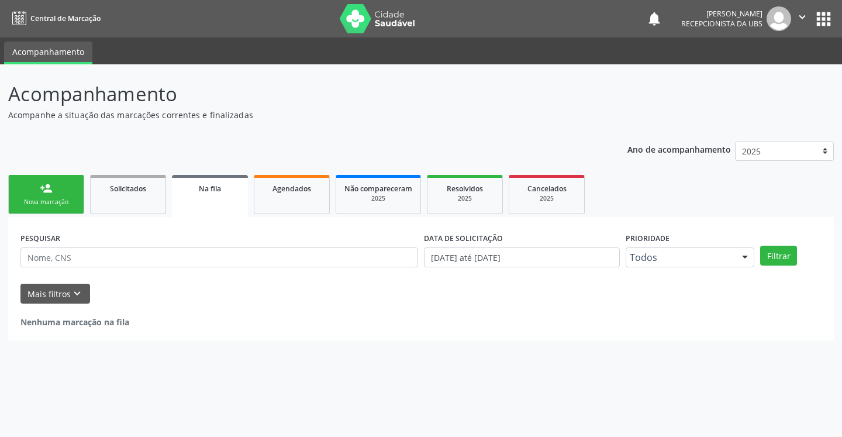
click at [67, 197] on link "person_add Nova marcação" at bounding box center [46, 194] width 76 height 39
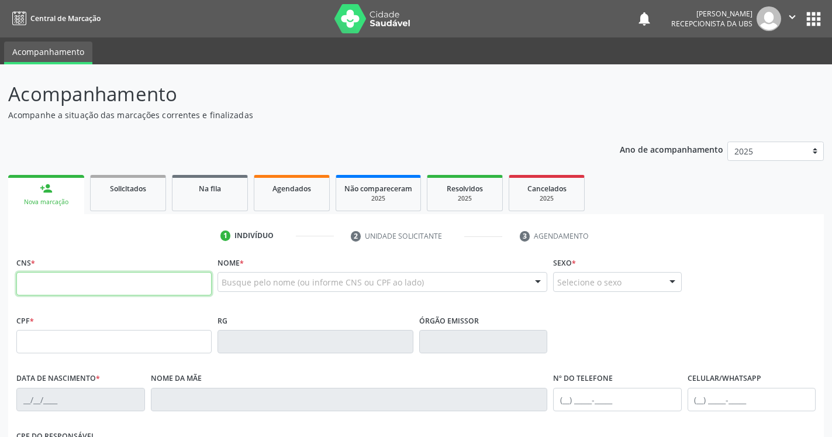
click at [97, 273] on input "text" at bounding box center [113, 283] width 195 height 23
type input "700 6049 4020 9570"
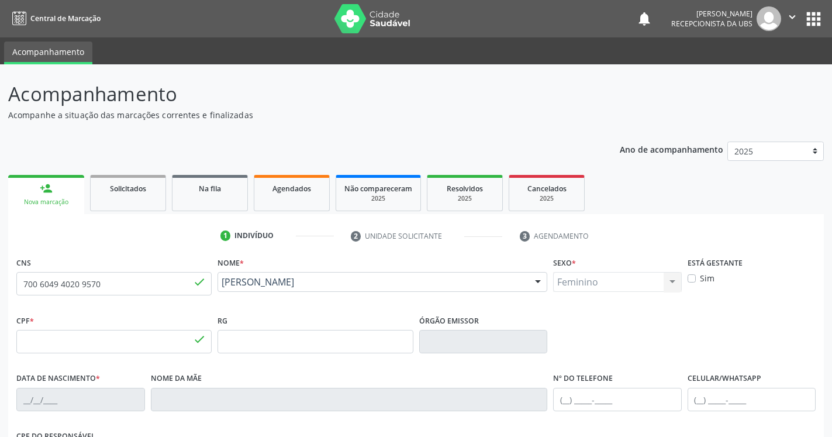
type input "055.191.804-74"
type input "[DATE]"
type input "[PERSON_NAME]"
type input "[PHONE_NUMBER]"
type input "907.170.744-04"
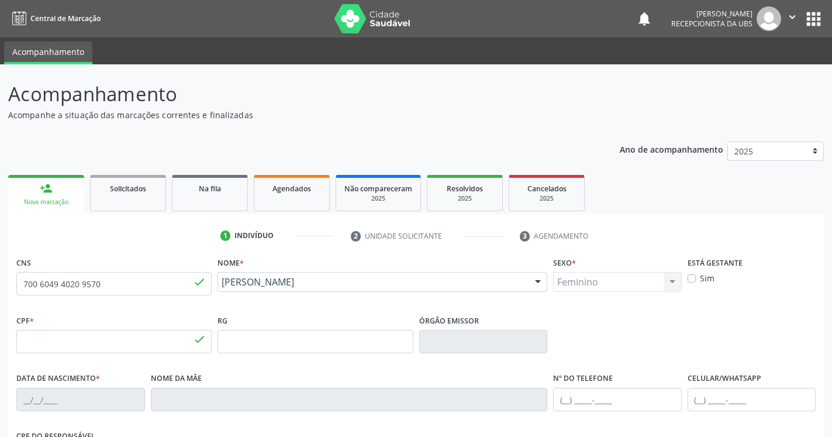
type input "164"
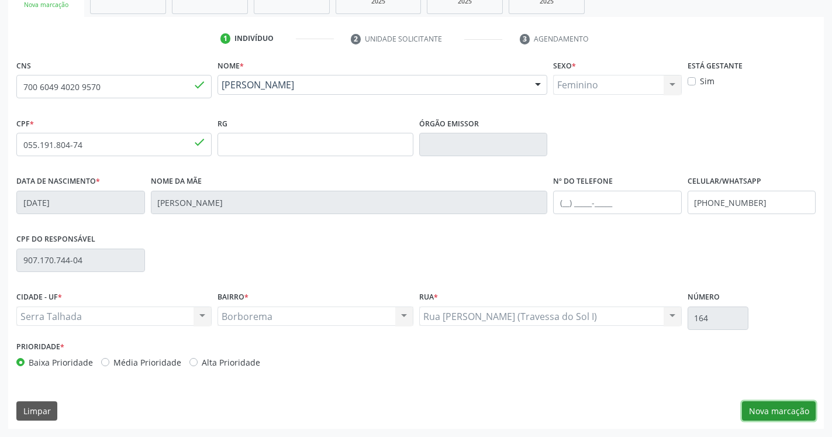
click at [772, 412] on button "Nova marcação" at bounding box center [779, 411] width 74 height 20
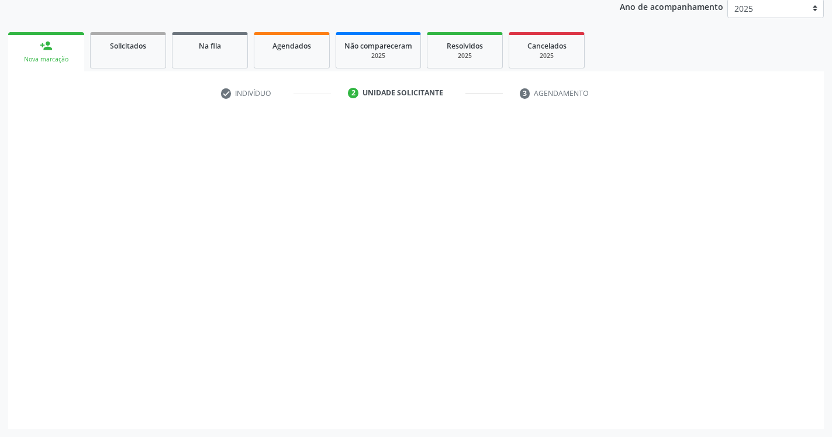
scroll to position [143, 0]
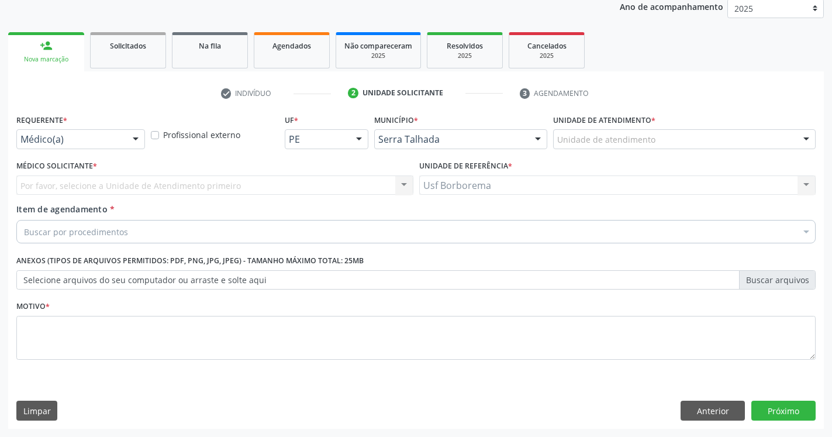
click at [663, 141] on div "Unidade de atendimento" at bounding box center [684, 139] width 263 height 20
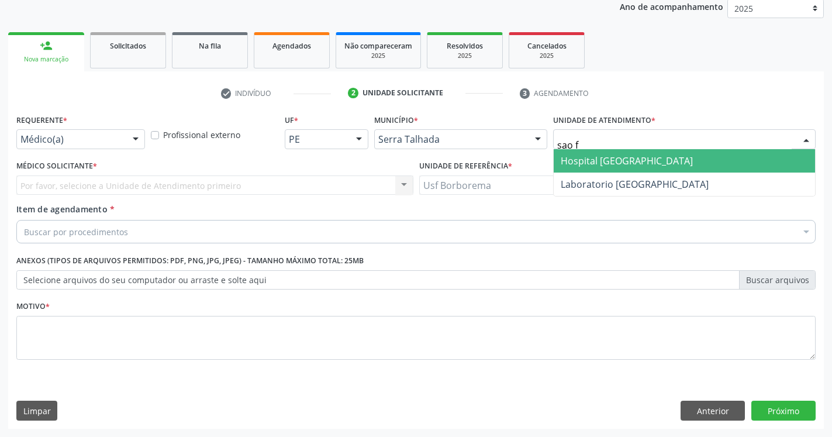
type input "sao fr"
click at [677, 164] on span "Hospital [GEOGRAPHIC_DATA]" at bounding box center [684, 160] width 261 height 23
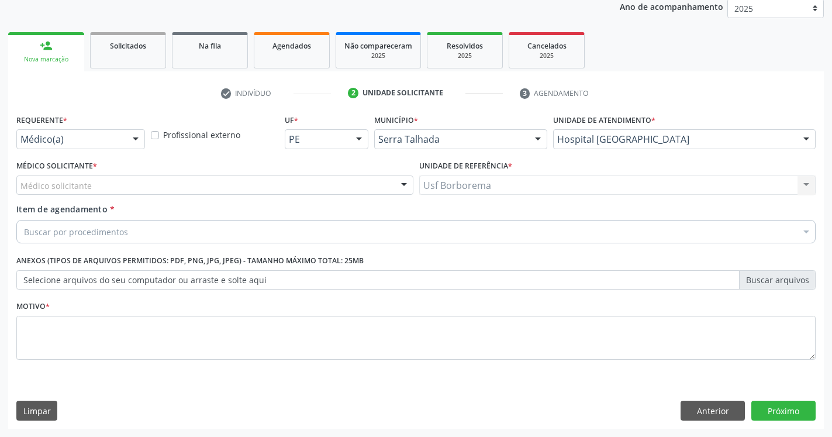
click at [194, 188] on div "Médico solicitante" at bounding box center [214, 185] width 397 height 20
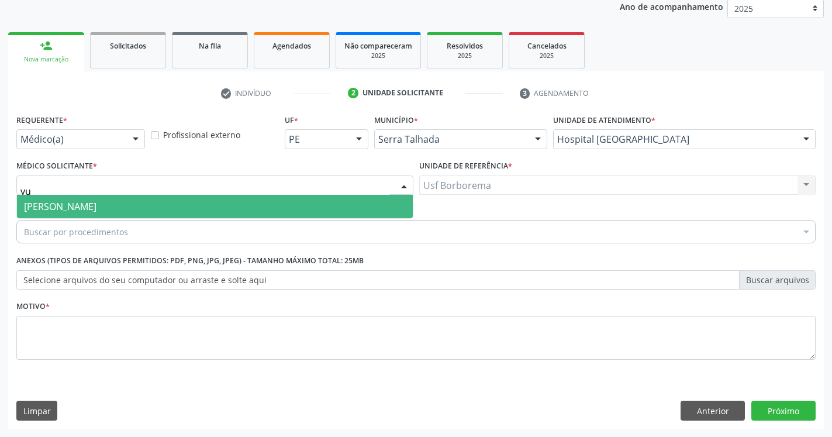
type input "y"
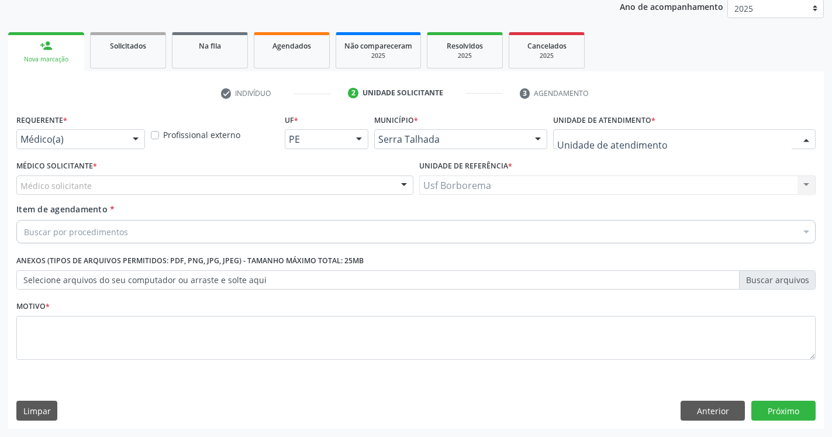
click at [795, 144] on div "3 Grupamento de Bombeiros [PERSON_NAME] Dental [GEOGRAPHIC_DATA] [GEOGRAPHIC_DA…" at bounding box center [684, 139] width 263 height 20
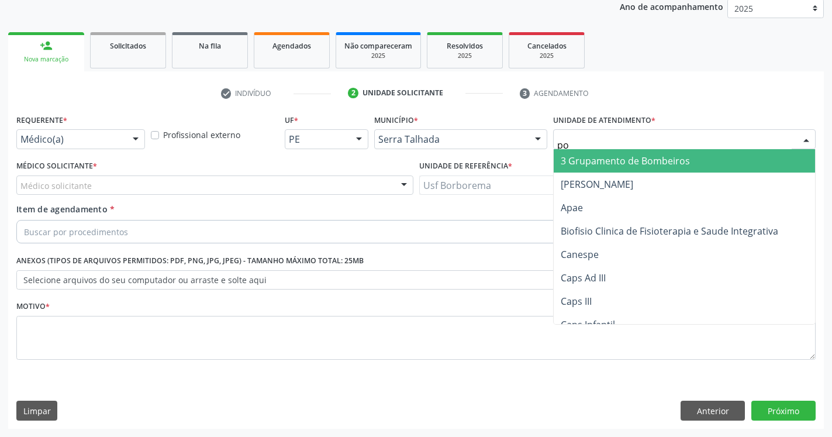
type input "pol"
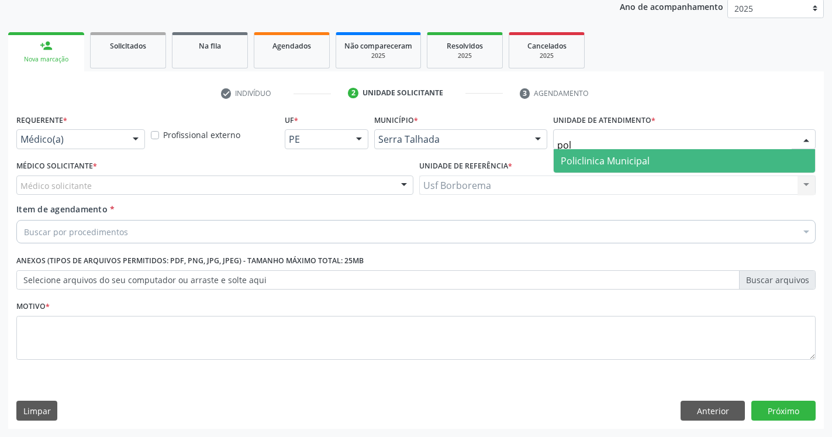
click at [664, 161] on span "Policlinica Municipal" at bounding box center [684, 160] width 261 height 23
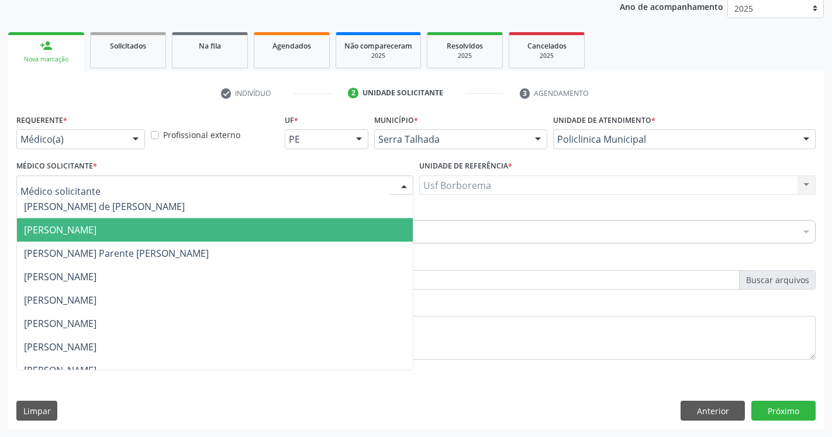
click at [67, 235] on span "[PERSON_NAME]" at bounding box center [60, 229] width 73 height 13
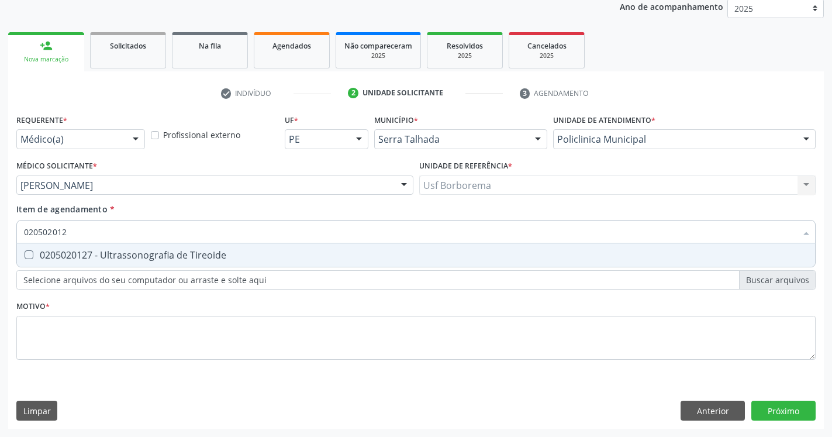
type input "0205020127"
click at [30, 256] on Tireoide at bounding box center [29, 254] width 9 height 9
click at [25, 256] on Tireoide "checkbox" at bounding box center [21, 255] width 8 height 8
checkbox Tireoide "true"
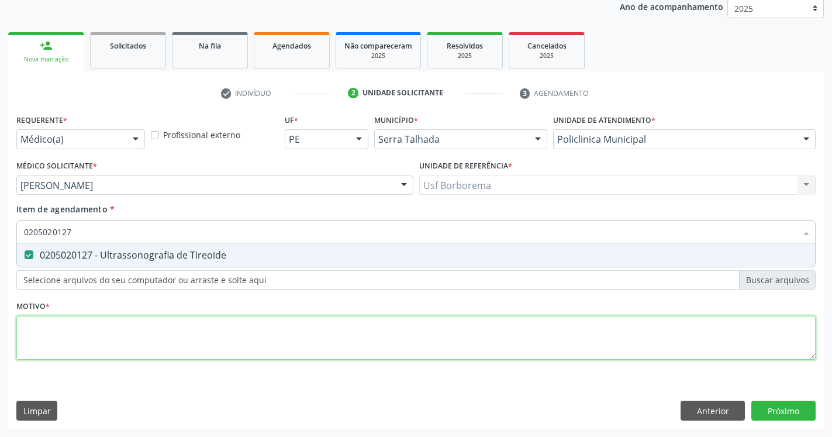
click at [42, 329] on textarea at bounding box center [416, 338] width 800 height 44
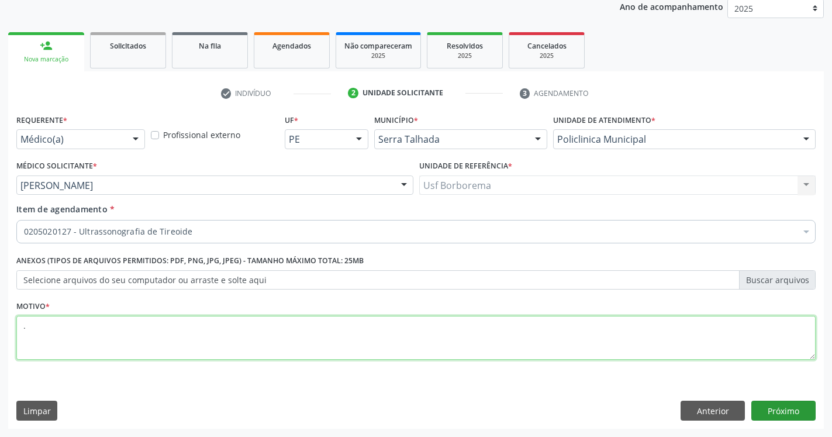
type textarea "."
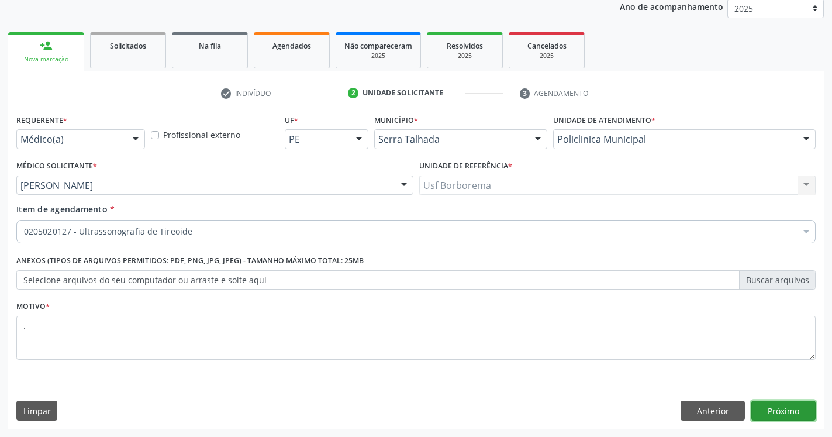
click at [782, 405] on button "Próximo" at bounding box center [784, 411] width 64 height 20
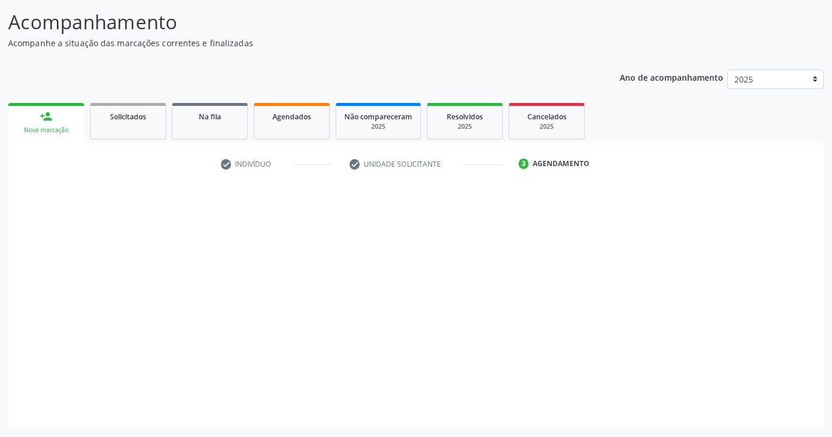
scroll to position [72, 0]
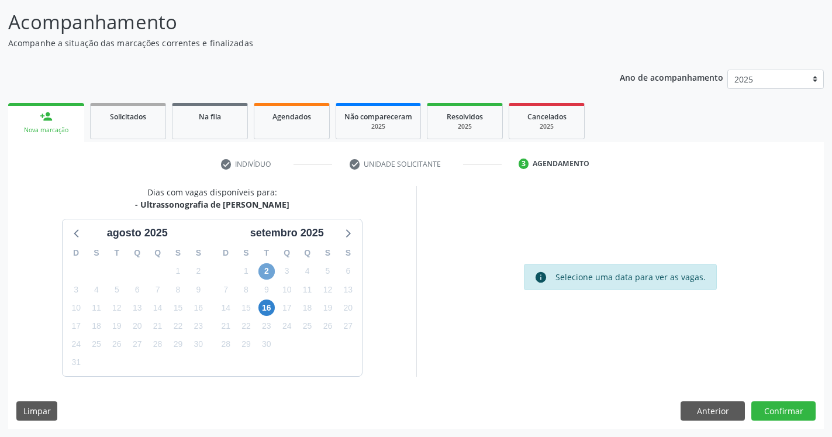
click at [270, 270] on span "2" at bounding box center [267, 271] width 16 height 16
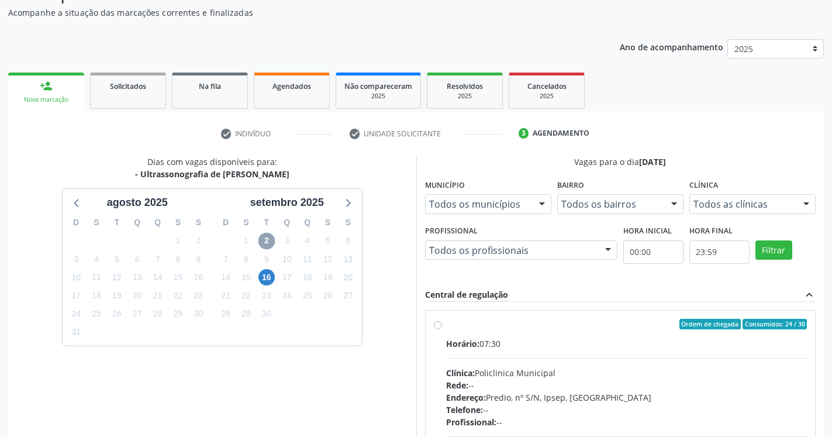
scroll to position [132, 0]
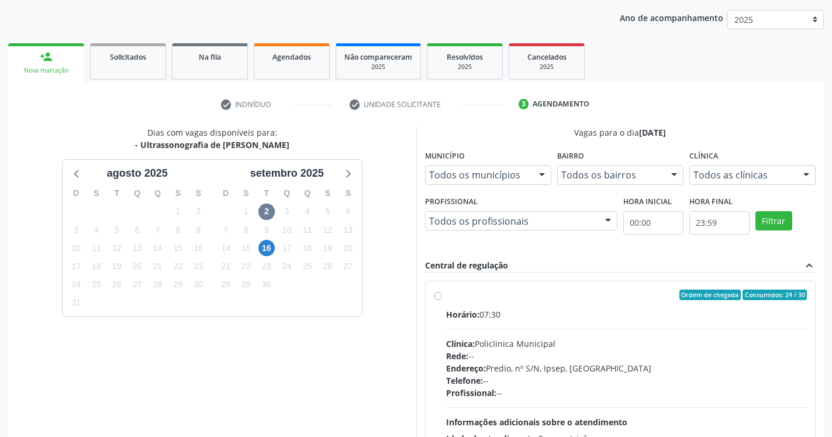
click at [446, 294] on label "Ordem de chegada Consumidos: 24 / 30 Horário: 07:30 Clínica: Policlinica Munici…" at bounding box center [627, 380] width 362 height 180
click at [436, 294] on input "Ordem de chegada Consumidos: 24 / 30 Horário: 07:30 Clínica: Policlinica Munici…" at bounding box center [438, 295] width 8 height 11
radio input "true"
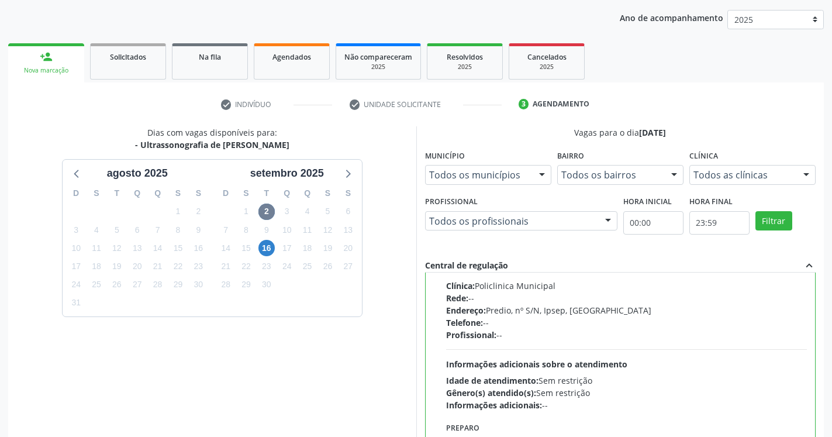
scroll to position [251, 0]
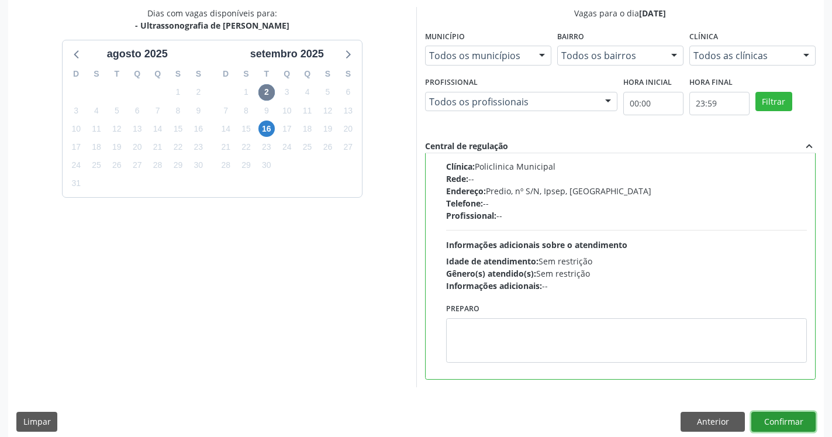
click at [786, 425] on button "Confirmar" at bounding box center [784, 422] width 64 height 20
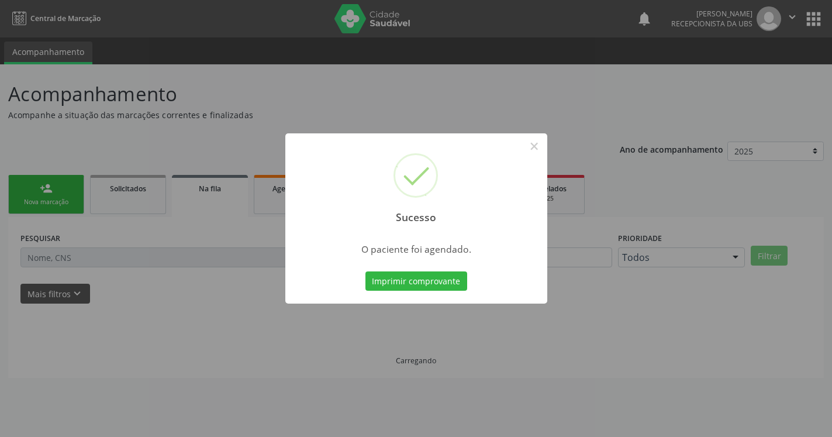
scroll to position [0, 0]
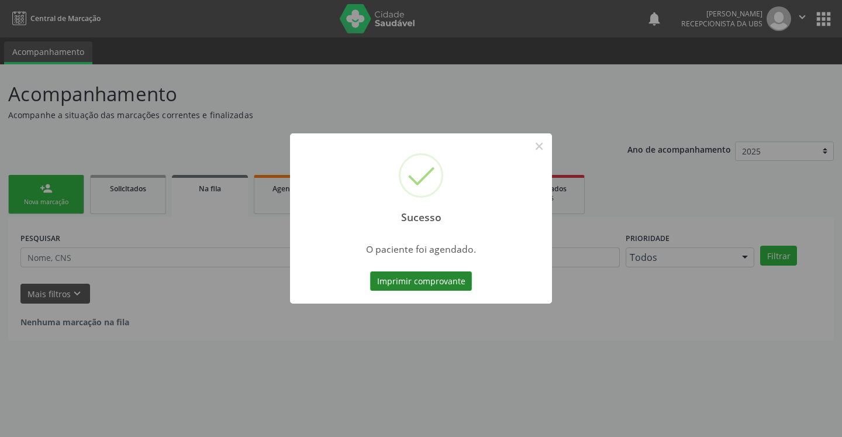
click at [441, 281] on button "Imprimir comprovante" at bounding box center [421, 281] width 102 height 20
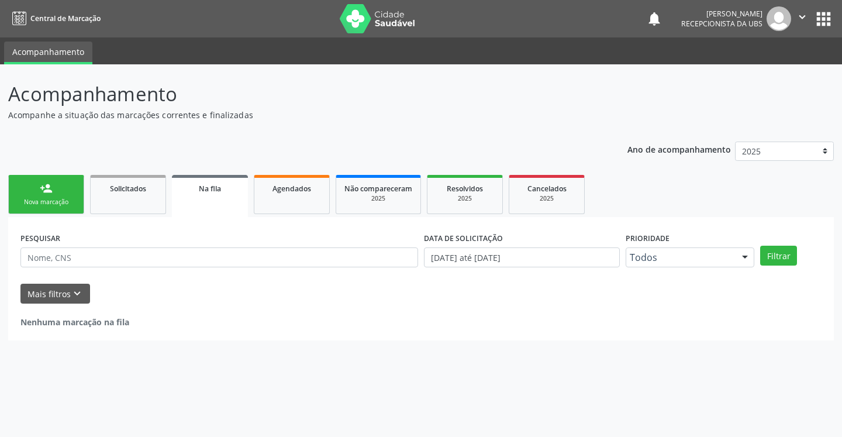
drag, startPoint x: 54, startPoint y: 202, endPoint x: 85, endPoint y: 256, distance: 62.4
click at [54, 202] on div "Nova marcação" at bounding box center [46, 202] width 58 height 9
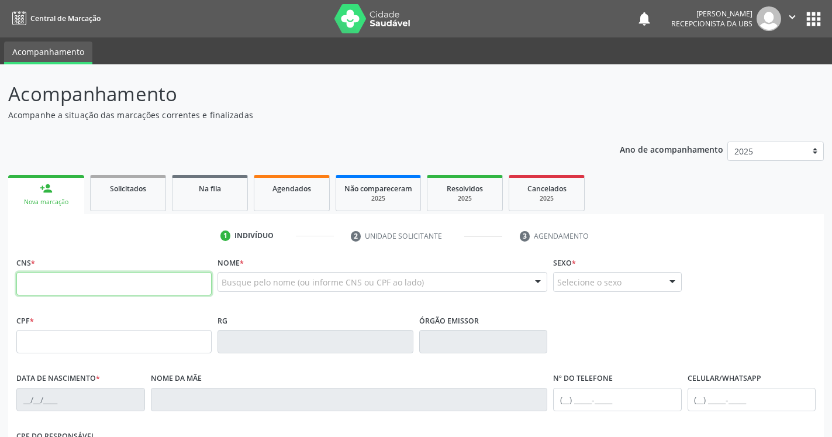
click at [84, 287] on input "text" at bounding box center [113, 283] width 195 height 23
type input "701 4046 8134 4132"
type input "062.901.814-67"
type input "[DATE]"
type input "[PERSON_NAME]"
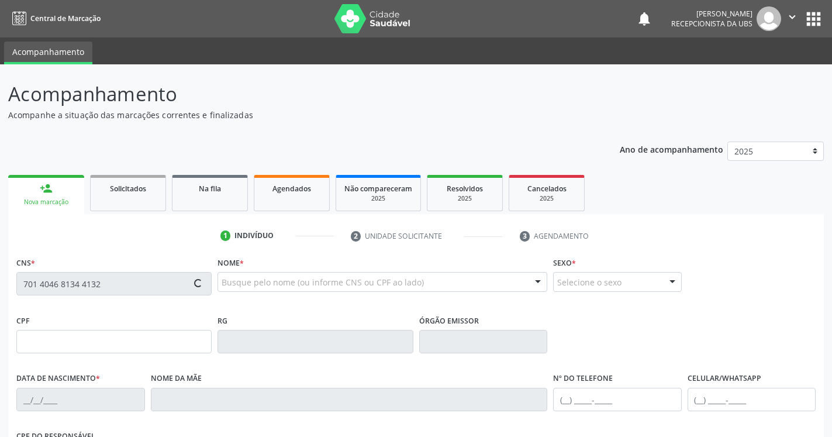
type input "[PHONE_NUMBER]"
type input "032.560.754-01"
type input "57"
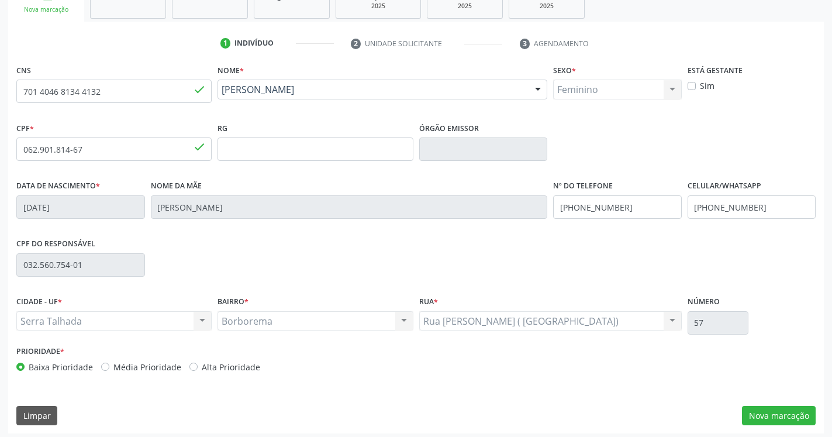
scroll to position [197, 0]
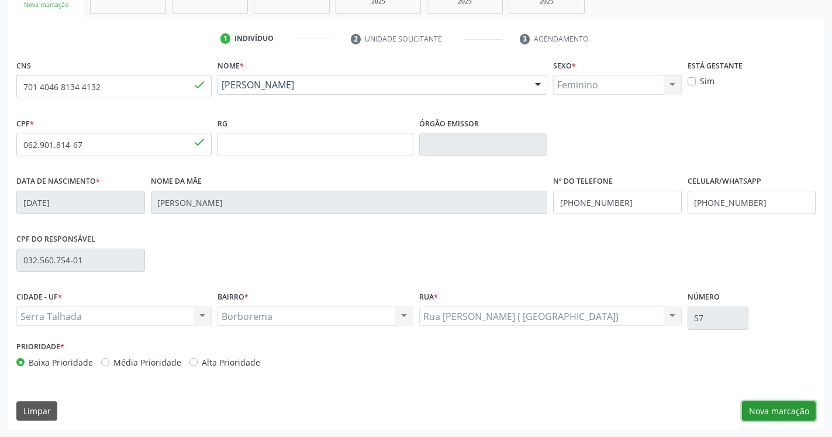
click at [756, 408] on button "Nova marcação" at bounding box center [779, 411] width 74 height 20
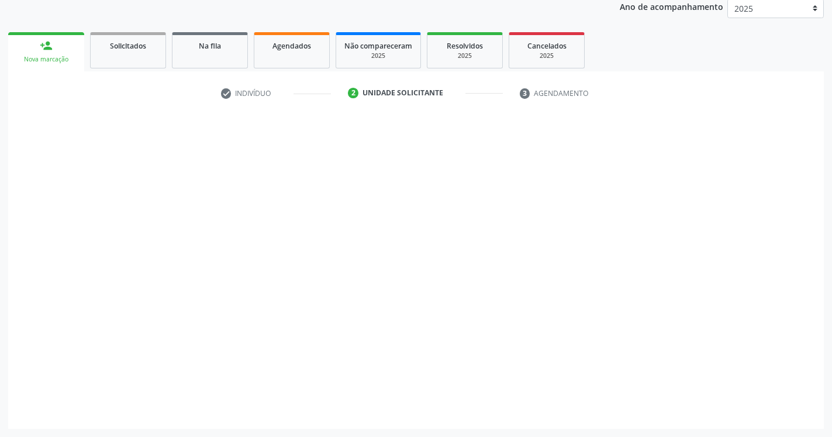
scroll to position [143, 0]
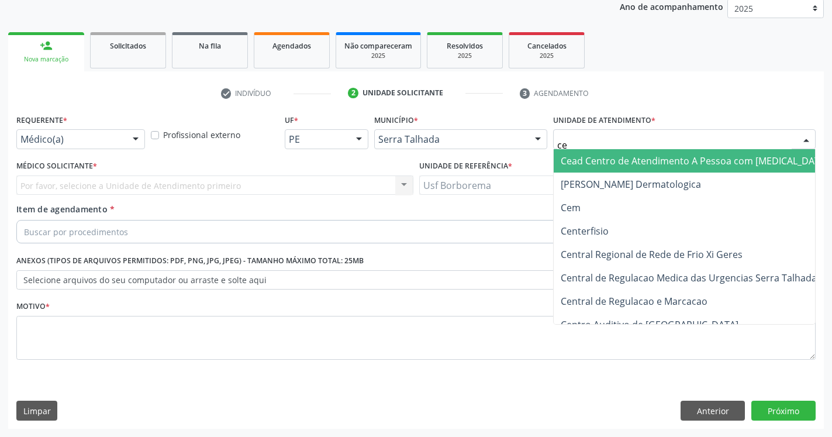
type input "cem"
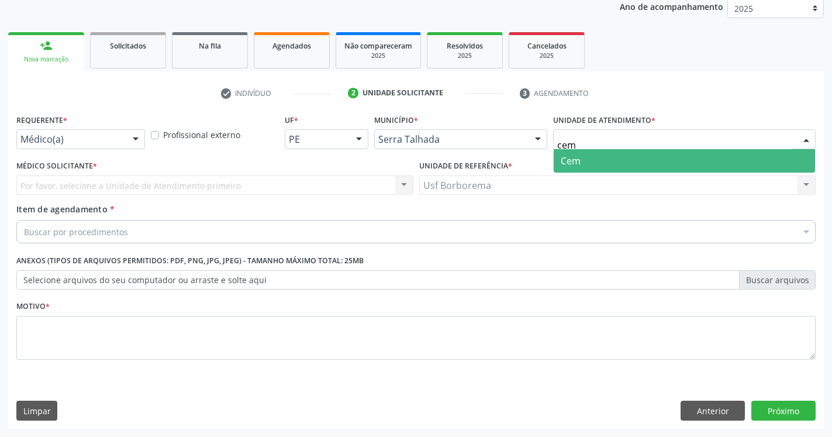
click at [591, 166] on span "Cem" at bounding box center [684, 160] width 261 height 23
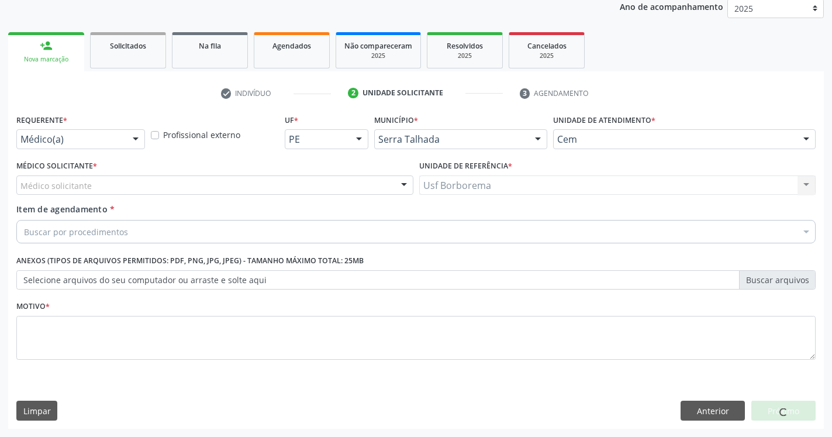
click at [216, 185] on div "Médico solicitante" at bounding box center [214, 185] width 397 height 20
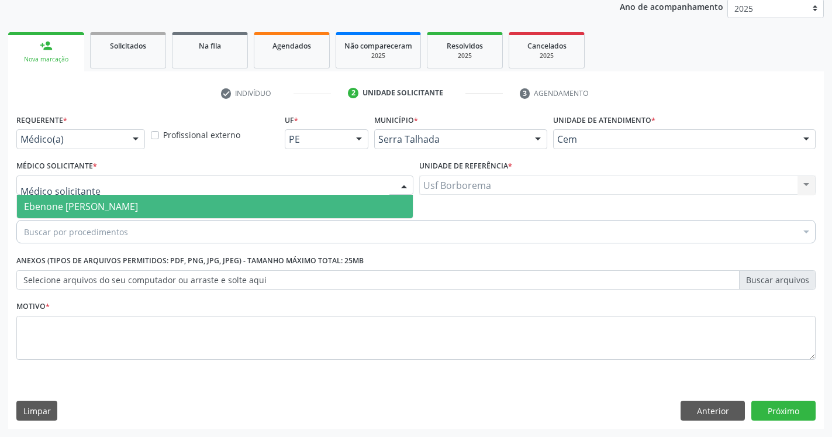
click at [190, 204] on span "Ebenone [PERSON_NAME]" at bounding box center [215, 206] width 396 height 23
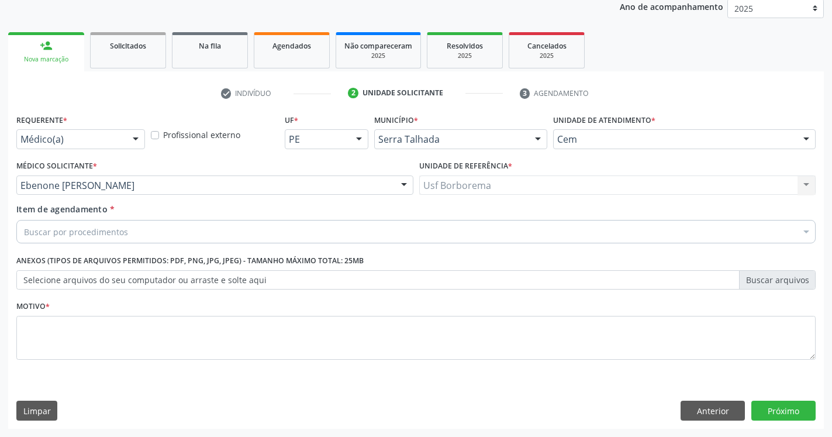
click at [165, 234] on div "Buscar por procedimentos" at bounding box center [416, 231] width 800 height 23
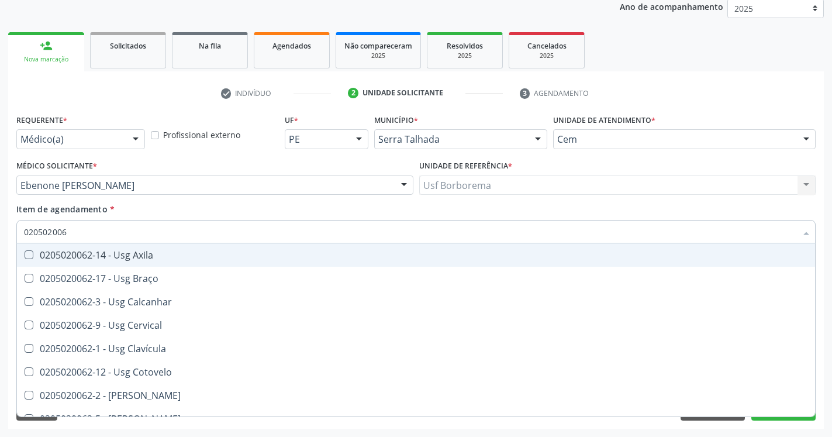
type input "0205020062"
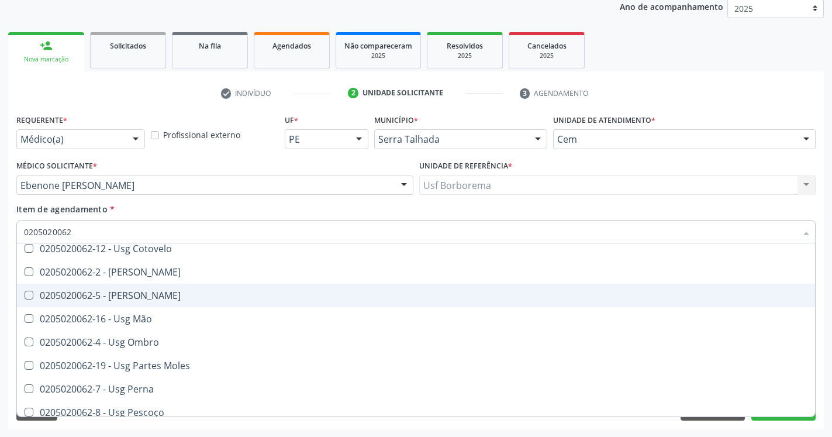
scroll to position [154, 0]
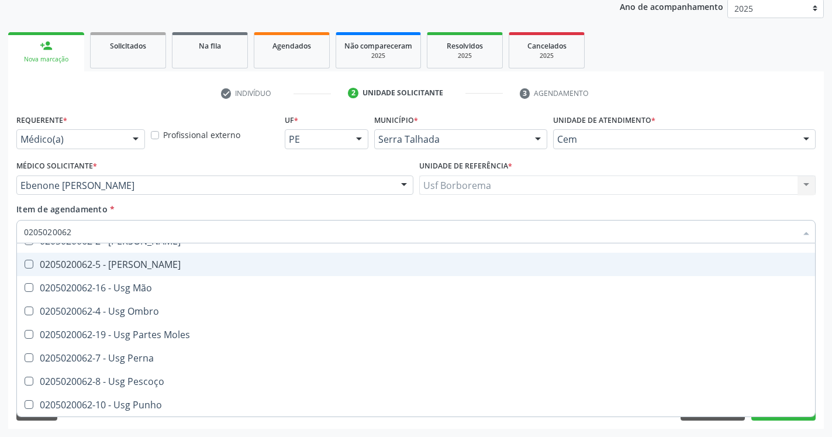
click at [26, 263] on Joelho at bounding box center [29, 264] width 9 height 9
click at [25, 263] on Joelho "checkbox" at bounding box center [21, 264] width 8 height 8
checkbox Joelho "true"
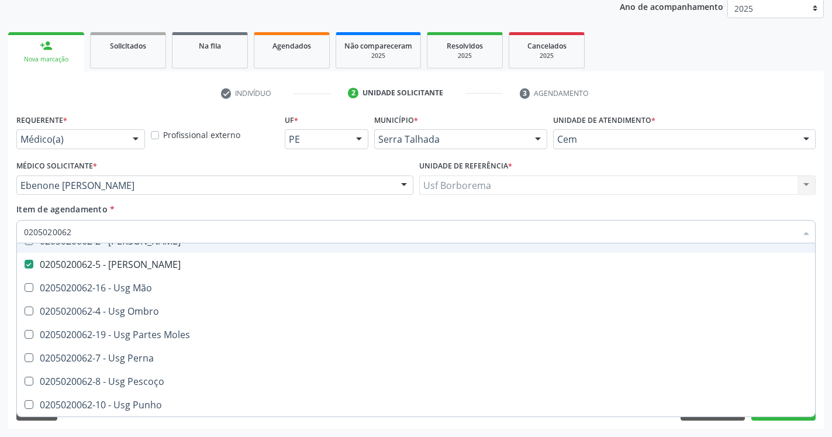
drag, startPoint x: 85, startPoint y: 236, endPoint x: 12, endPoint y: 236, distance: 73.7
click at [24, 236] on input "0205020062" at bounding box center [410, 231] width 773 height 23
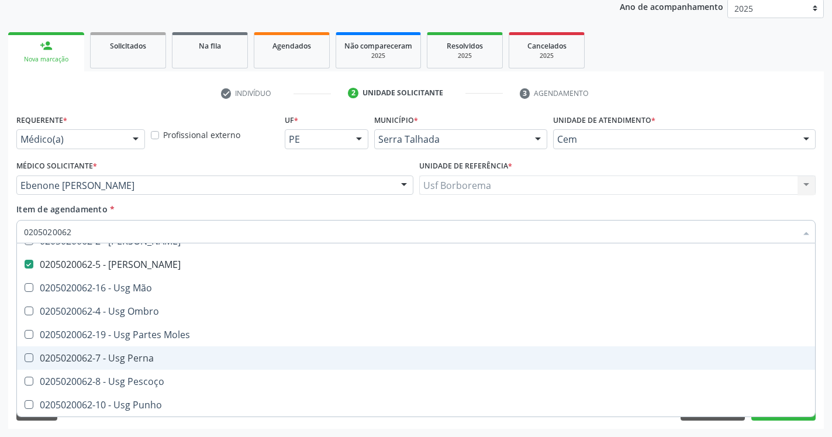
scroll to position [232, 0]
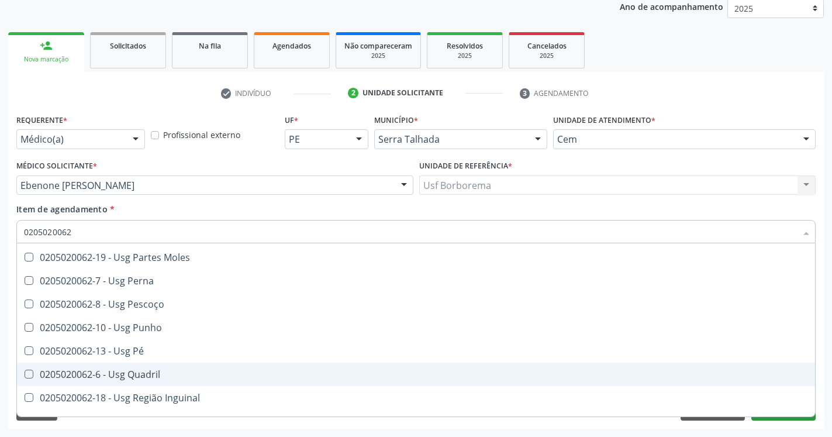
click at [825, 380] on div "Acompanhamento Acompanhe a situação das marcações correntes e finalizadas Relat…" at bounding box center [416, 179] width 832 height 515
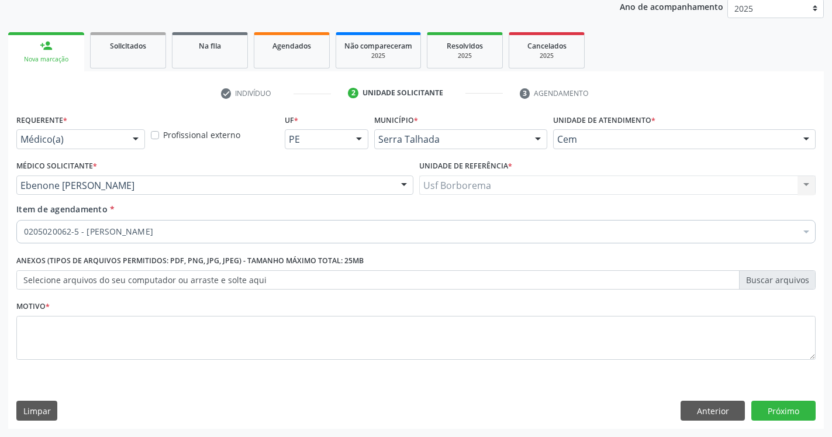
scroll to position [0, 0]
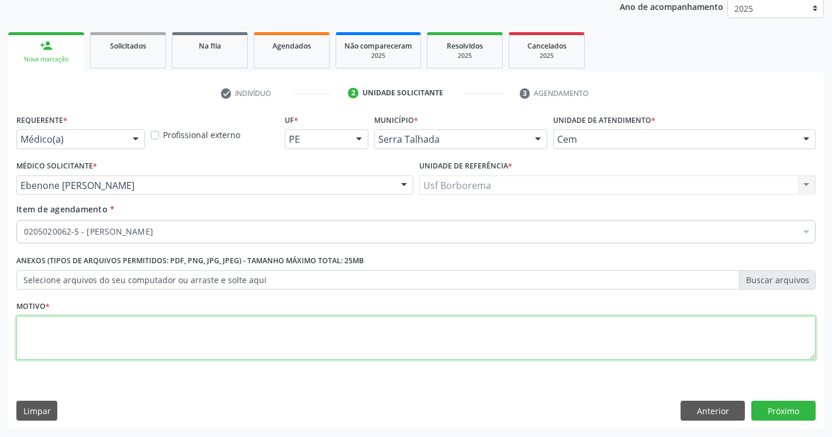
click at [605, 345] on textarea at bounding box center [416, 338] width 800 height 44
type textarea "."
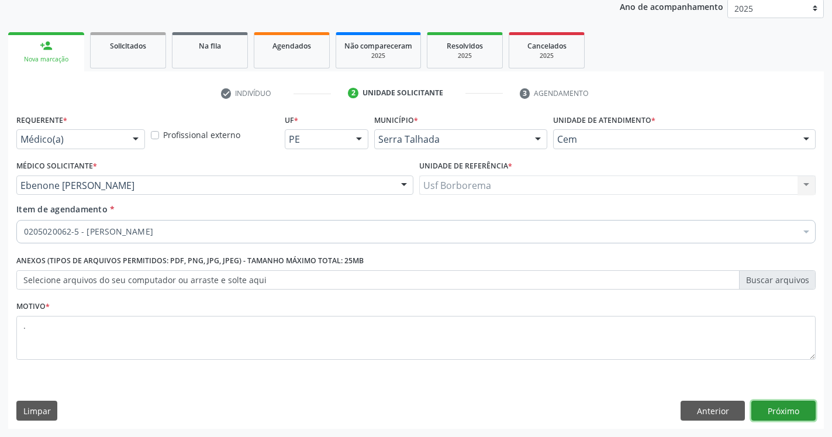
click at [782, 408] on button "Próximo" at bounding box center [784, 411] width 64 height 20
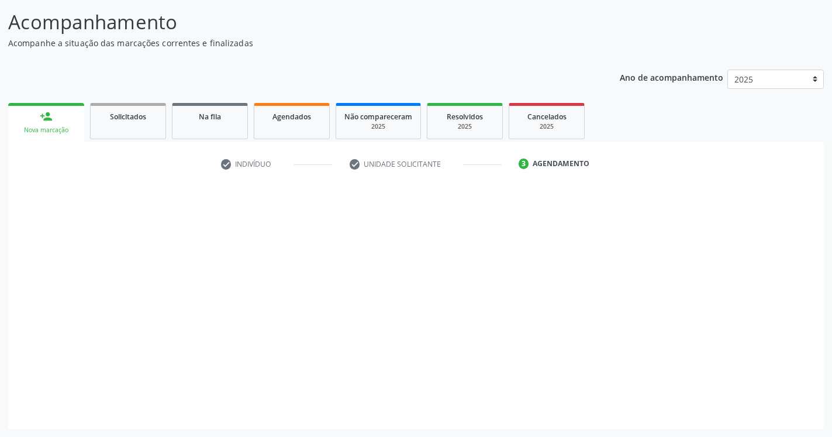
scroll to position [72, 0]
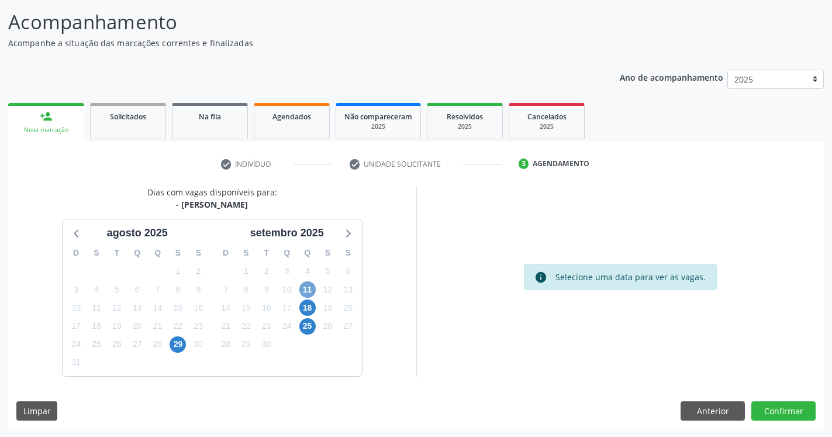
click at [313, 287] on span "11" at bounding box center [307, 289] width 16 height 16
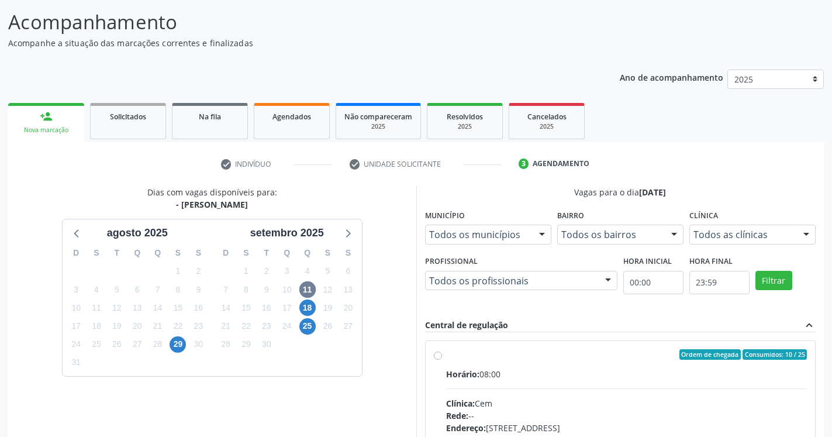
click at [446, 356] on label "Ordem de chegada Consumidos: 10 / 25 Horário: 08:00 Clínica: Cem Rede: -- Ender…" at bounding box center [627, 439] width 362 height 180
click at [435, 356] on input "Ordem de chegada Consumidos: 10 / 25 Horário: 08:00 Clínica: Cem Rede: -- Ender…" at bounding box center [438, 354] width 8 height 11
radio input "true"
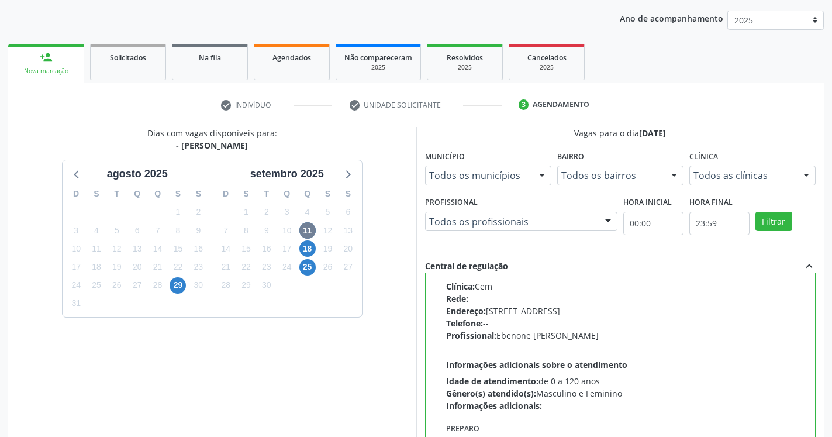
scroll to position [251, 0]
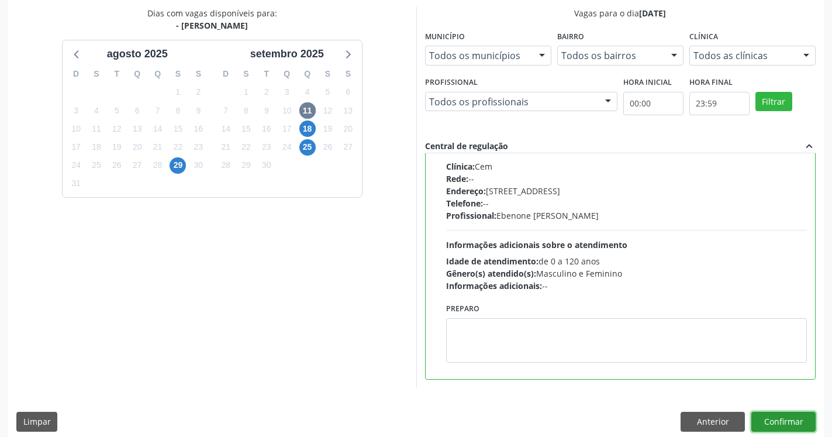
click at [789, 422] on button "Confirmar" at bounding box center [784, 422] width 64 height 20
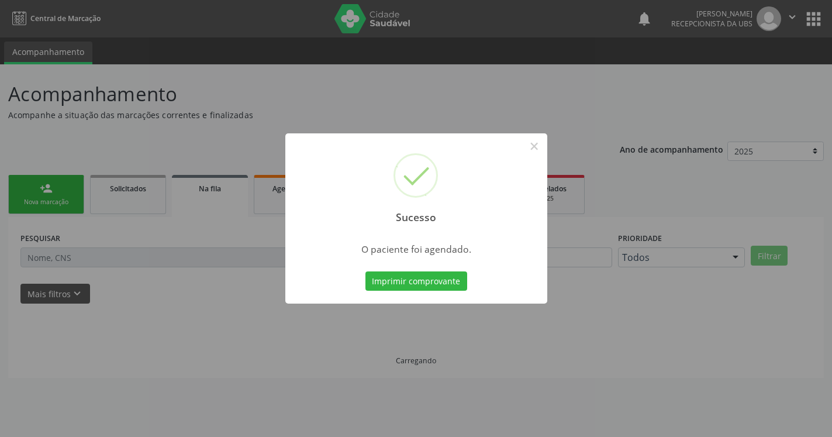
scroll to position [0, 0]
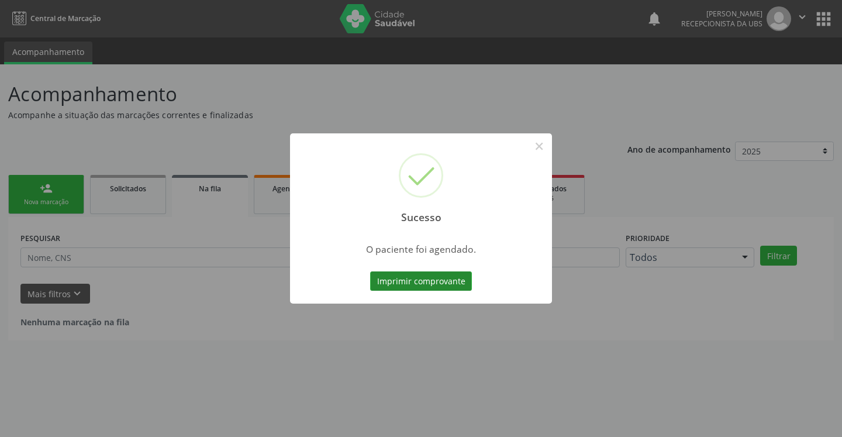
click at [415, 280] on button "Imprimir comprovante" at bounding box center [421, 281] width 102 height 20
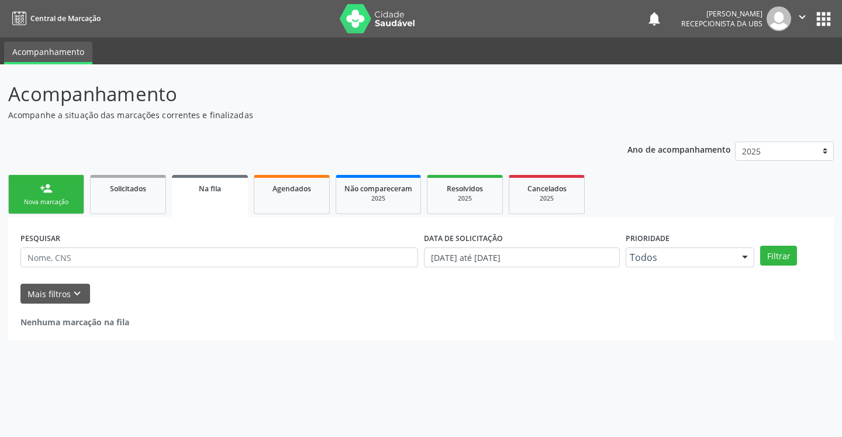
click at [60, 194] on link "person_add Nova marcação" at bounding box center [46, 194] width 76 height 39
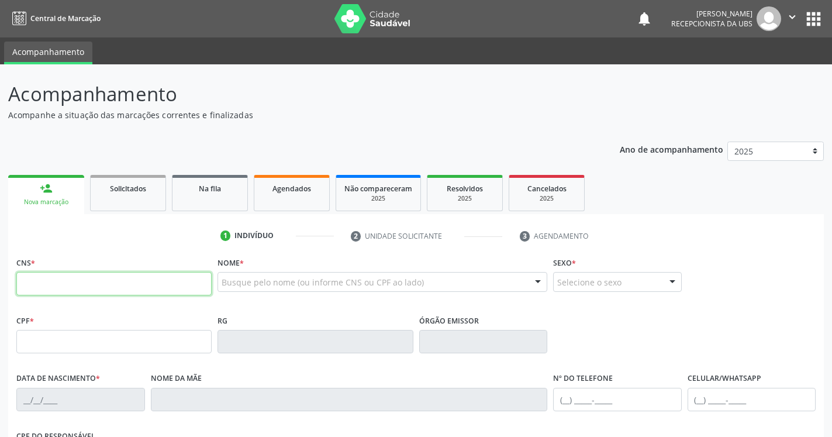
click at [149, 277] on input "text" at bounding box center [113, 283] width 195 height 23
type input "706 0023 5606 7543"
type input "000.354.134-76"
type input "[DATE]"
type input "Ines [PERSON_NAME]"
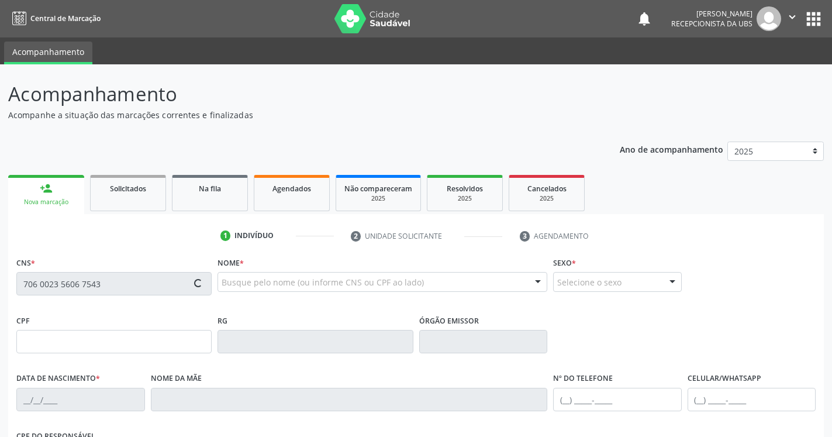
type input "[PHONE_NUMBER]"
type input "073.624.364-08"
type input "533"
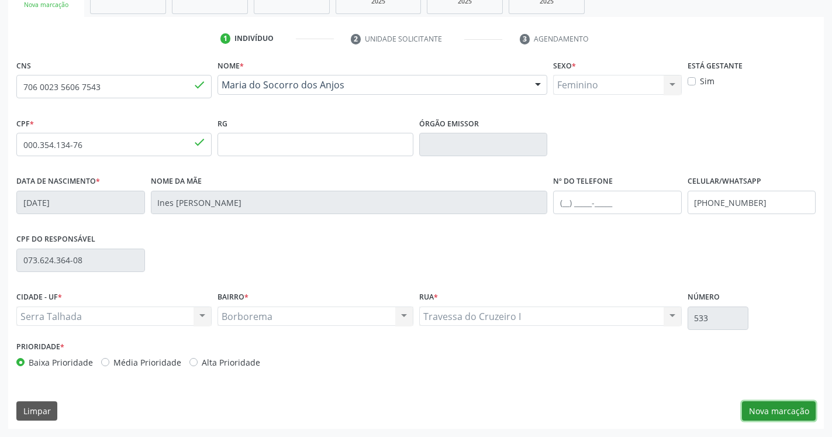
click at [790, 409] on button "Nova marcação" at bounding box center [779, 411] width 74 height 20
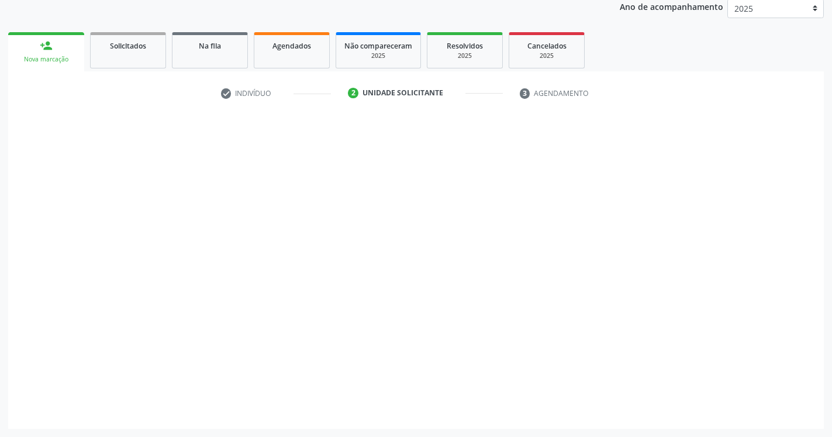
scroll to position [143, 0]
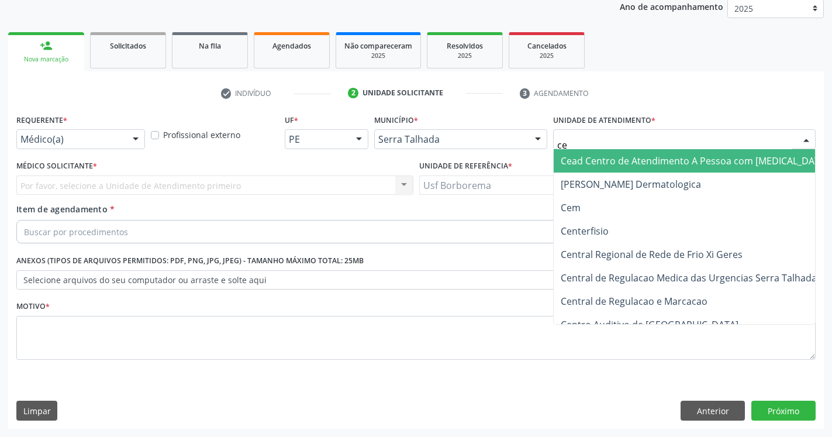
type input "cem"
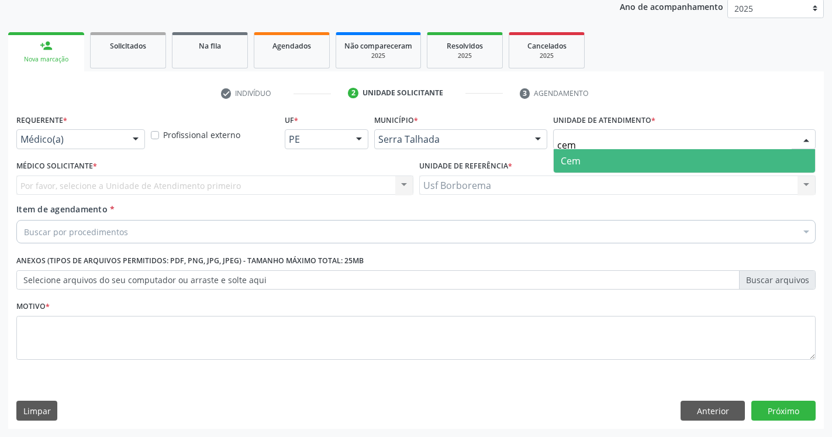
click at [573, 155] on span "Cem" at bounding box center [571, 160] width 20 height 13
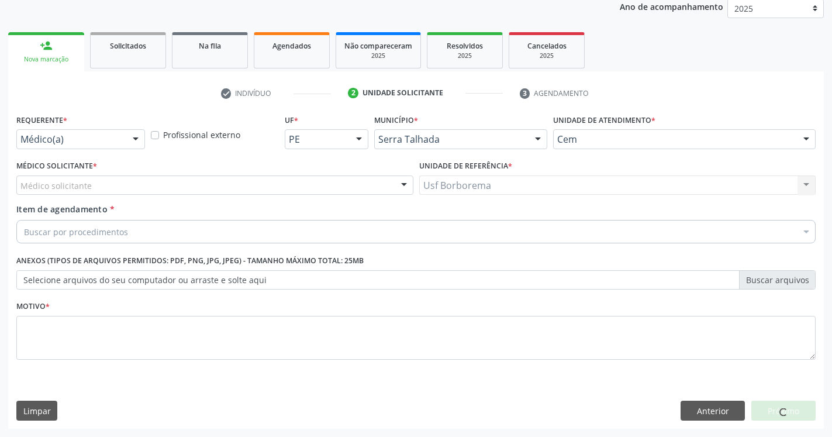
click at [213, 185] on div "Médico solicitante" at bounding box center [214, 185] width 397 height 20
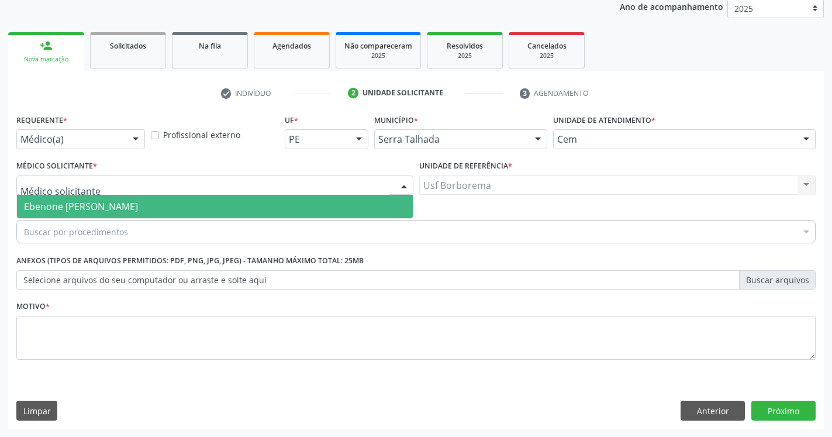
click at [187, 206] on span "Ebenone [PERSON_NAME]" at bounding box center [215, 206] width 396 height 23
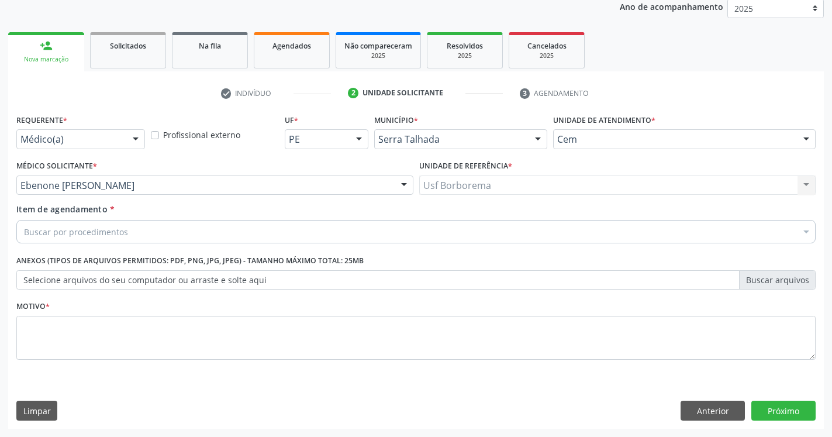
click at [145, 238] on div "Buscar por procedimentos" at bounding box center [416, 231] width 800 height 23
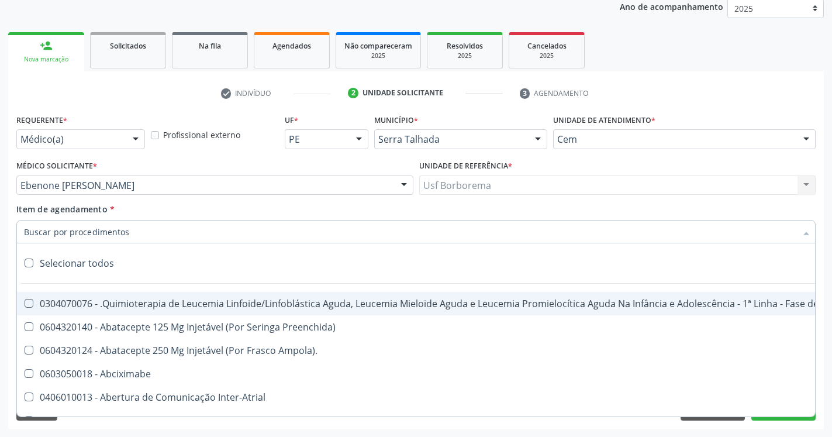
paste input "0205020062"
type input "0205020062"
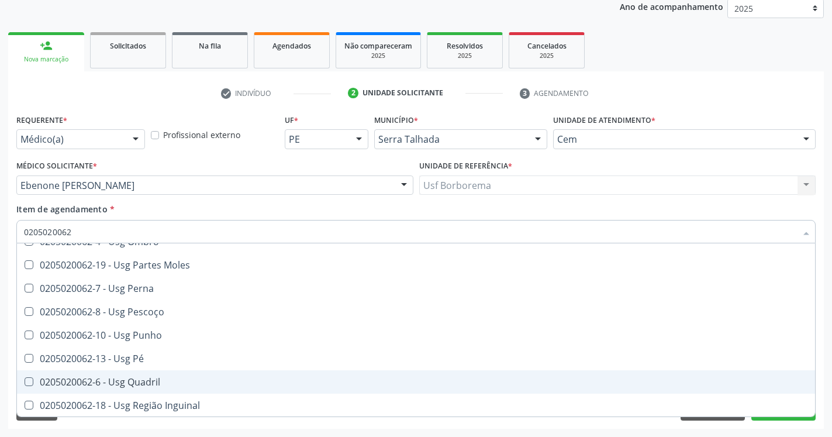
scroll to position [194, 0]
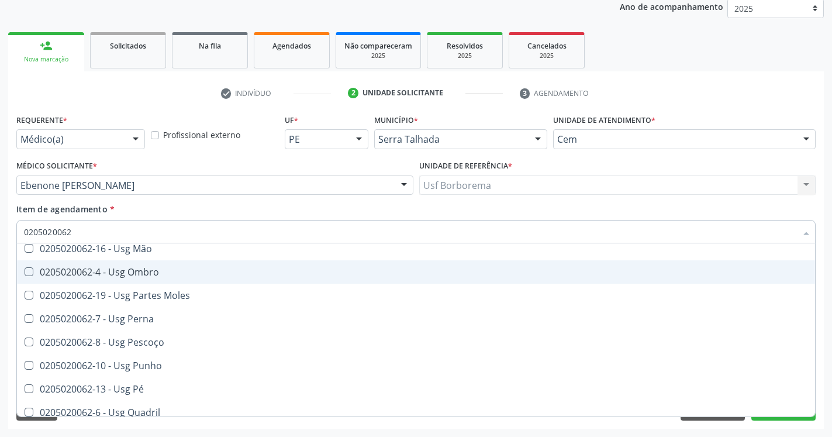
click at [29, 274] on Ombro at bounding box center [29, 271] width 9 height 9
click at [25, 274] on Ombro "checkbox" at bounding box center [21, 272] width 8 height 8
checkbox Ombro "true"
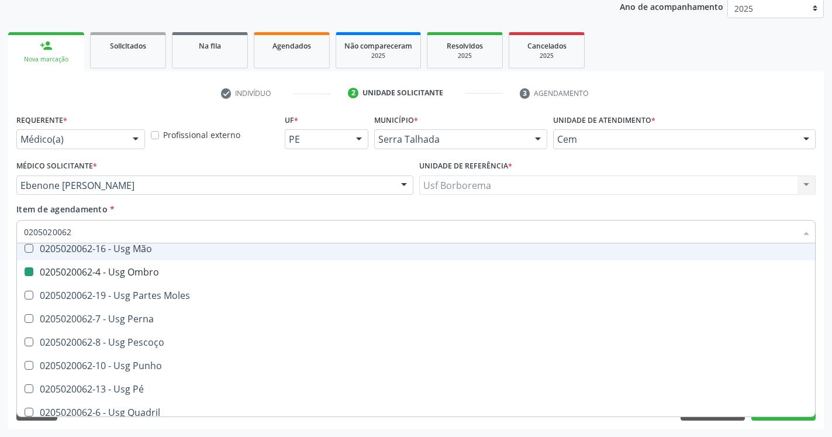
click at [817, 214] on div "Item de agendamento * 0205020062 Desfazer seleção 0205020062-14 - Usg Axila 020…" at bounding box center [415, 225] width 805 height 45
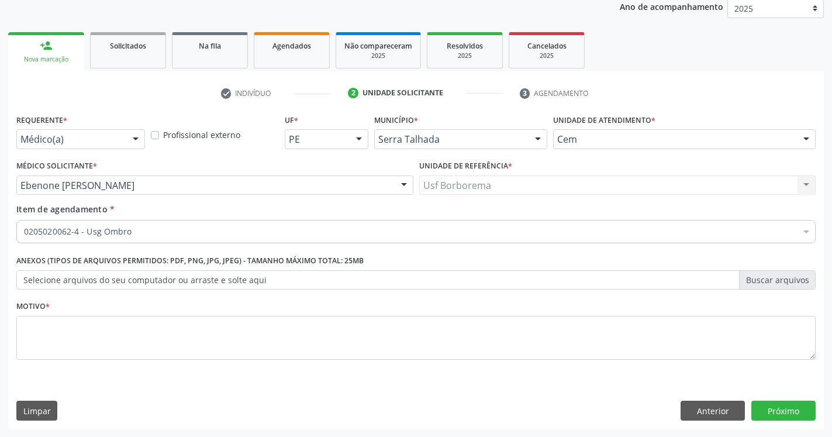
checkbox Ombro "true"
checkbox Adolescente\) "false"
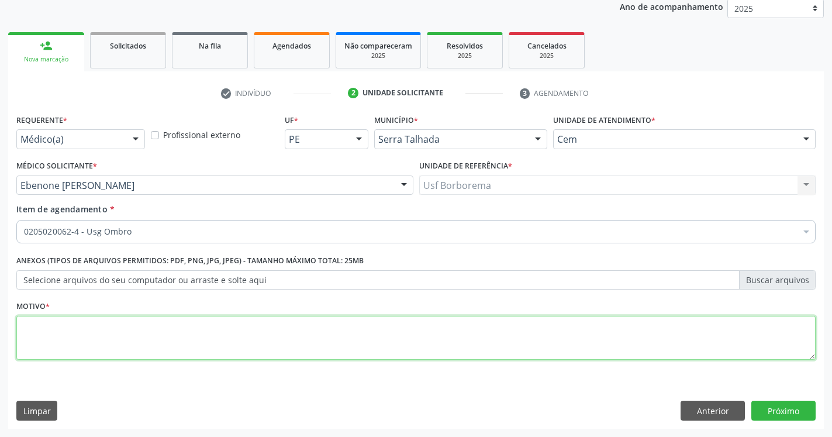
click at [673, 351] on textarea at bounding box center [416, 338] width 800 height 44
type textarea "."
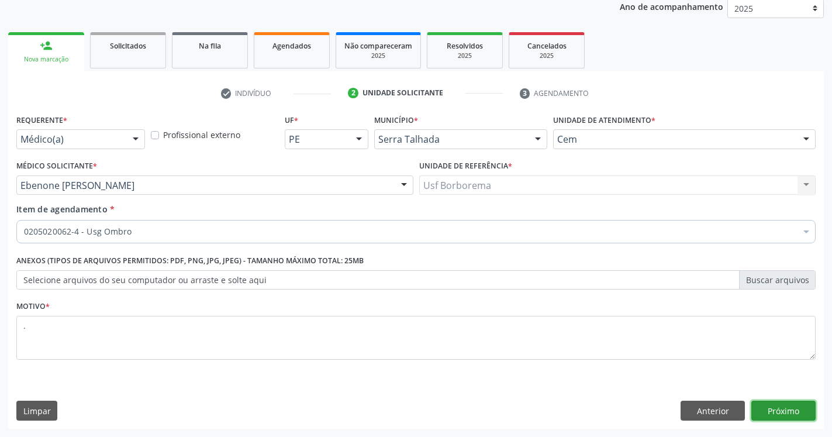
click at [786, 406] on button "Próximo" at bounding box center [784, 411] width 64 height 20
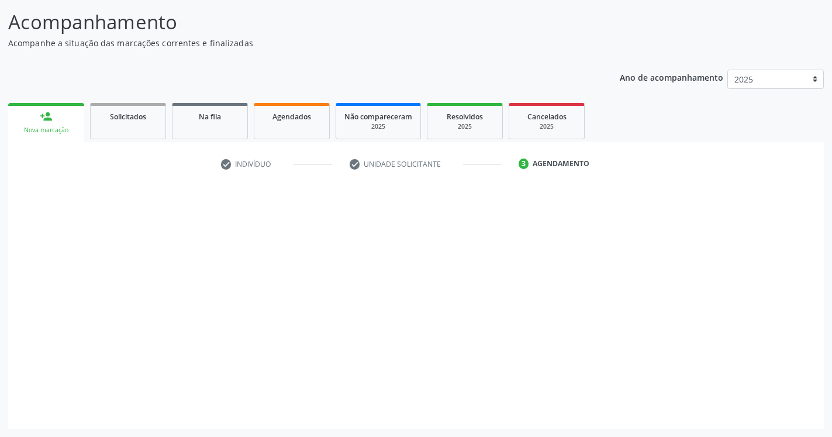
scroll to position [72, 0]
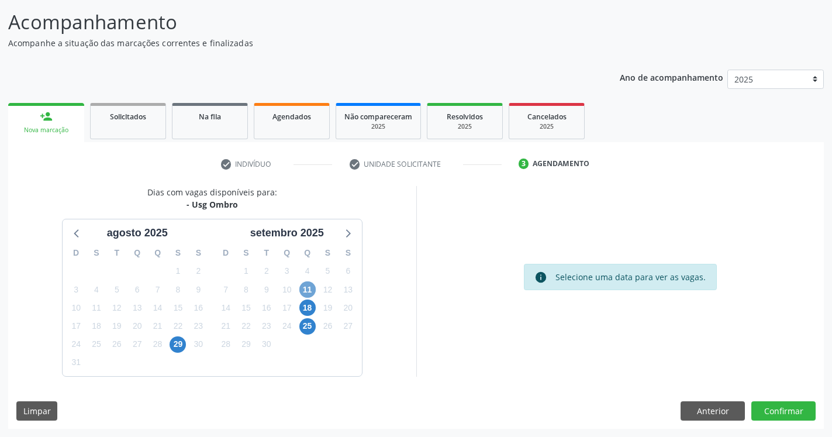
click at [305, 287] on span "11" at bounding box center [307, 289] width 16 height 16
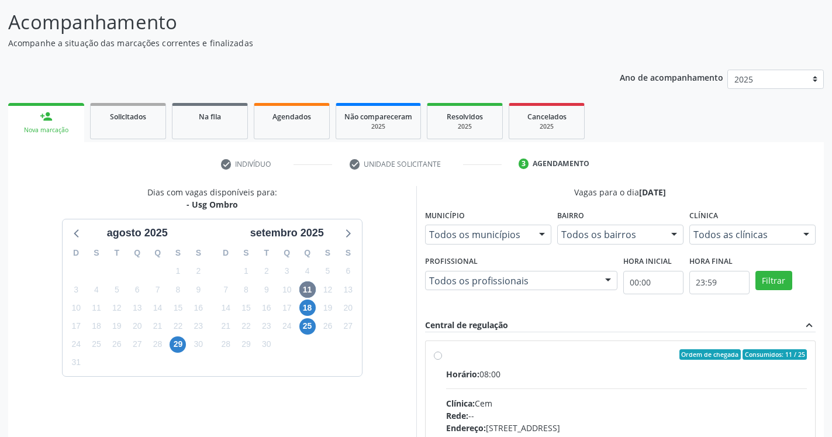
click at [445, 359] on div "Ordem de chegada Consumidos: 11 / 25 Horário: 08:00 Clínica: Cem Rede: -- Ender…" at bounding box center [621, 439] width 374 height 180
radio input "true"
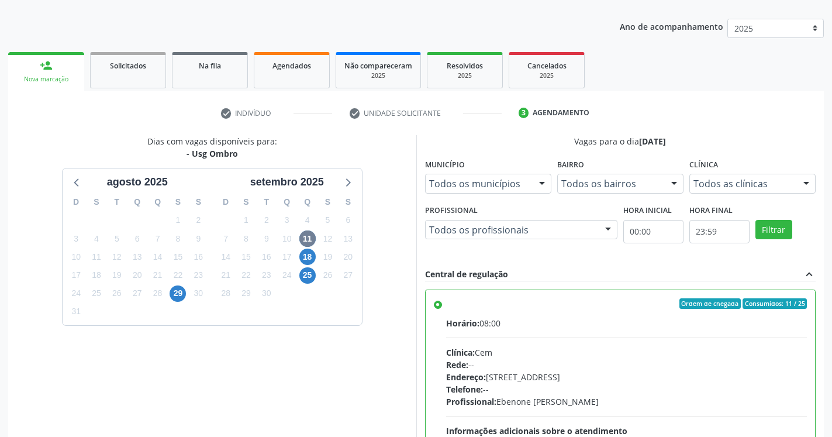
scroll to position [262, 0]
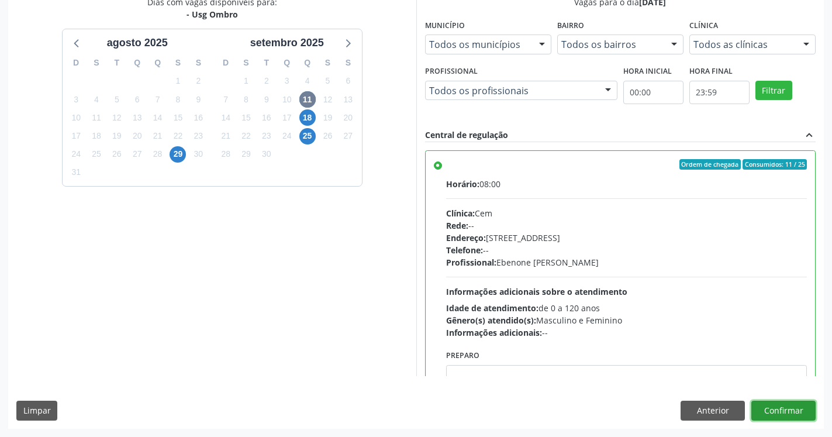
click at [798, 412] on button "Confirmar" at bounding box center [784, 411] width 64 height 20
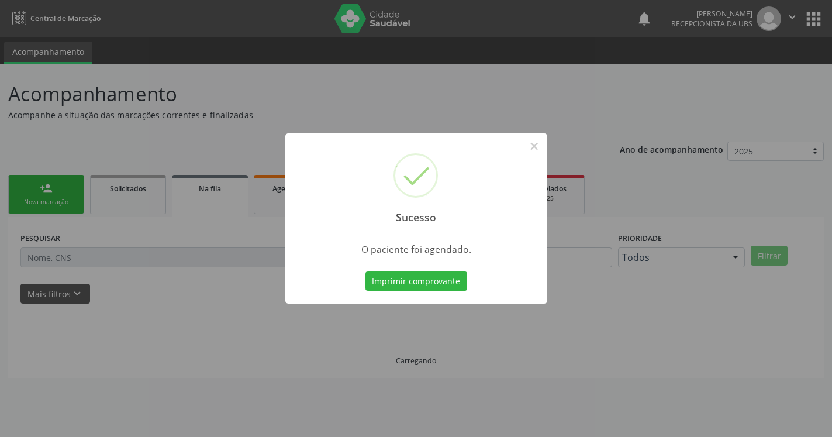
scroll to position [0, 0]
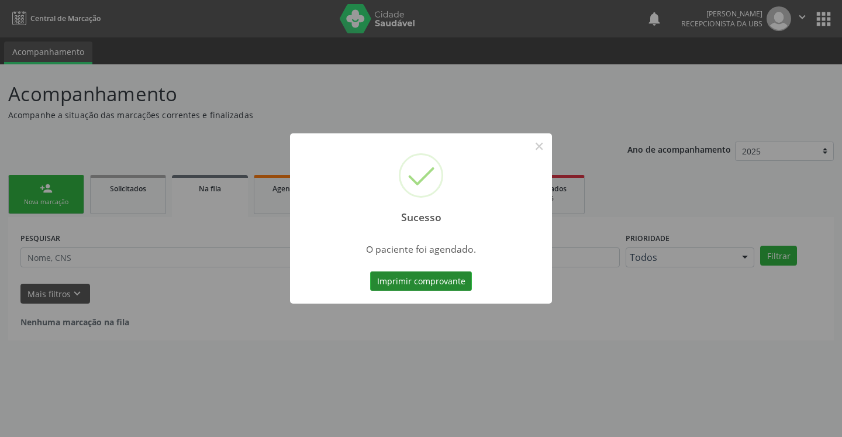
click at [422, 281] on button "Imprimir comprovante" at bounding box center [421, 281] width 102 height 20
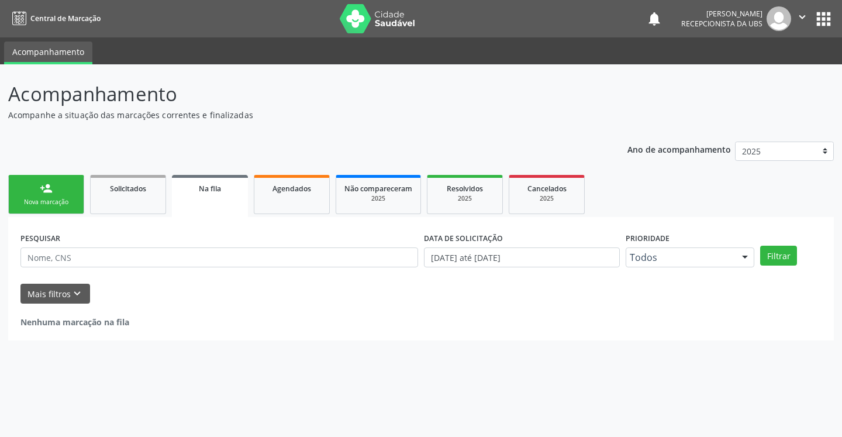
click at [38, 193] on link "person_add Nova marcação" at bounding box center [46, 194] width 76 height 39
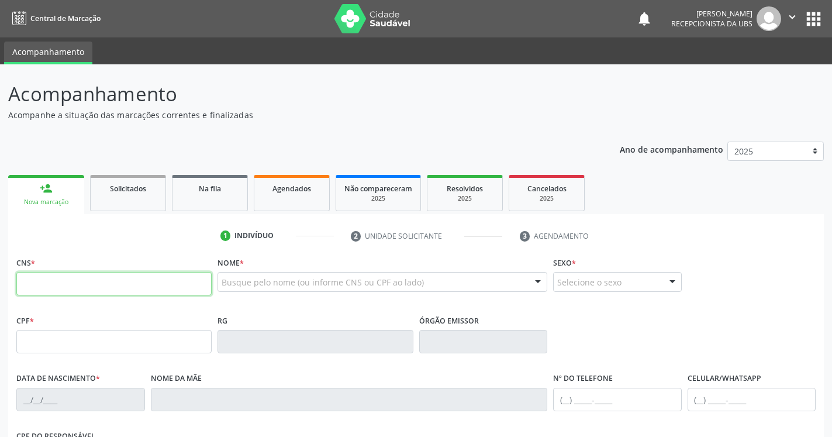
click at [50, 279] on input "text" at bounding box center [113, 283] width 195 height 23
type input "705 0030 8504 7250"
type input "046.919.774-90"
type input "05/03/1982"
type input "Alzira Maria dos Santos"
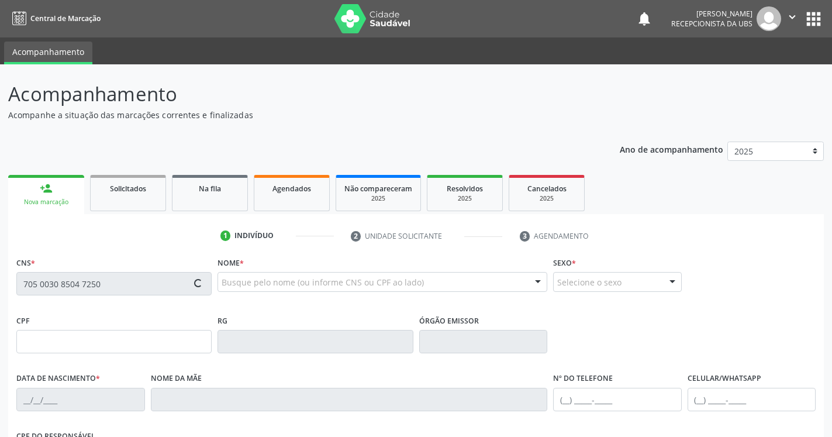
type input "(87) 99977-1175"
type input "844.199.704-72"
type input "631"
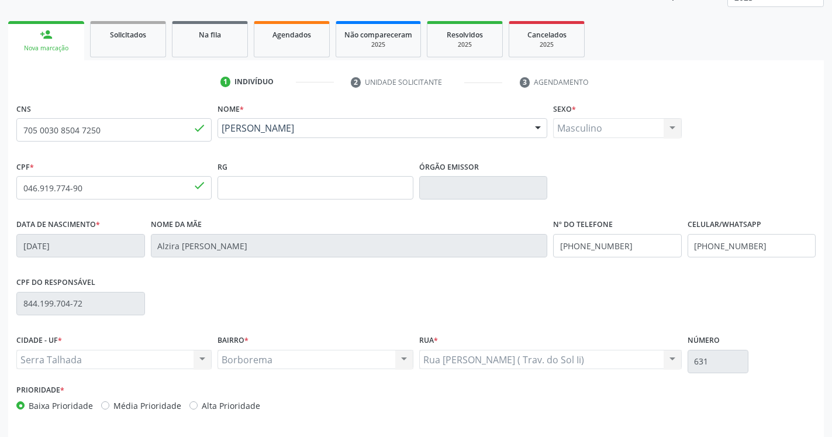
scroll to position [197, 0]
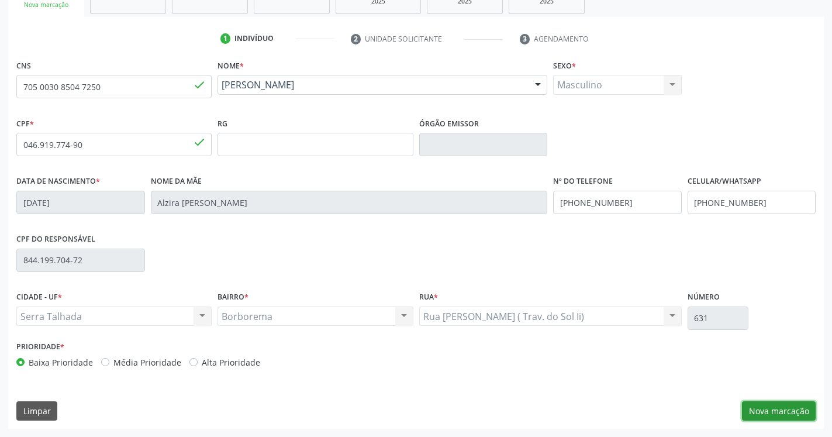
click at [777, 412] on button "Nova marcação" at bounding box center [779, 411] width 74 height 20
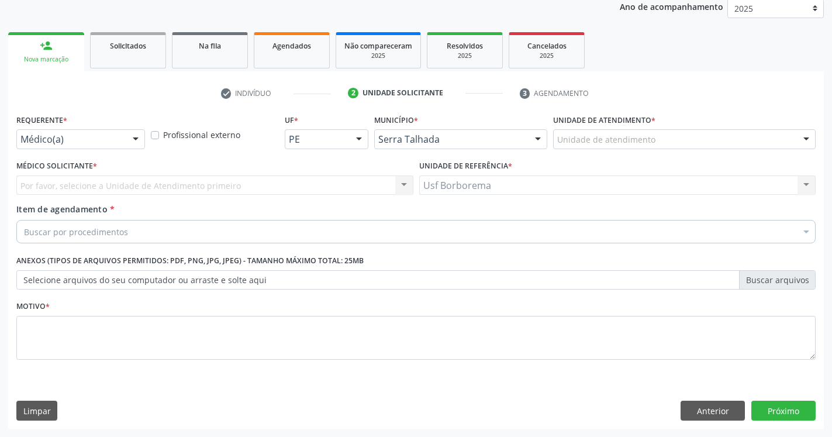
scroll to position [143, 0]
click at [587, 132] on div "Unidade de atendimento" at bounding box center [684, 139] width 263 height 20
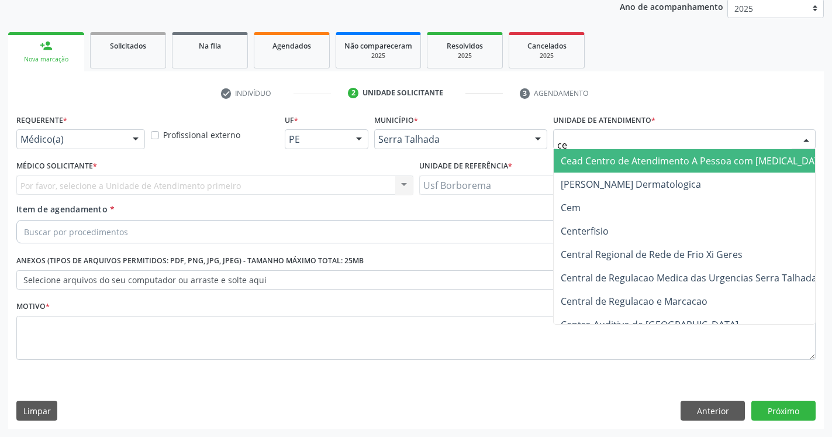
type input "cem"
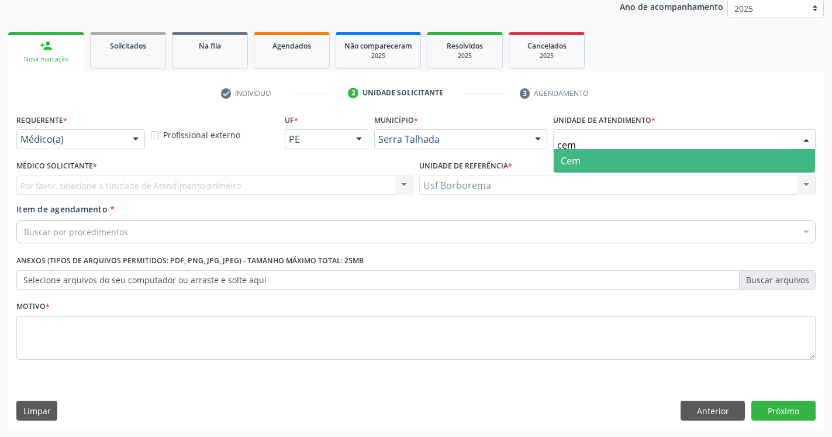
click at [584, 167] on span "Cem" at bounding box center [684, 160] width 261 height 23
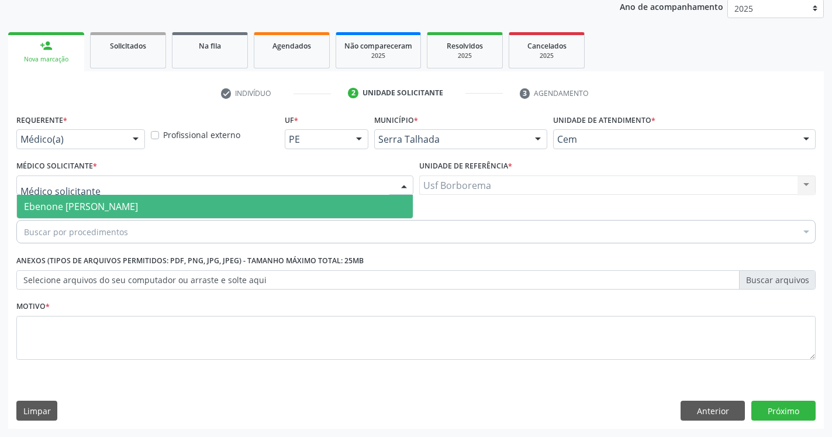
click at [293, 194] on div at bounding box center [214, 185] width 397 height 20
click at [219, 208] on span "Ebenone [PERSON_NAME]" at bounding box center [215, 206] width 396 height 23
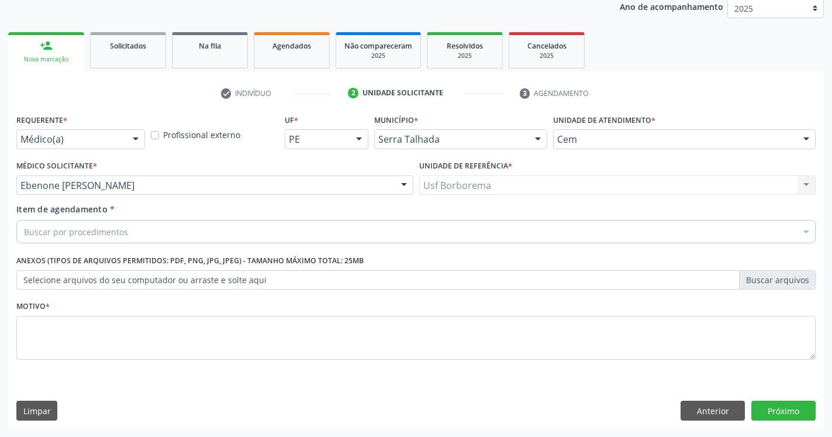
click at [159, 232] on div "Buscar por procedimentos" at bounding box center [416, 231] width 800 height 23
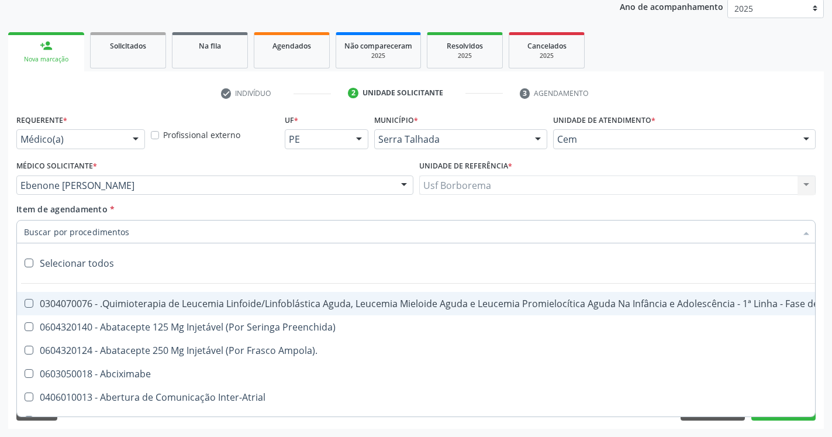
paste input "0205020062"
type input "0205020062"
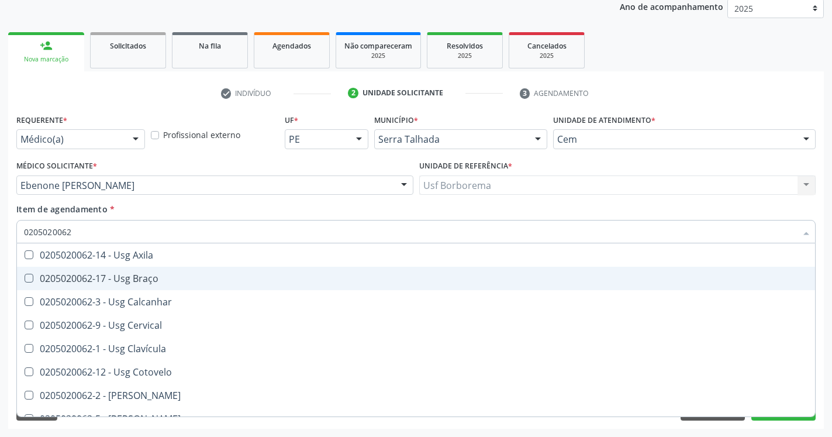
click at [30, 280] on Braço at bounding box center [29, 278] width 9 height 9
click at [25, 280] on Braço "checkbox" at bounding box center [21, 278] width 8 height 8
checkbox Braço "true"
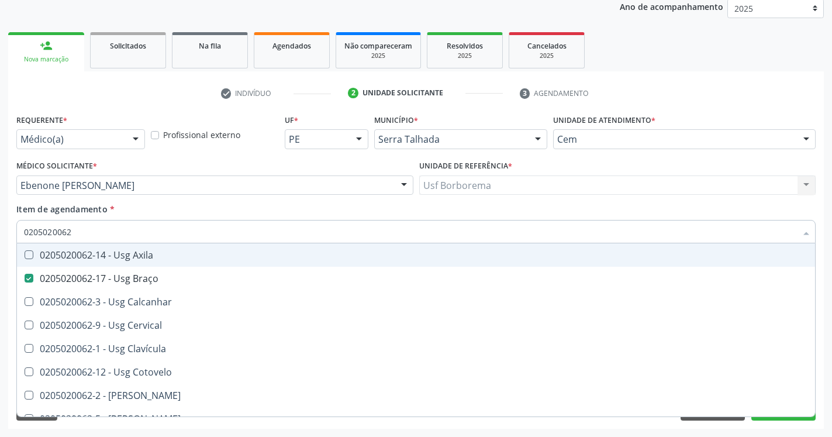
click at [823, 262] on div "Requerente * Médico(a) Médico(a) Enfermeiro(a) Paciente Nenhum resultado encont…" at bounding box center [416, 270] width 816 height 318
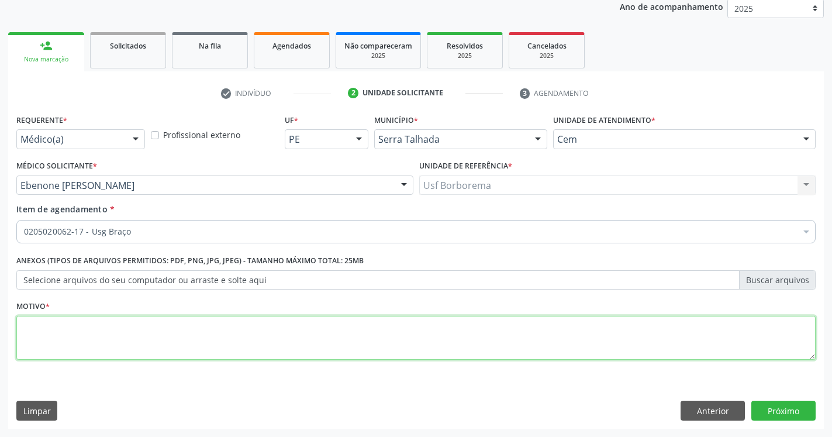
click at [495, 339] on textarea at bounding box center [416, 338] width 800 height 44
type textarea "."
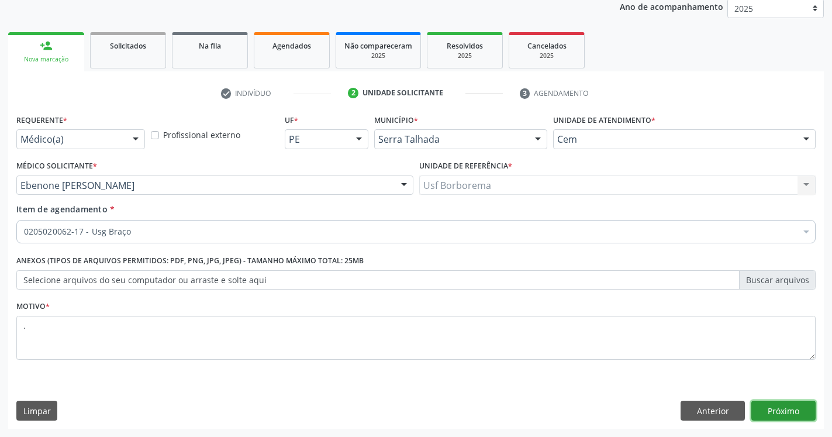
click at [777, 412] on button "Próximo" at bounding box center [784, 411] width 64 height 20
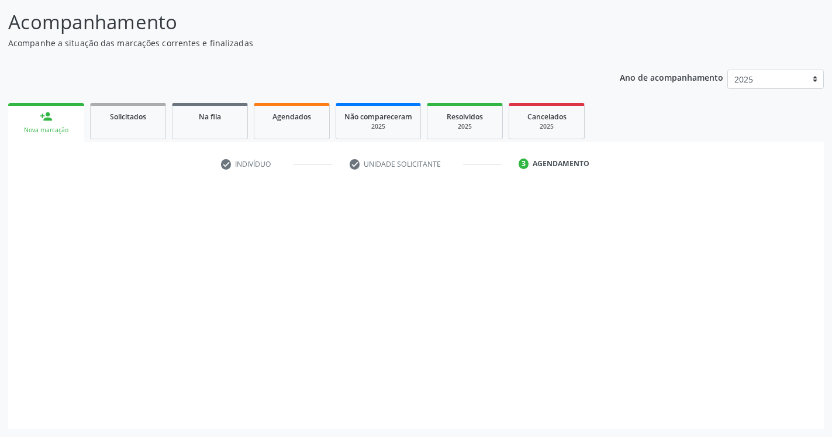
scroll to position [72, 0]
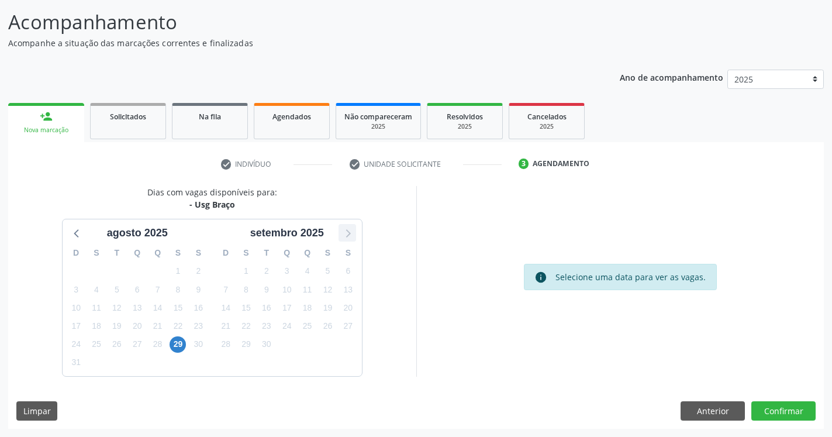
click at [348, 232] on icon at bounding box center [348, 234] width 5 height 8
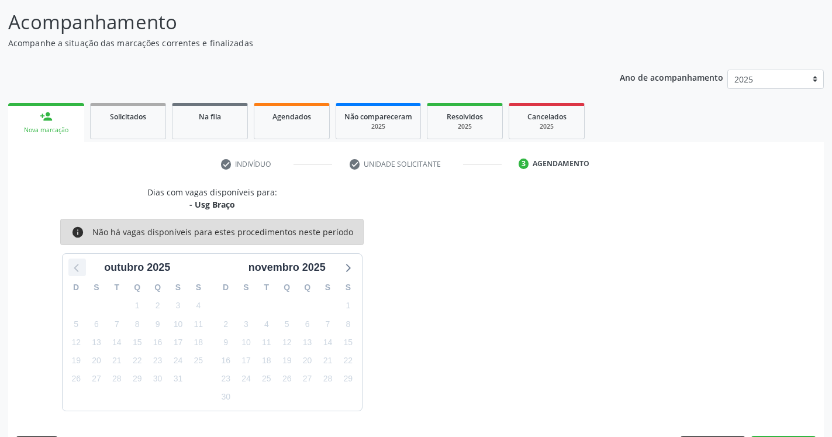
click at [70, 269] on icon at bounding box center [77, 267] width 15 height 15
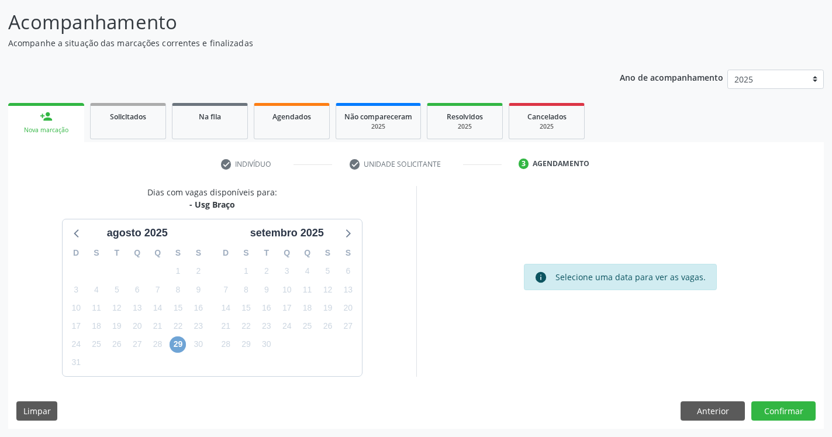
click at [181, 344] on span "29" at bounding box center [178, 344] width 16 height 16
